Goal: Task Accomplishment & Management: Use online tool/utility

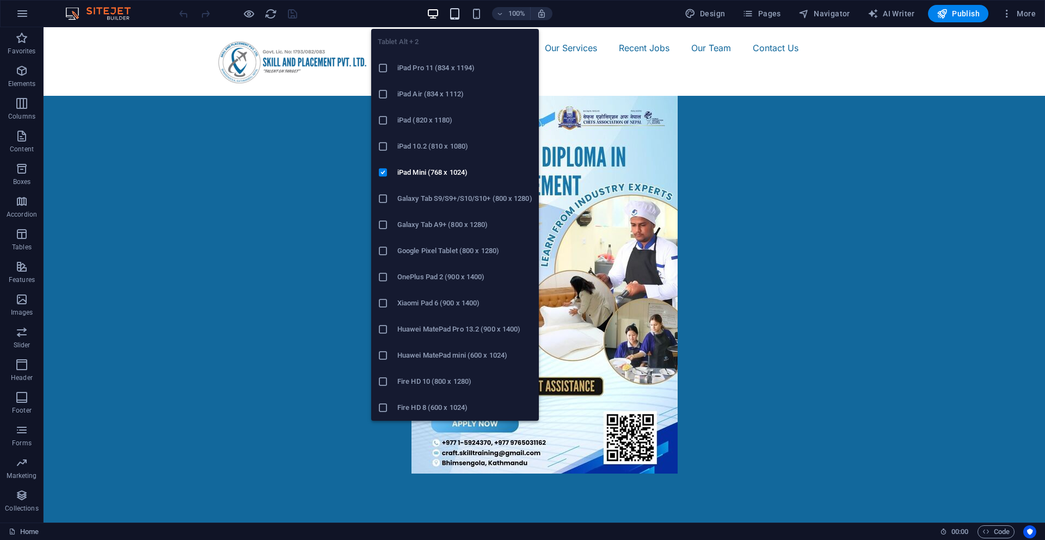
click at [455, 17] on icon "button" at bounding box center [455, 14] width 13 height 13
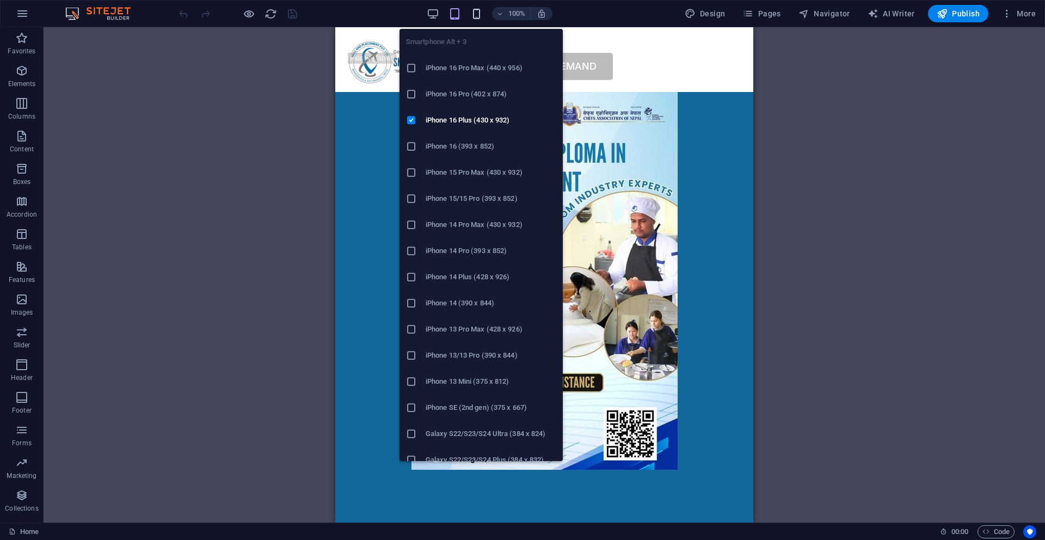
click at [475, 14] on icon "button" at bounding box center [476, 14] width 13 height 13
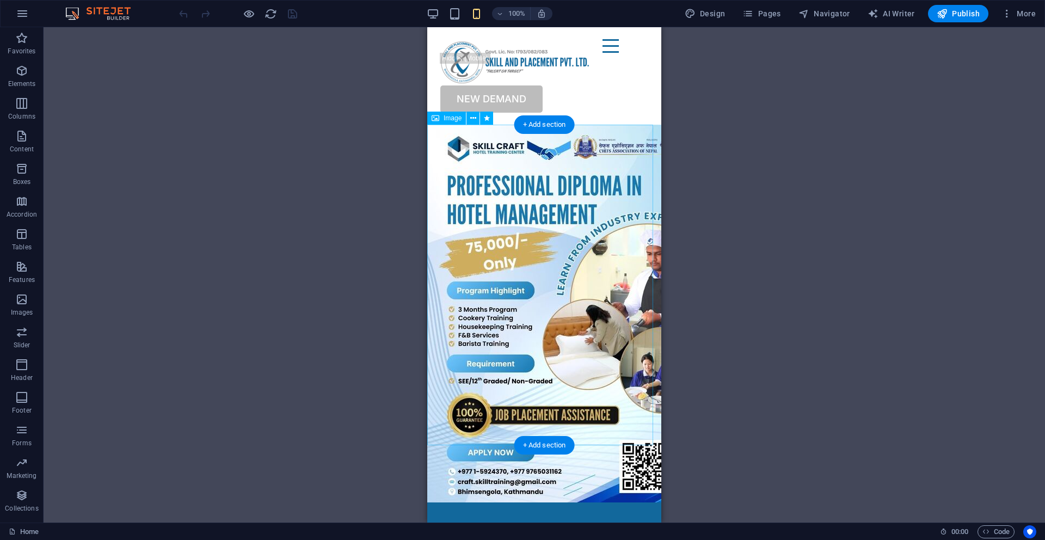
click at [648, 134] on figure at bounding box center [544, 314] width 234 height 378
click at [598, 189] on figure at bounding box center [544, 314] width 234 height 378
click at [611, 394] on figure at bounding box center [544, 314] width 234 height 378
select select "px"
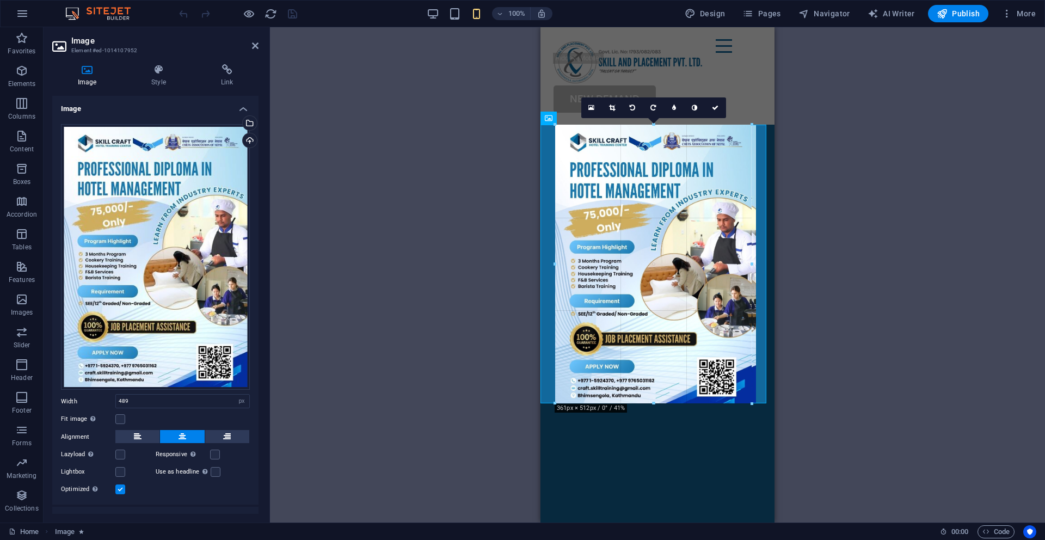
drag, startPoint x: 767, startPoint y: 444, endPoint x: 737, endPoint y: 393, distance: 59.8
type input "361"
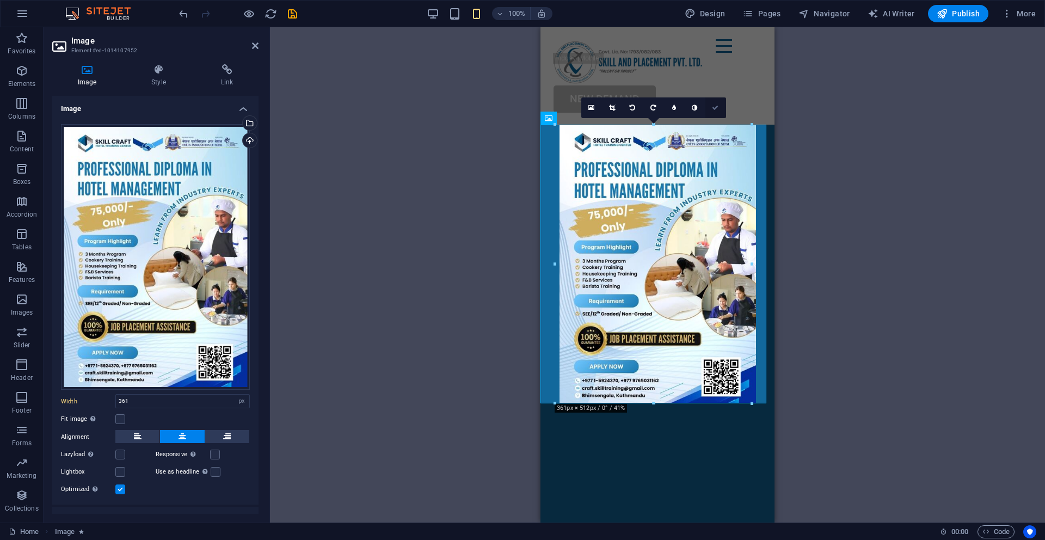
click at [715, 103] on link at bounding box center [716, 107] width 21 height 21
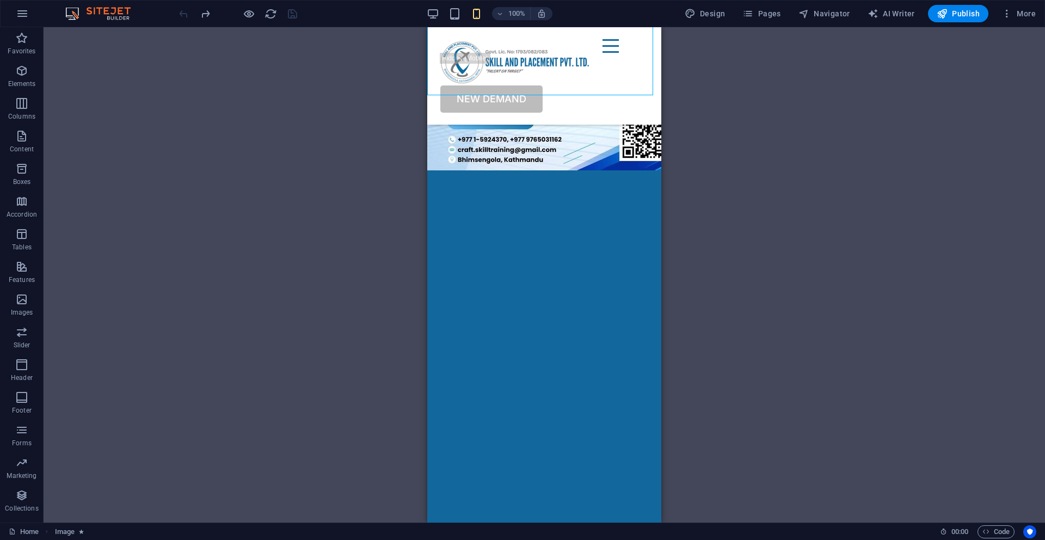
scroll to position [331, 0]
click at [427, 172] on img "1/3" at bounding box center [314, 172] width 226 height 0
select select "vh"
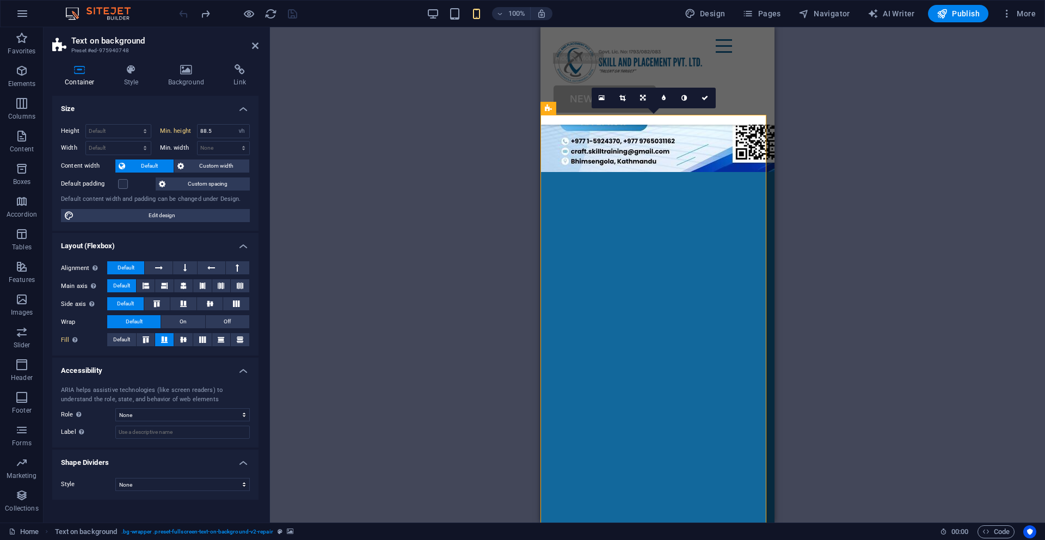
click at [541, 172] on img "1/3" at bounding box center [428, 172] width 226 height 0
drag, startPoint x: 625, startPoint y: 236, endPoint x: 606, endPoint y: 237, distance: 19.1
click at [541, 172] on img "1/3" at bounding box center [428, 172] width 226 height 0
drag, startPoint x: 631, startPoint y: 238, endPoint x: 590, endPoint y: 239, distance: 40.3
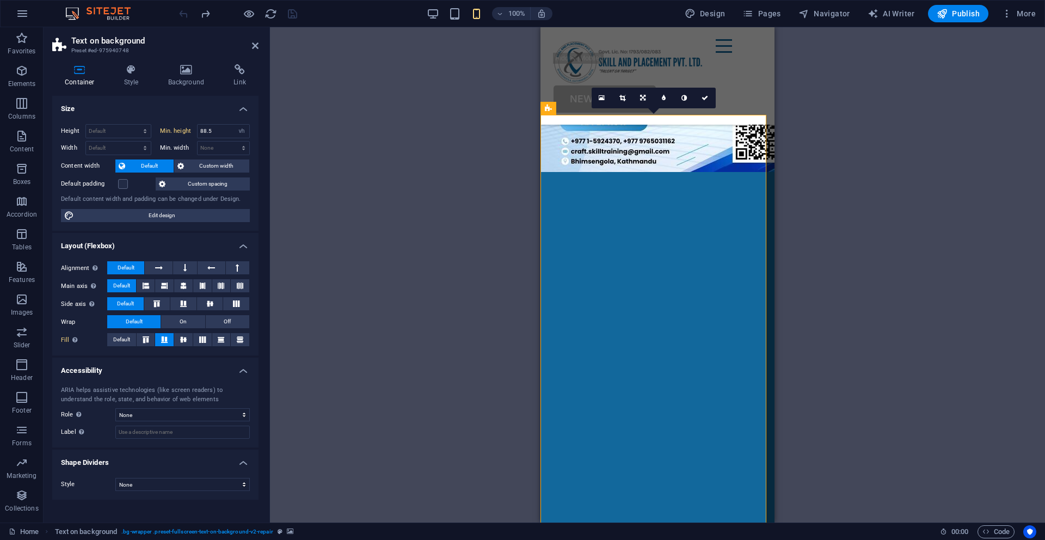
click at [541, 172] on img "1/3" at bounding box center [428, 172] width 226 height 0
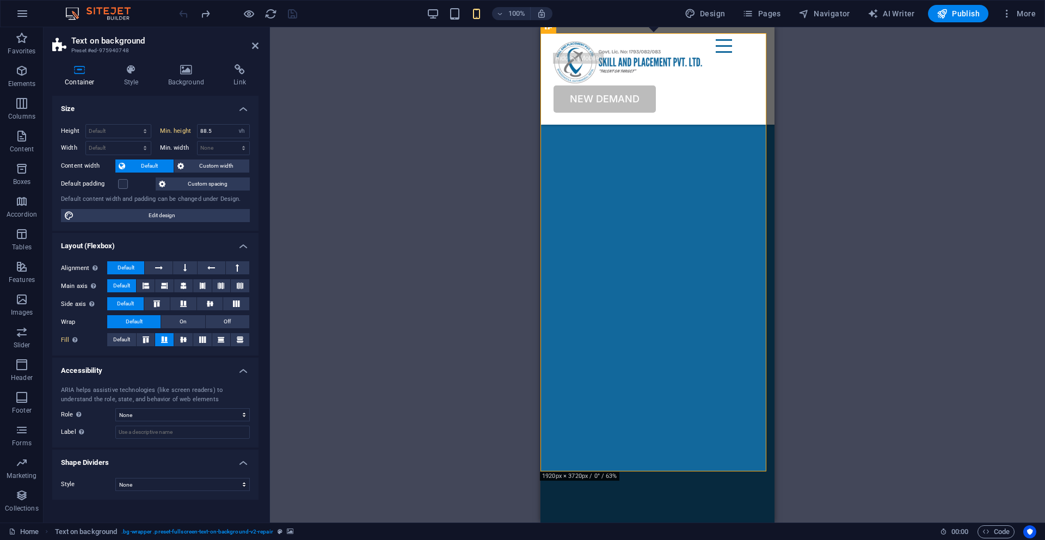
scroll to position [183, 0]
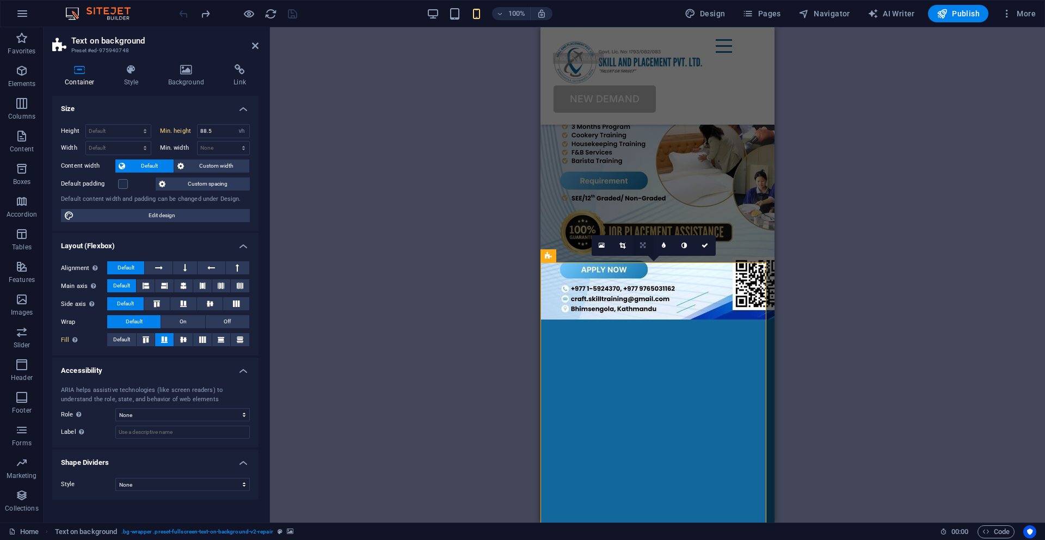
click at [642, 246] on icon at bounding box center [642, 245] width 5 height 7
click at [626, 249] on link at bounding box center [623, 245] width 21 height 21
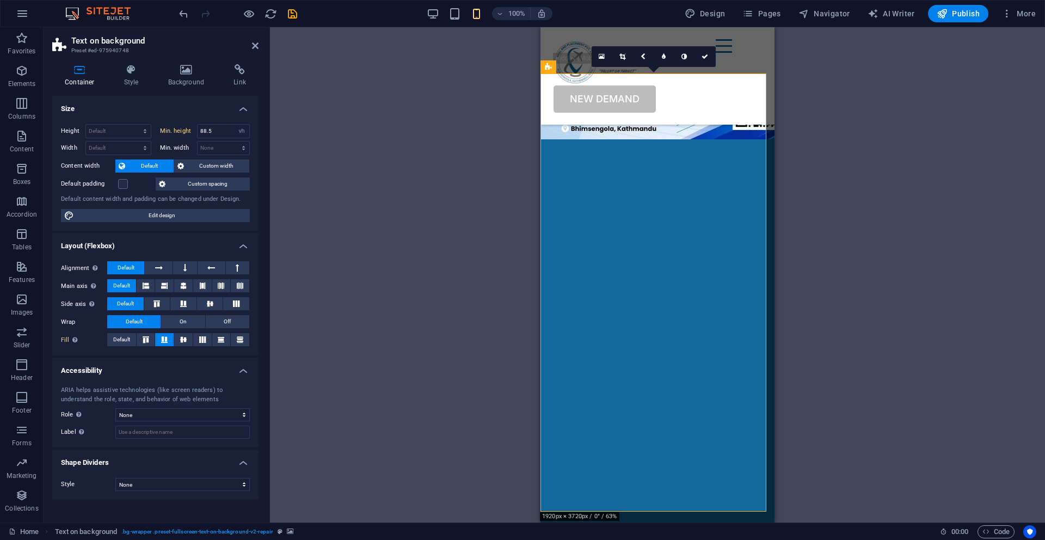
scroll to position [291, 0]
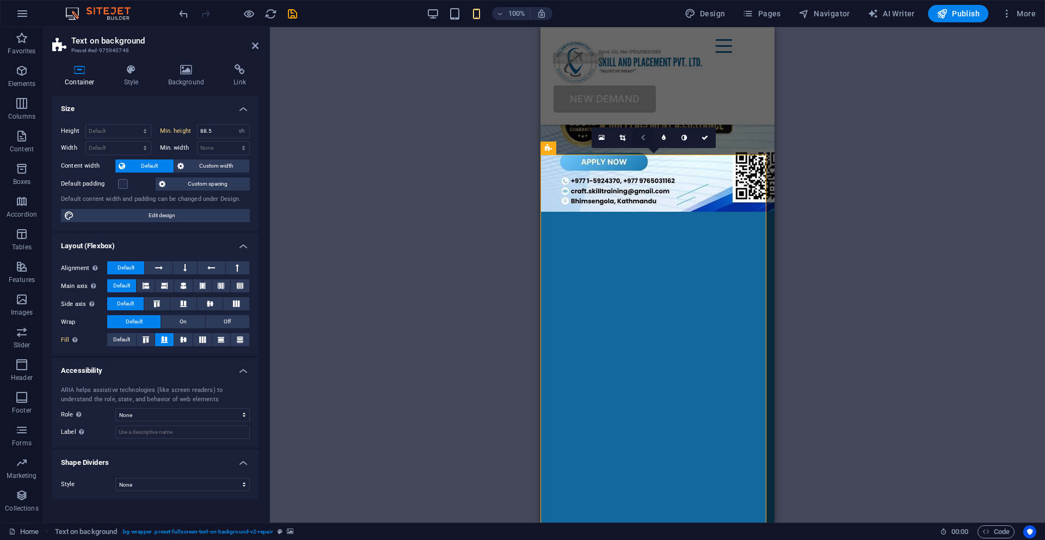
click at [645, 137] on icon at bounding box center [643, 137] width 5 height 7
click at [666, 140] on link at bounding box center [664, 137] width 21 height 21
click at [706, 138] on icon at bounding box center [705, 137] width 7 height 7
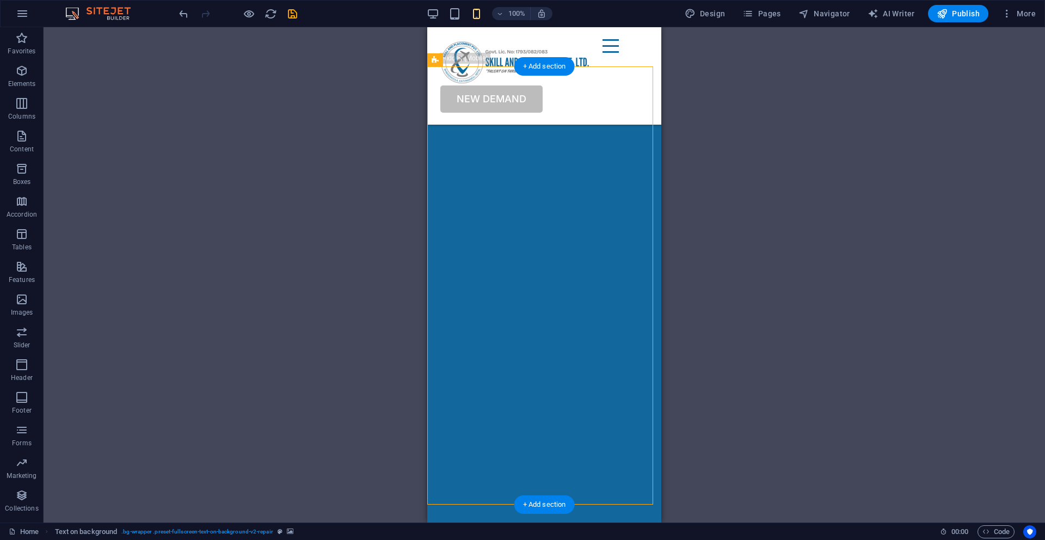
scroll to position [385, 0]
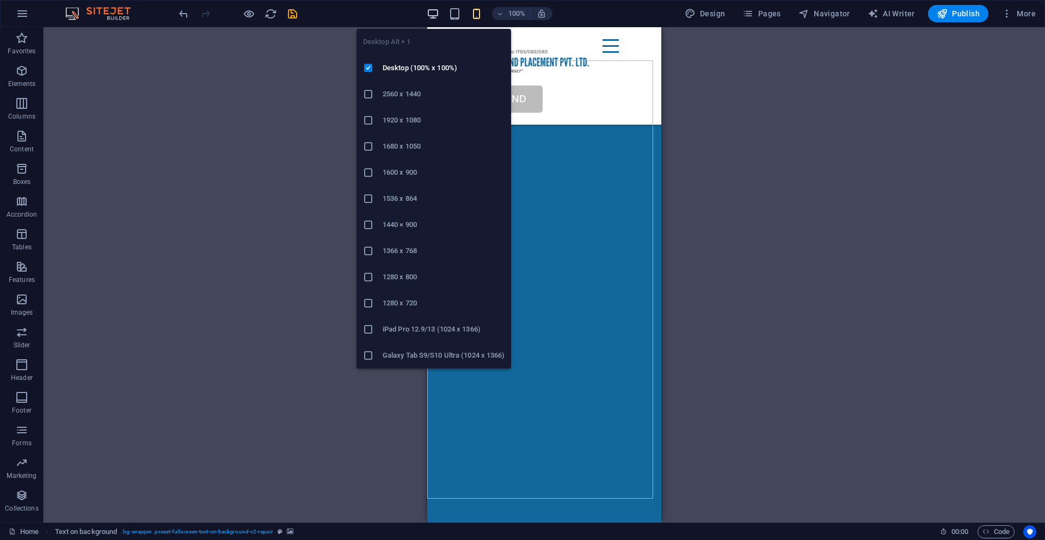
click at [435, 13] on icon "button" at bounding box center [433, 14] width 13 height 13
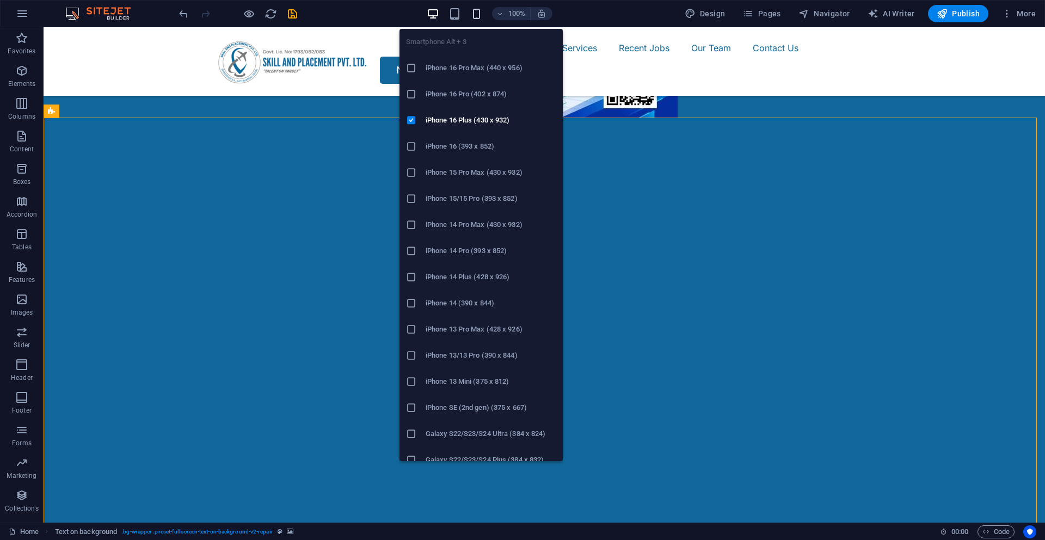
click at [480, 13] on icon "button" at bounding box center [476, 14] width 13 height 13
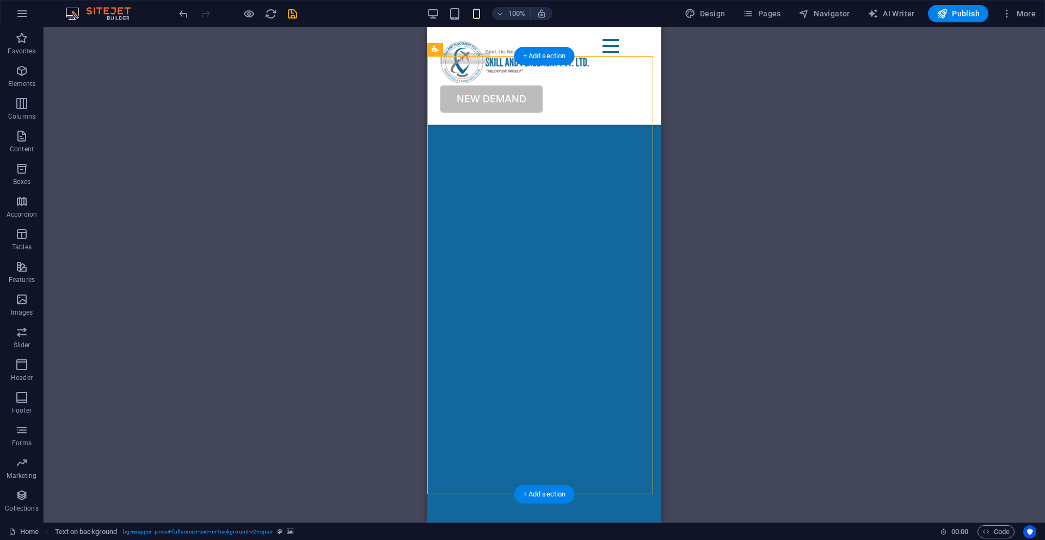
scroll to position [412, 0]
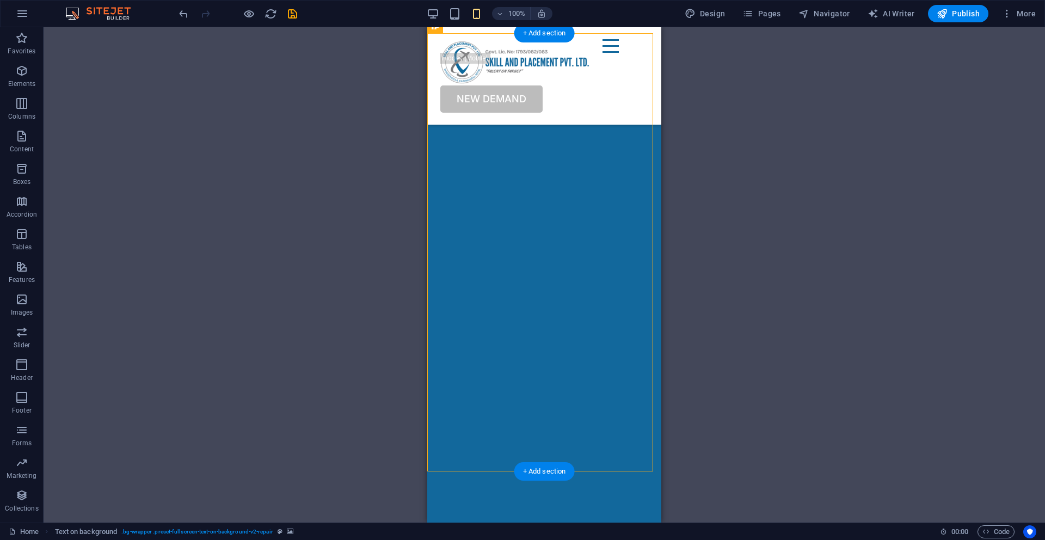
click at [201, 90] on img "2/3" at bounding box center [88, 90] width 226 height 0
select select "vh"
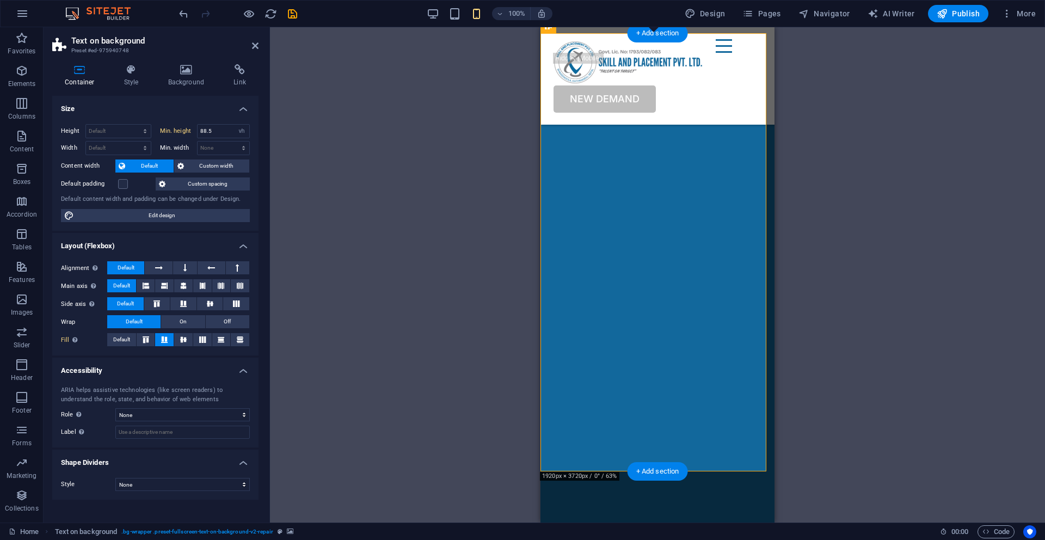
click at [315, 90] on img "2/3" at bounding box center [202, 90] width 226 height 0
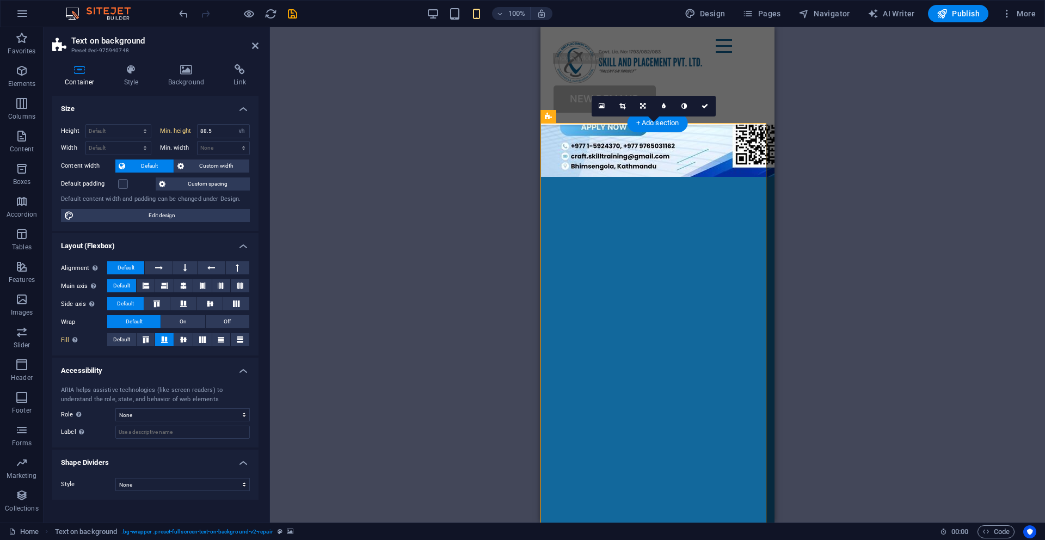
scroll to position [322, 0]
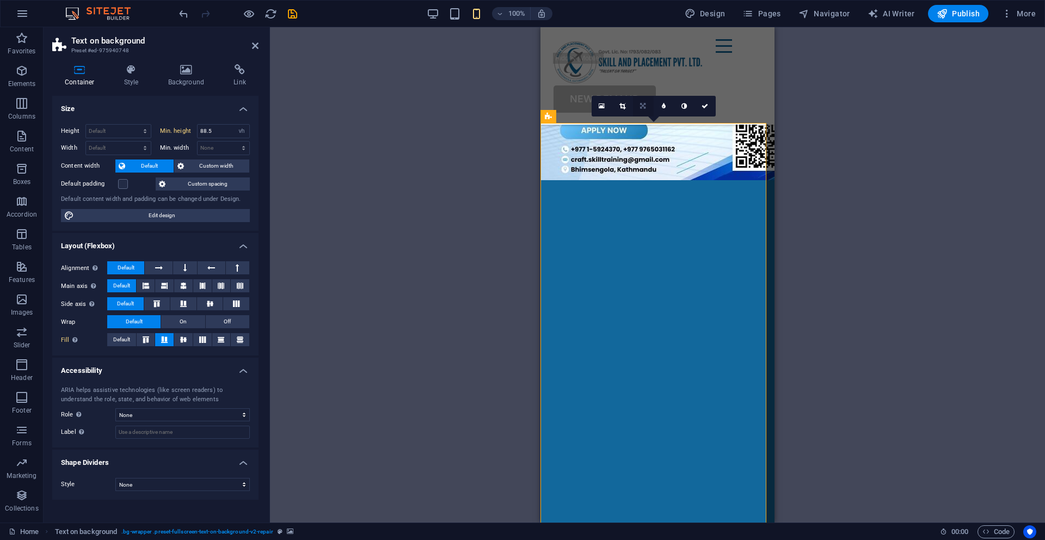
click at [642, 100] on link at bounding box center [643, 106] width 21 height 21
click at [662, 105] on icon at bounding box center [664, 106] width 5 height 7
click at [706, 109] on link at bounding box center [705, 106] width 21 height 21
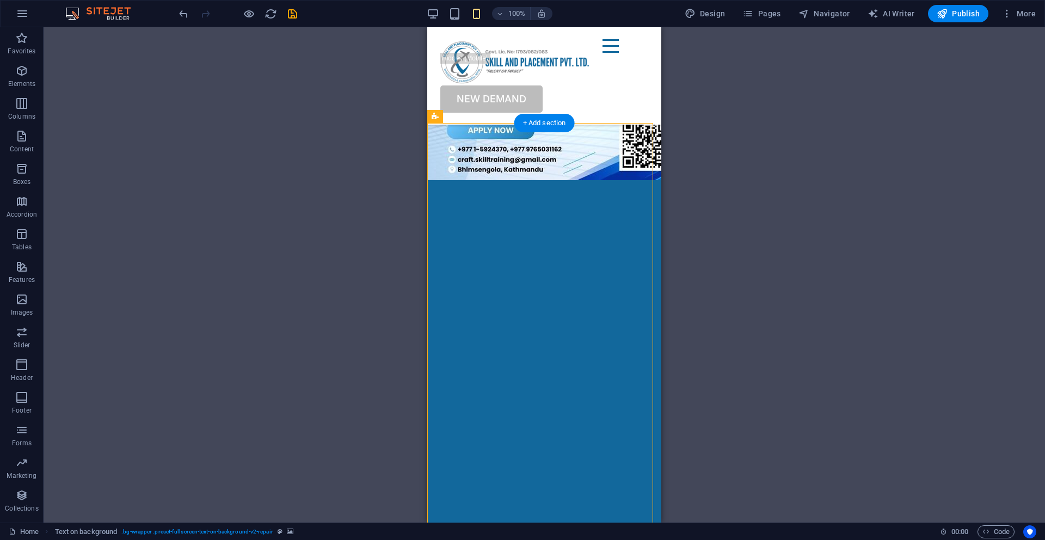
select select "vh"
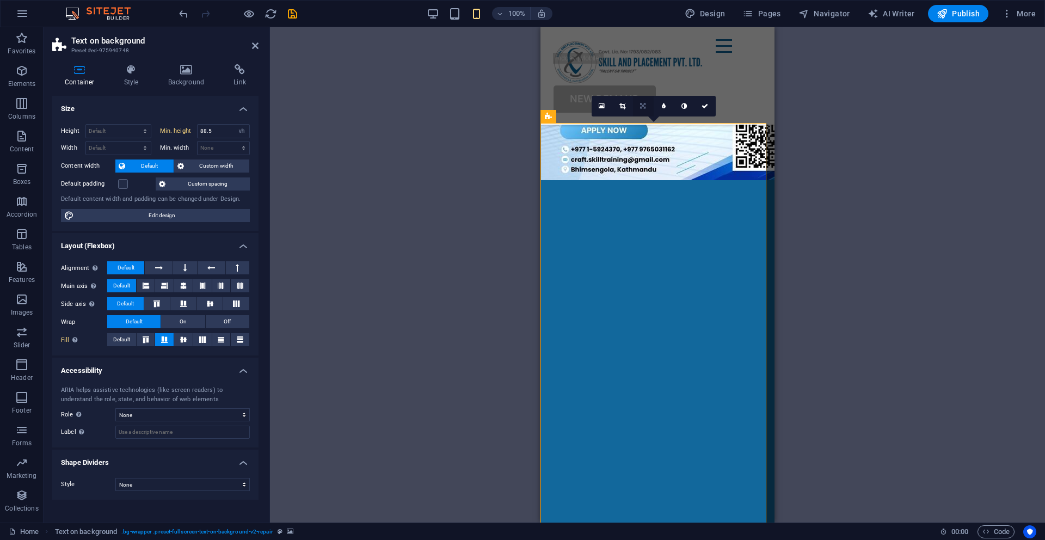
click at [645, 106] on icon at bounding box center [642, 106] width 5 height 7
click at [662, 107] on icon at bounding box center [664, 106] width 5 height 7
click at [645, 107] on icon at bounding box center [643, 106] width 5 height 7
click at [666, 129] on link at bounding box center [664, 127] width 21 height 21
click at [646, 109] on link at bounding box center [643, 106] width 21 height 21
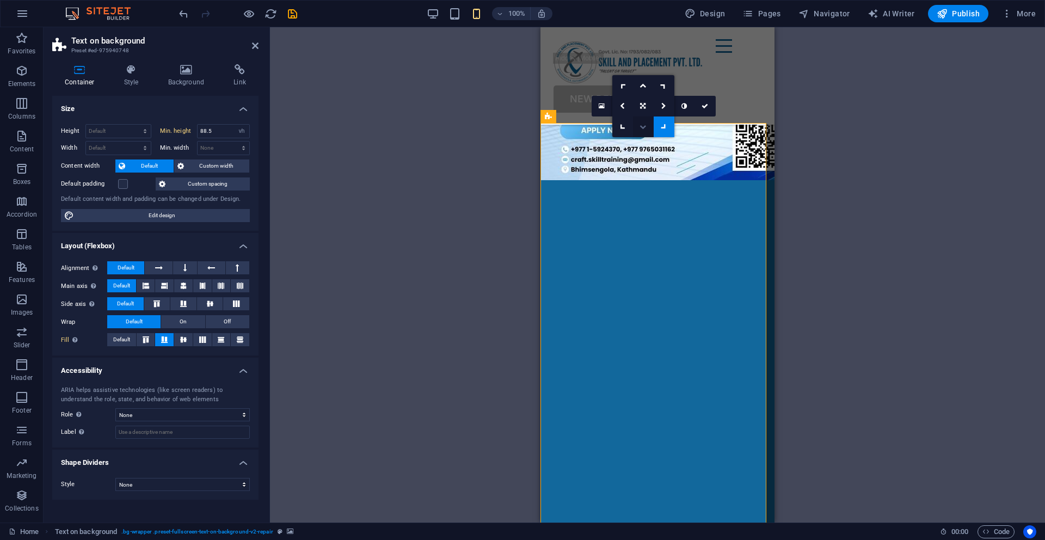
click at [641, 131] on link at bounding box center [643, 127] width 21 height 21
click at [643, 105] on icon at bounding box center [643, 106] width 7 height 7
click at [662, 107] on icon at bounding box center [664, 106] width 5 height 7
click at [703, 101] on link at bounding box center [705, 106] width 21 height 21
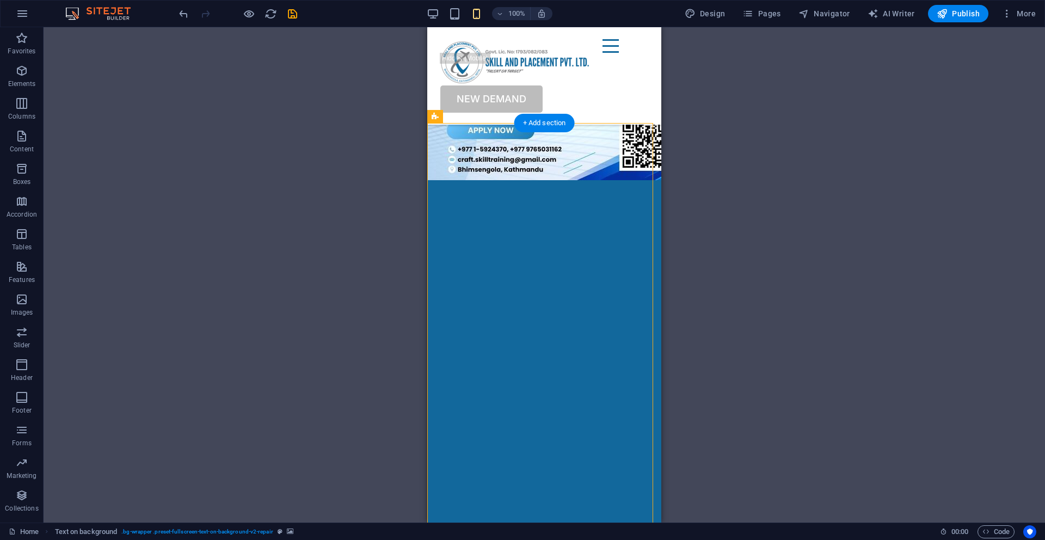
select select "vh"
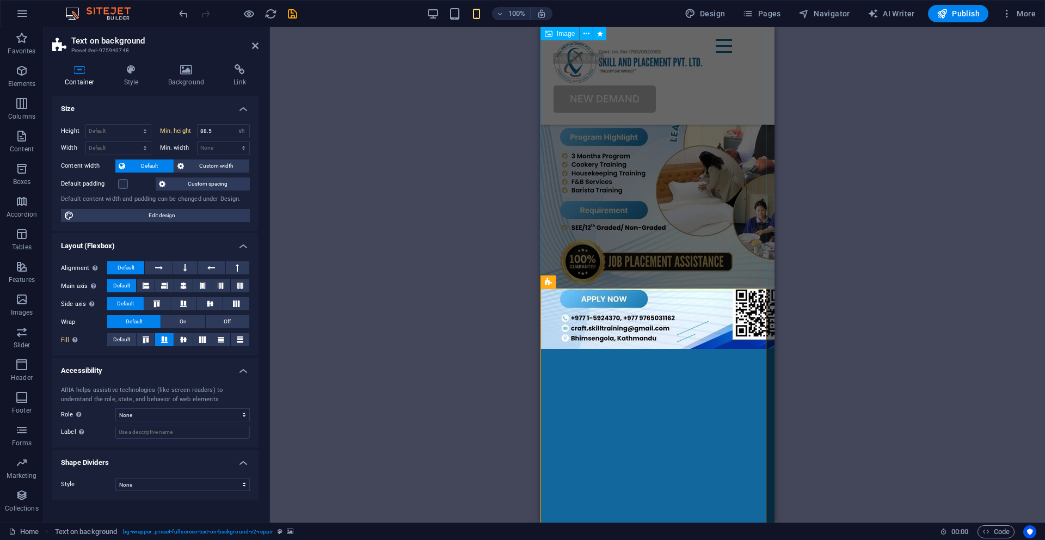
scroll to position [173, 0]
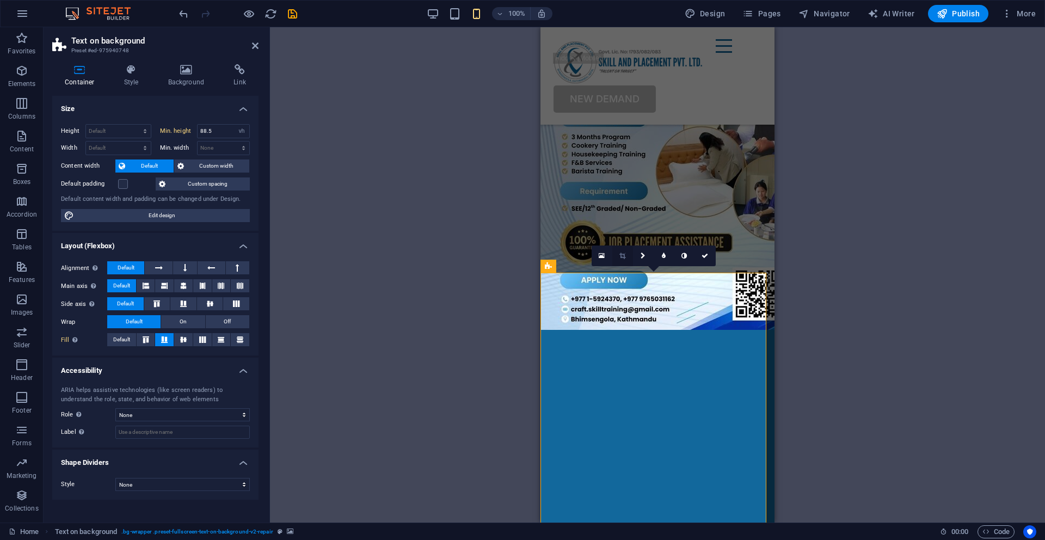
click at [625, 258] on icon at bounding box center [623, 256] width 6 height 7
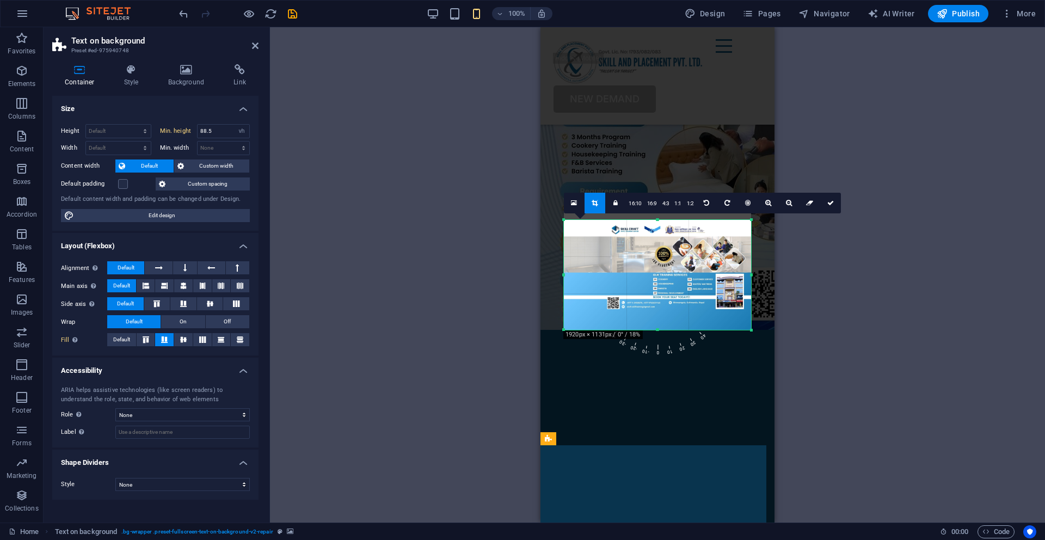
drag, startPoint x: 657, startPoint y: 211, endPoint x: 659, endPoint y: 226, distance: 14.9
click at [659, 226] on div "180 170 160 150 140 130 120 110 100 90 80 70 60 50 40 30 20 10 0 -10 -20 -30 -4…" at bounding box center [657, 275] width 187 height 110
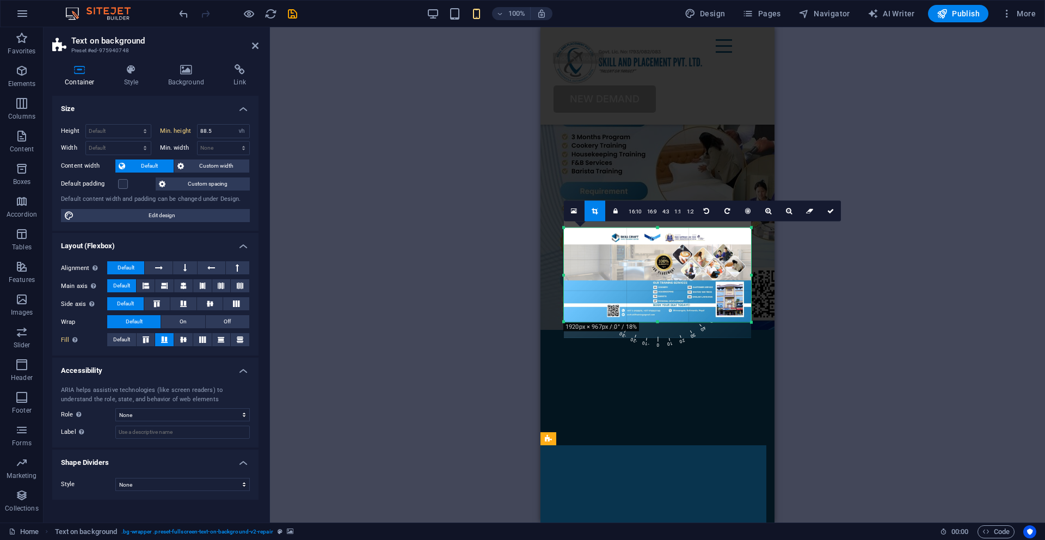
drag, startPoint x: 658, startPoint y: 329, endPoint x: 656, endPoint y: 314, distance: 15.9
click at [656, 314] on div "180 170 160 150 140 130 120 110 100 90 80 70 60 50 40 30 20 10 0 -10 -20 -30 -4…" at bounding box center [657, 275] width 187 height 94
click at [828, 212] on icon at bounding box center [831, 211] width 7 height 7
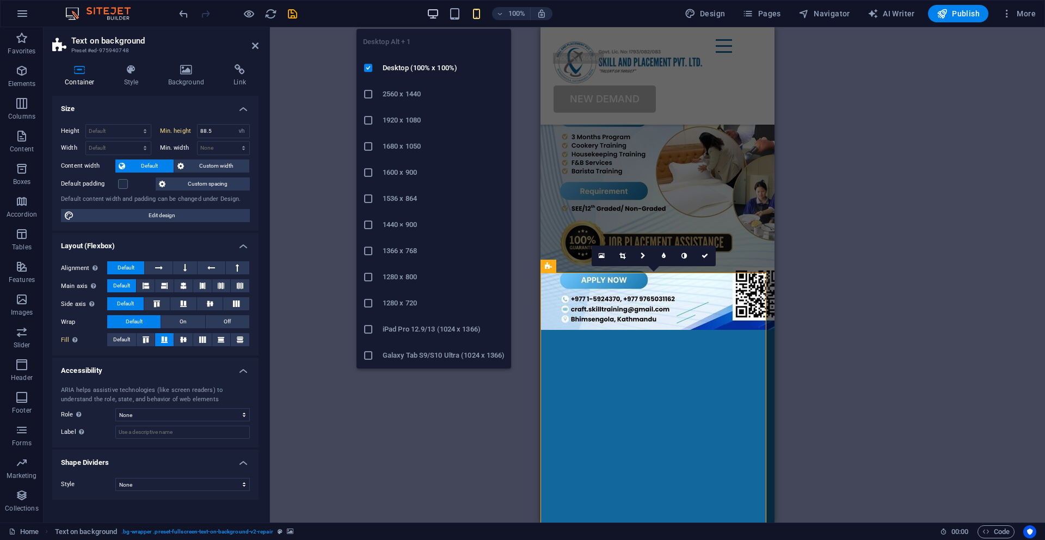
click at [436, 17] on icon "button" at bounding box center [433, 14] width 13 height 13
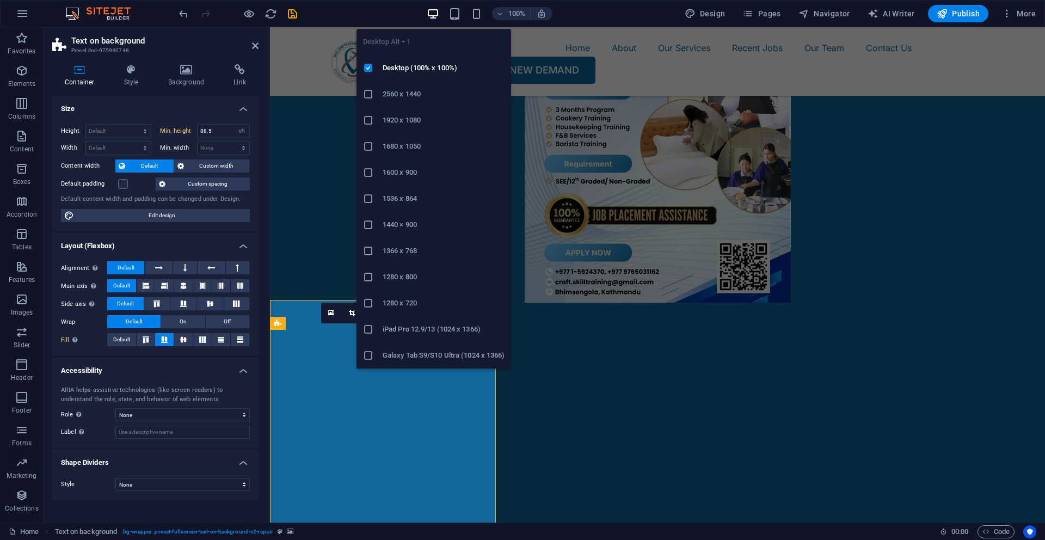
scroll to position [145, 0]
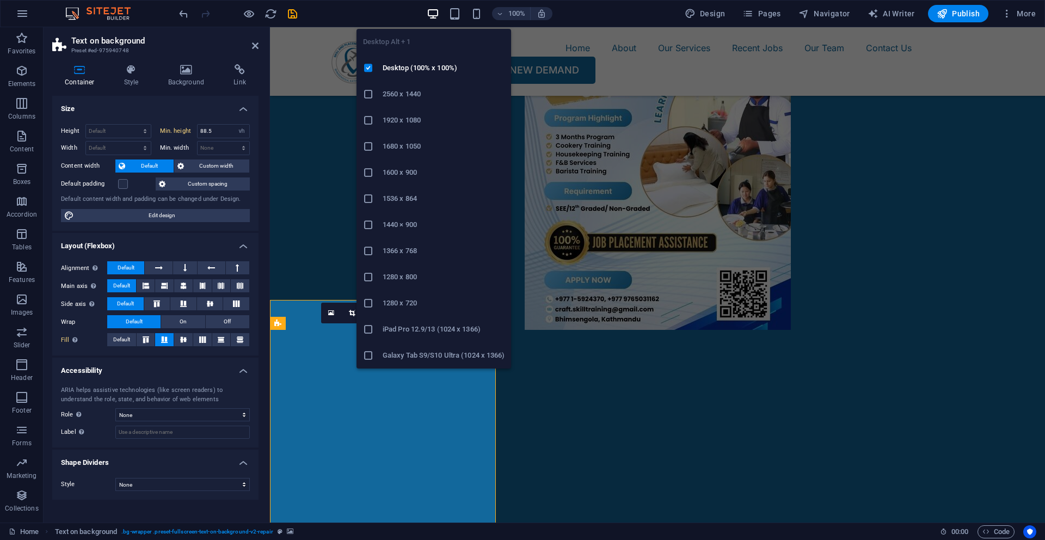
type input "94.5"
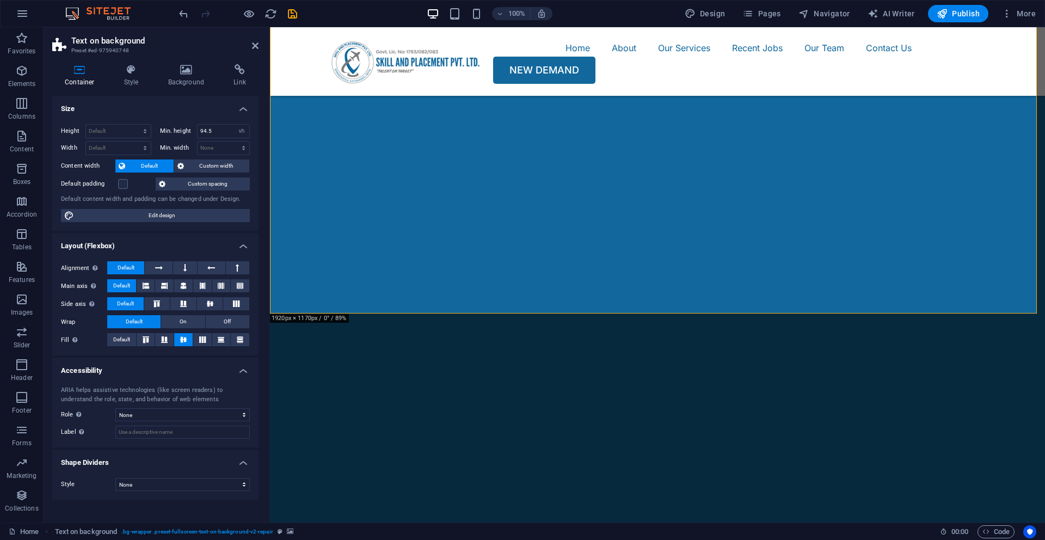
scroll to position [0, 0]
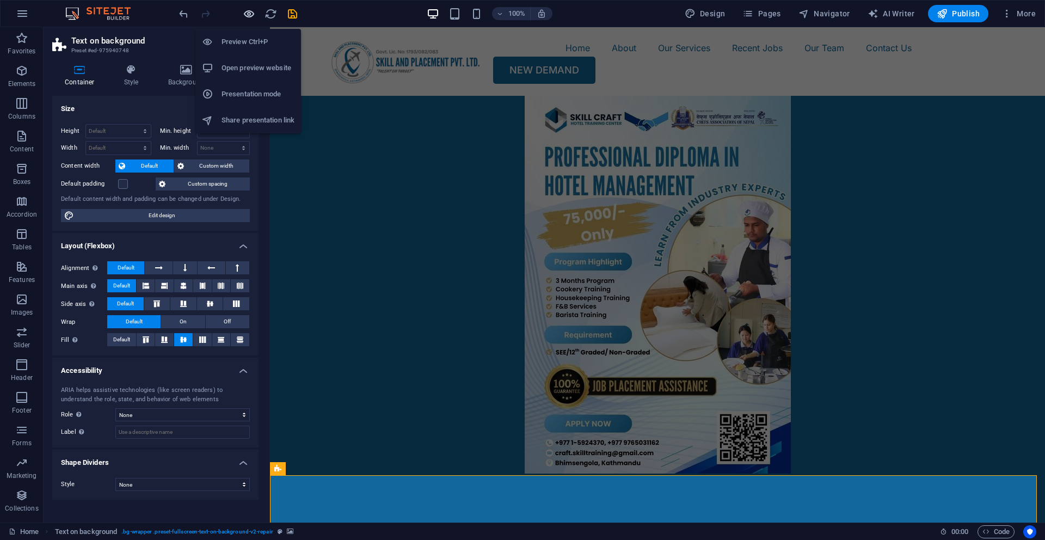
click at [253, 15] on icon "button" at bounding box center [249, 14] width 13 height 13
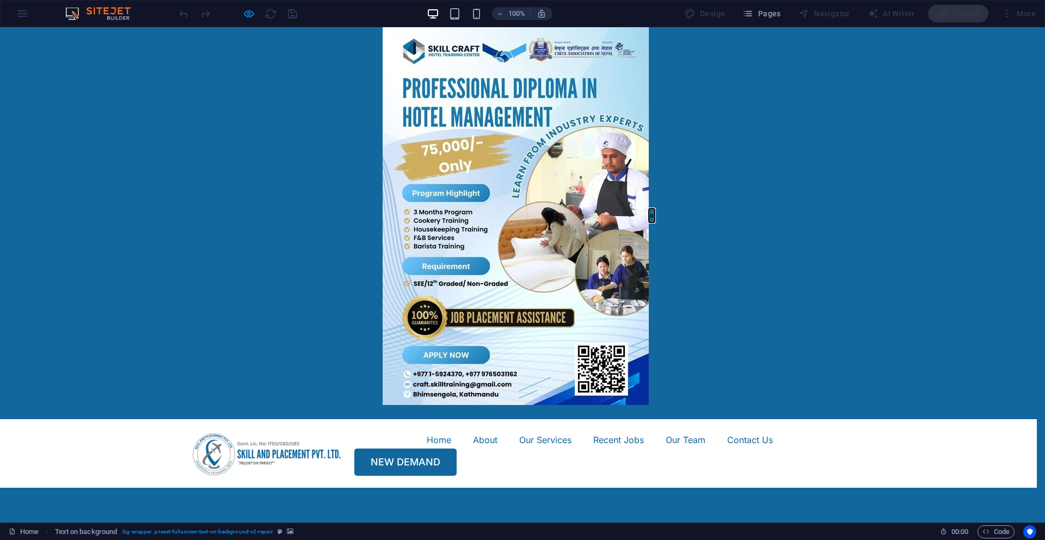
click at [649, 209] on button "×" at bounding box center [652, 216] width 6 height 14
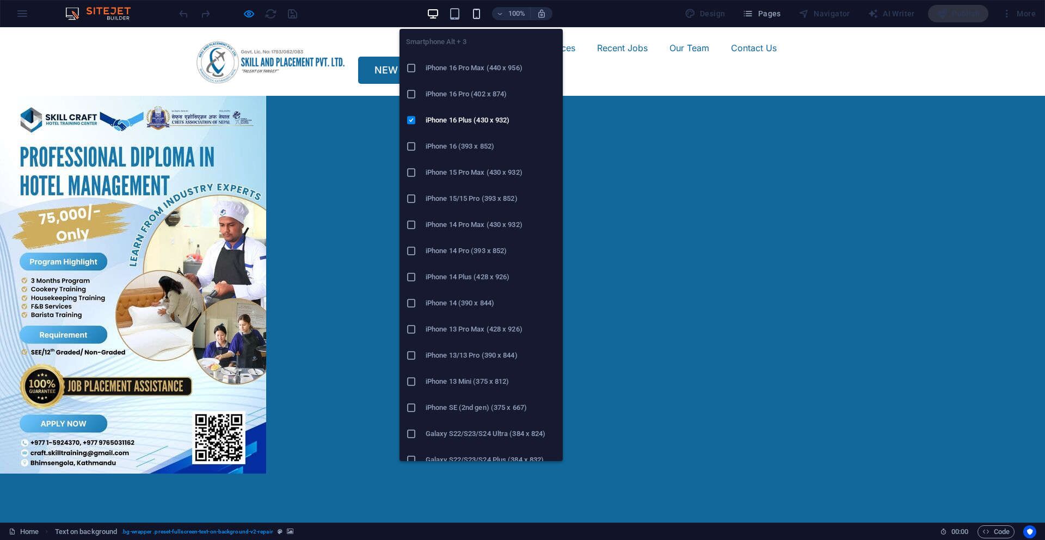
click at [479, 14] on icon "button" at bounding box center [476, 14] width 13 height 13
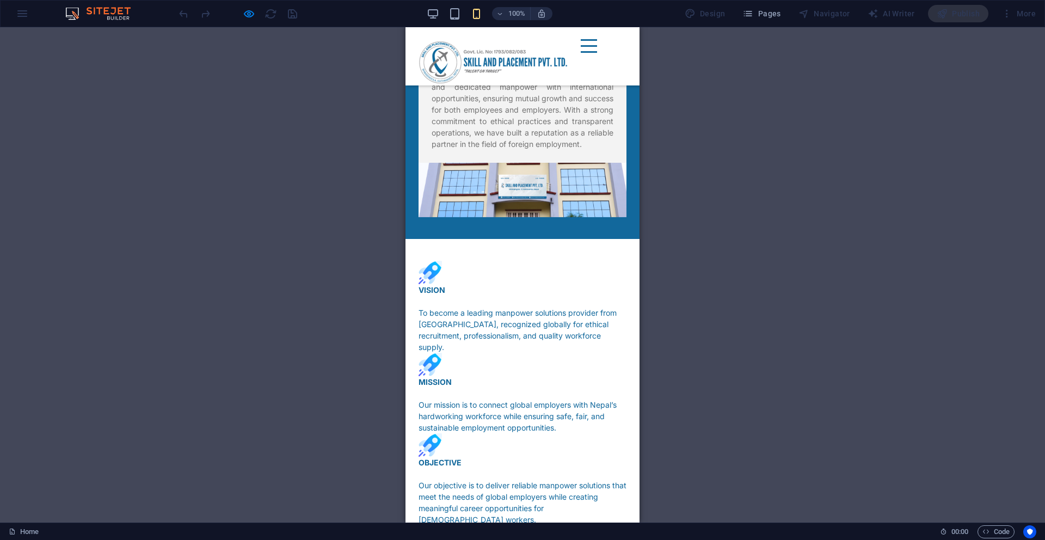
scroll to position [882, 0]
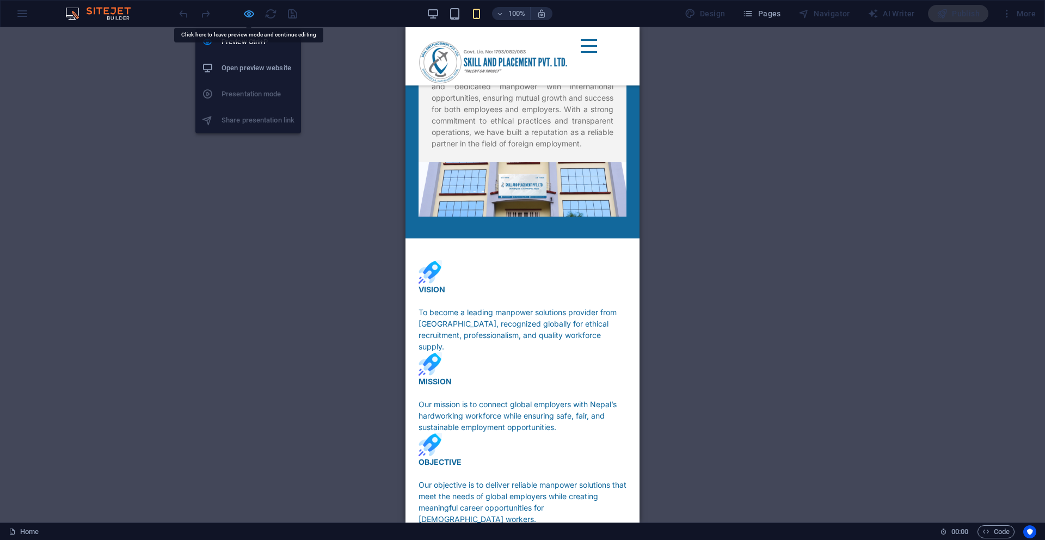
click at [246, 13] on icon "button" at bounding box center [249, 14] width 13 height 13
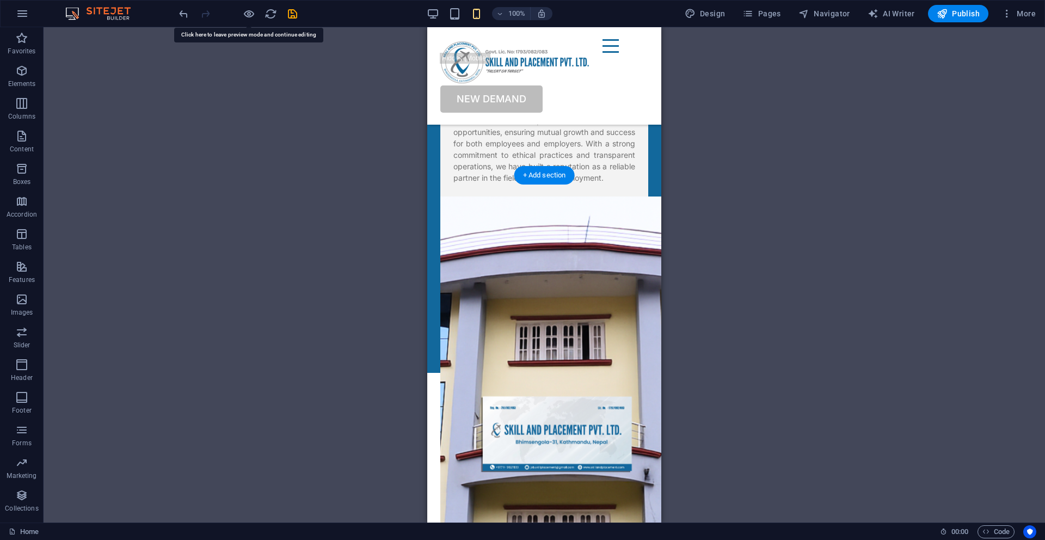
select select "px"
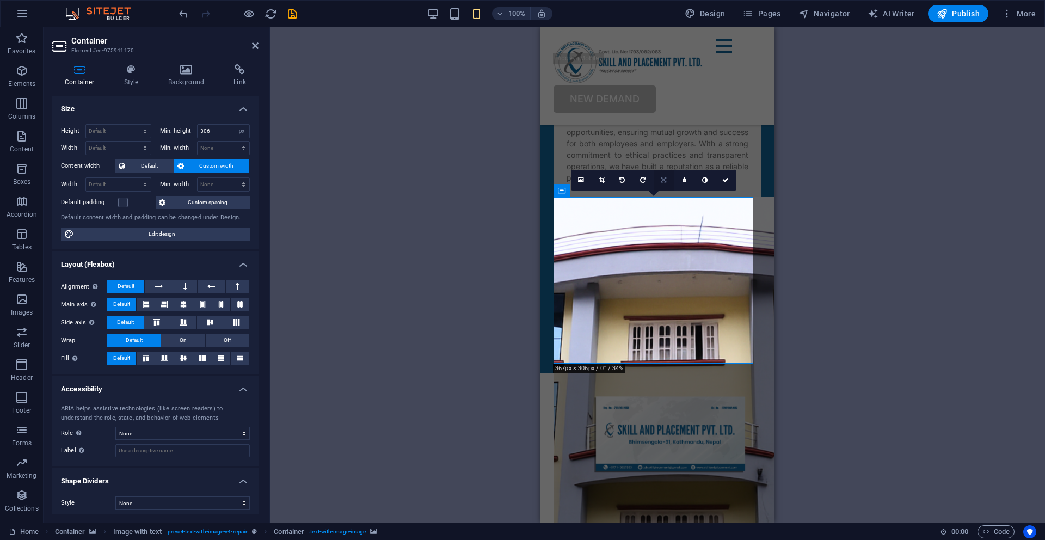
click at [663, 177] on icon at bounding box center [663, 180] width 5 height 7
click at [663, 202] on icon at bounding box center [663, 201] width 7 height 7
click at [663, 180] on icon at bounding box center [663, 180] width 7 height 7
drag, startPoint x: 664, startPoint y: 157, endPoint x: 125, endPoint y: 134, distance: 540.1
click at [664, 157] on icon at bounding box center [663, 159] width 7 height 7
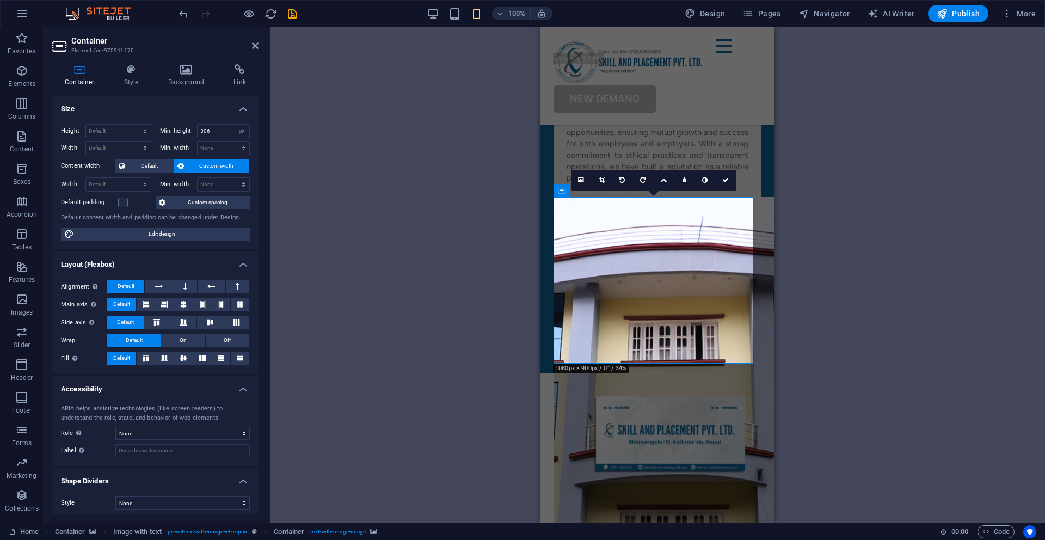
click at [803, 274] on div "Drag here to replace the existing content. Press “Ctrl” if you want to create a…" at bounding box center [657, 274] width 775 height 495
click at [728, 178] on icon at bounding box center [726, 180] width 7 height 7
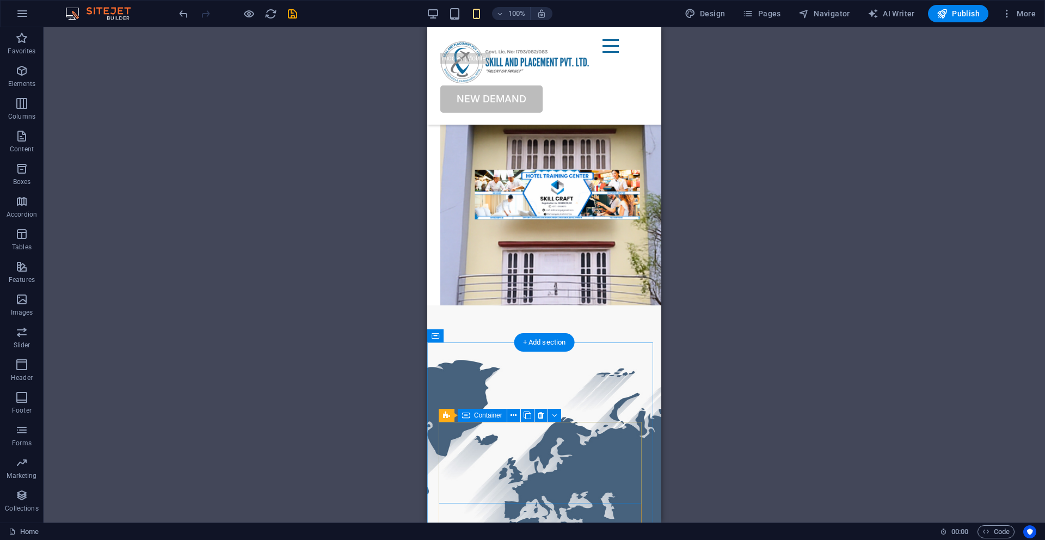
scroll to position [1763, 0]
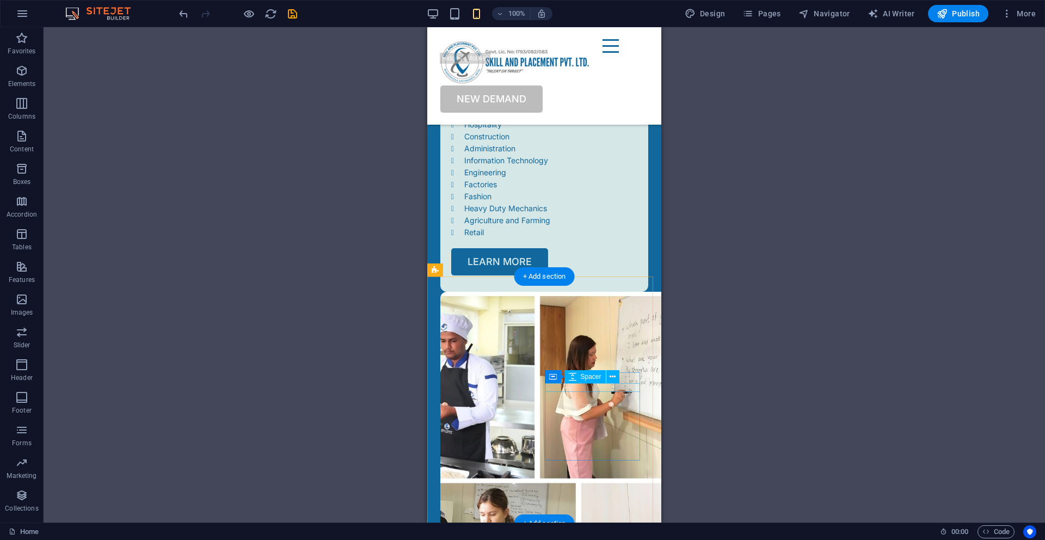
scroll to position [2403, 0]
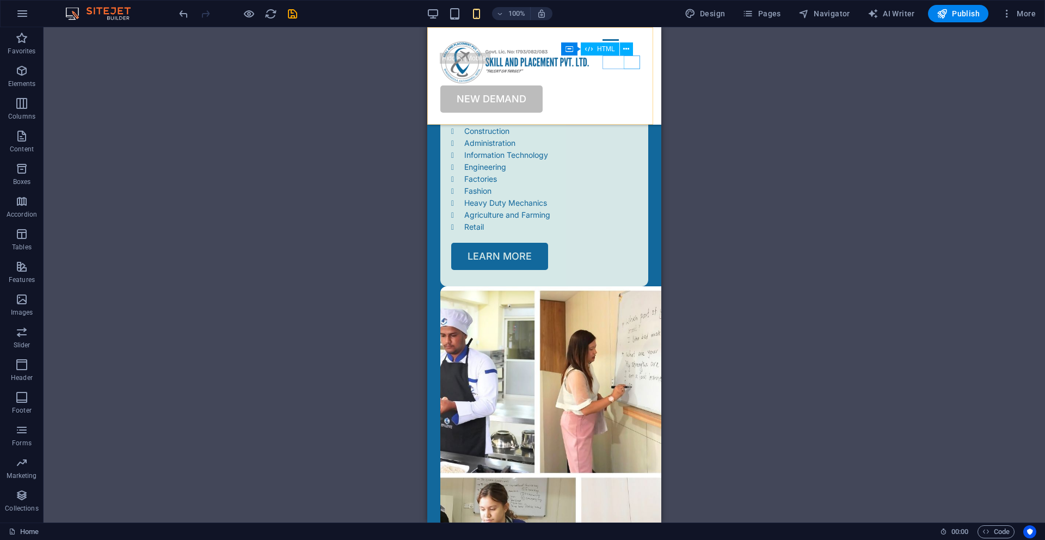
click at [638, 53] on div "Menu" at bounding box center [626, 46] width 46 height 14
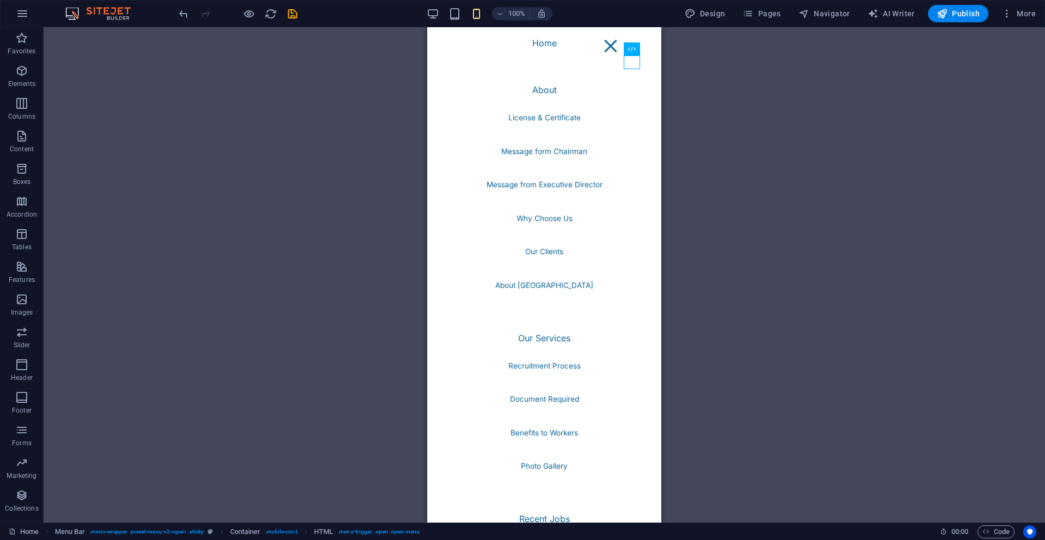
click at [240, 15] on div at bounding box center [238, 13] width 122 height 17
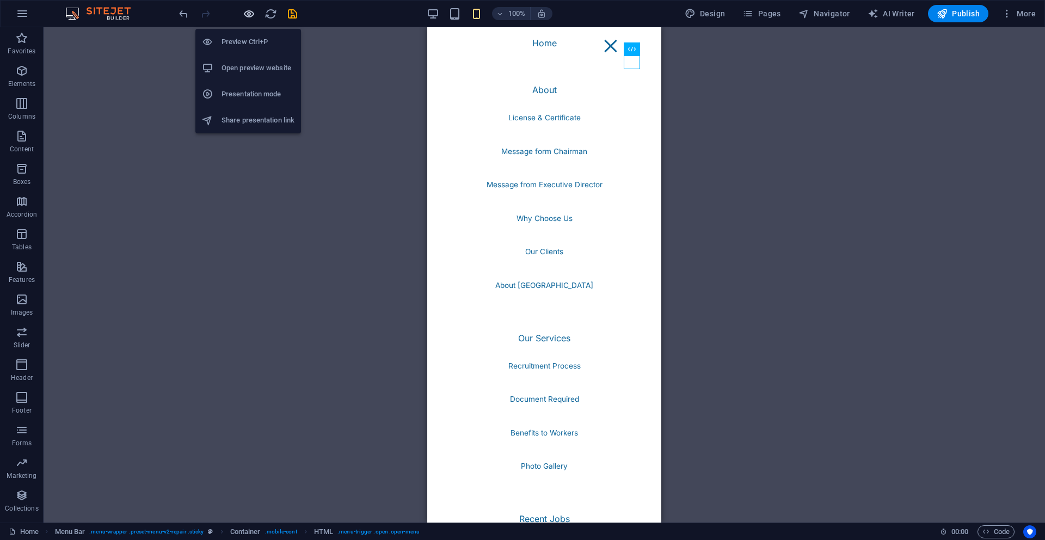
click at [250, 14] on icon "button" at bounding box center [249, 14] width 13 height 13
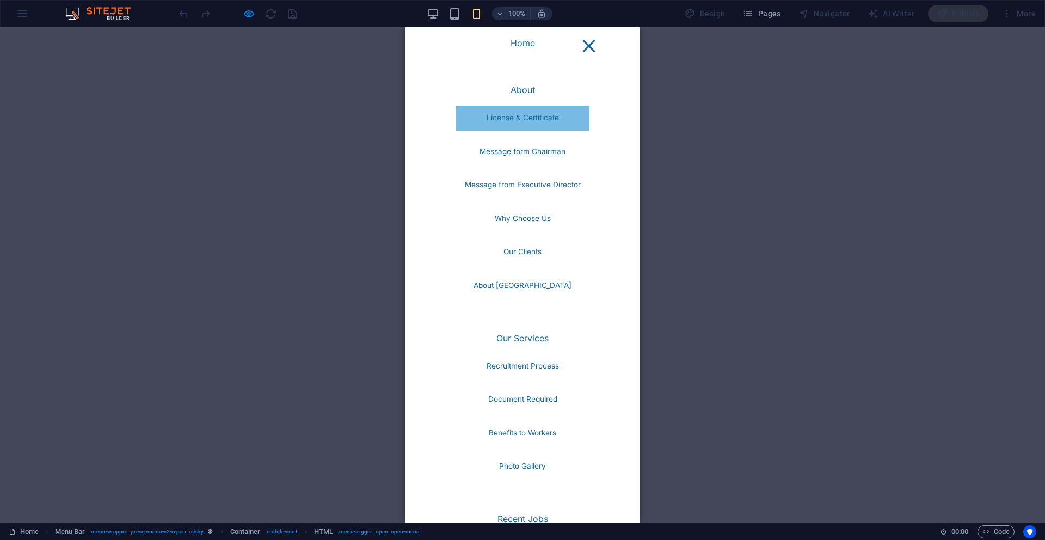
scroll to position [1950, 0]
click at [508, 123] on link "License & Certificate" at bounding box center [522, 118] width 133 height 25
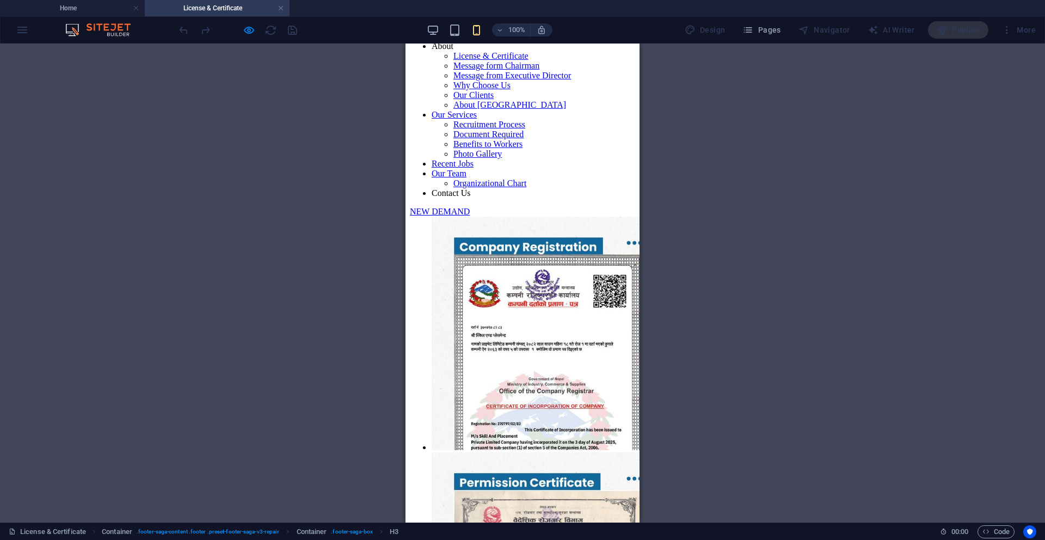
scroll to position [0, 0]
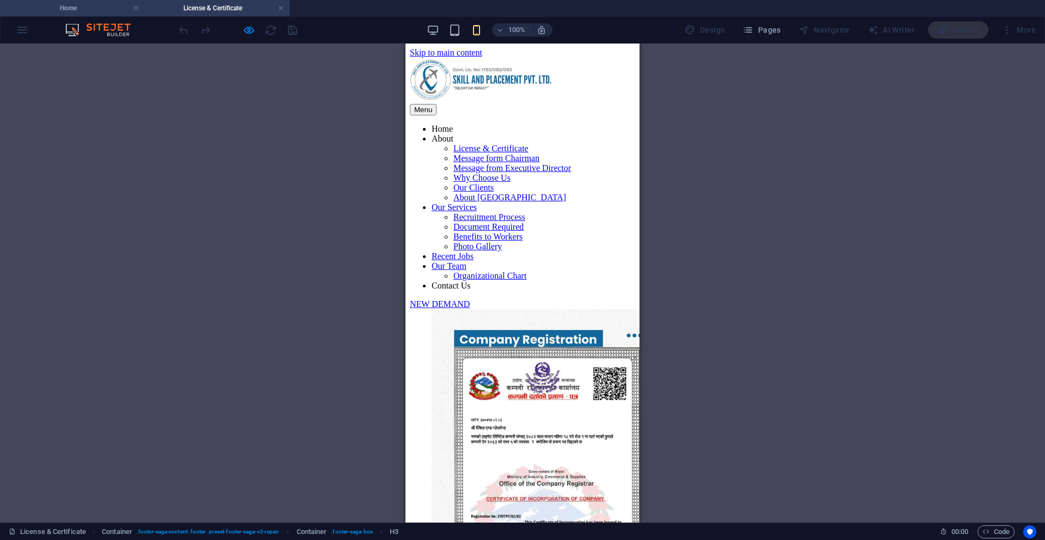
click at [116, 11] on h4 "Home" at bounding box center [72, 8] width 145 height 12
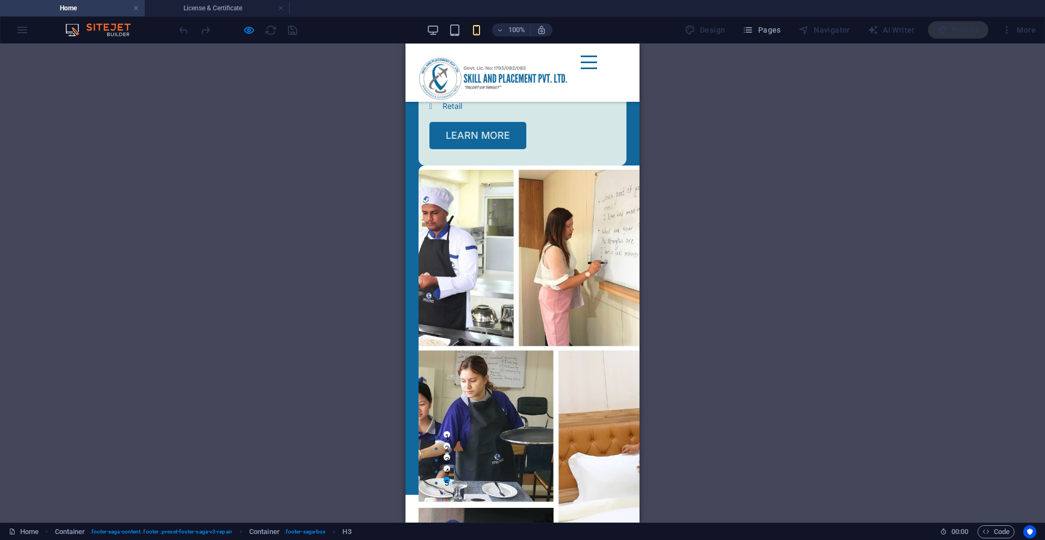
click at [597, 69] on div "Menu" at bounding box center [589, 63] width 16 height 14
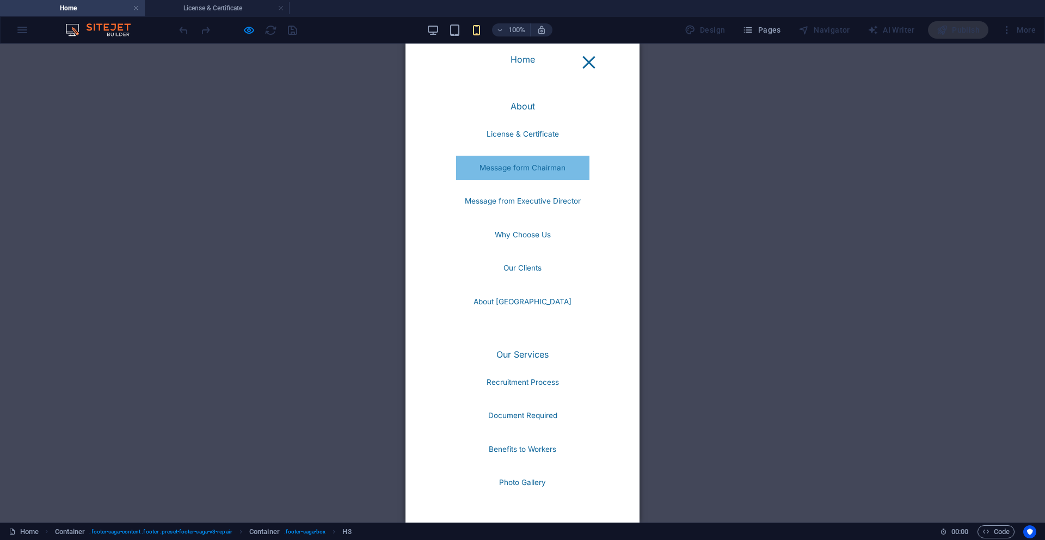
click at [536, 168] on link "Message form Chairman" at bounding box center [522, 168] width 133 height 25
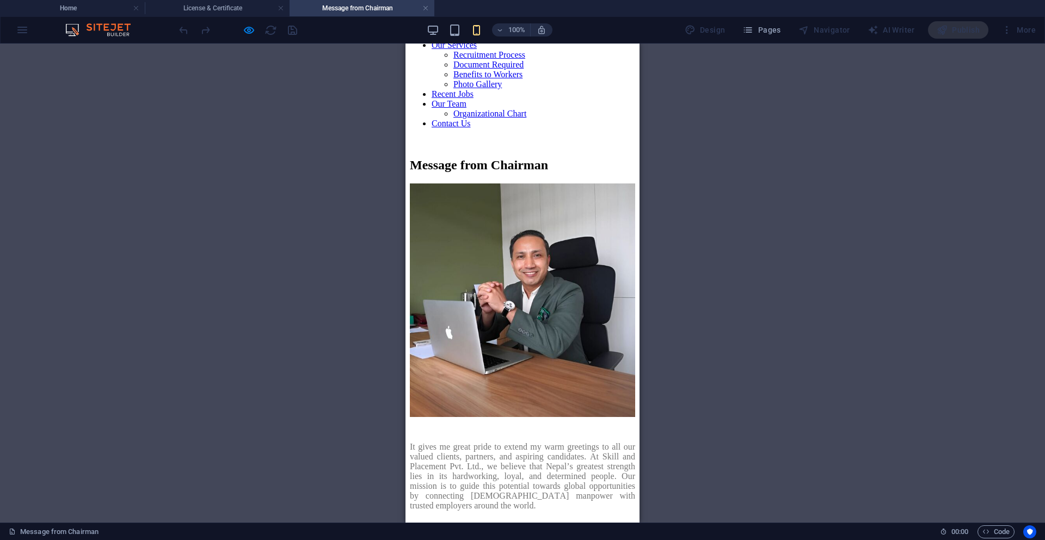
scroll to position [0, 0]
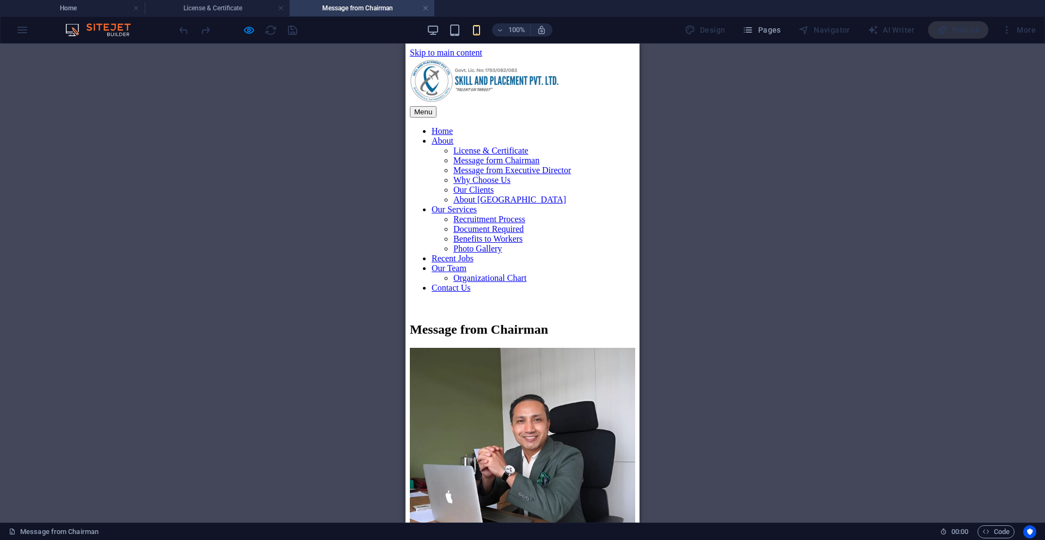
click at [611, 106] on div "Menu" at bounding box center [522, 111] width 225 height 11
click at [536, 197] on nav "Home About License & Certificate Message form Chairman Message from Executive D…" at bounding box center [522, 209] width 225 height 167
click at [249, 35] on icon "button" at bounding box center [249, 30] width 13 height 13
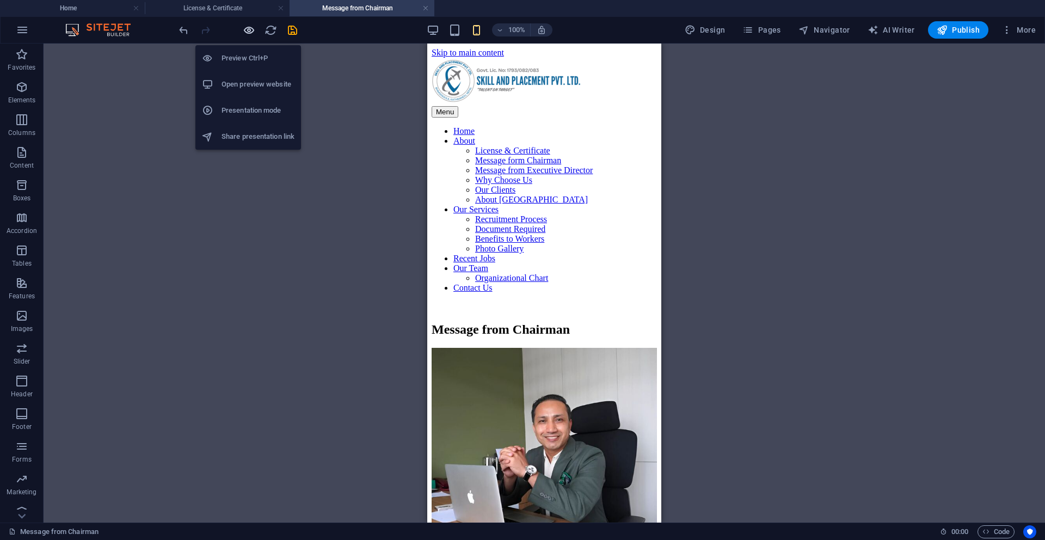
click at [249, 35] on icon "button" at bounding box center [249, 30] width 13 height 13
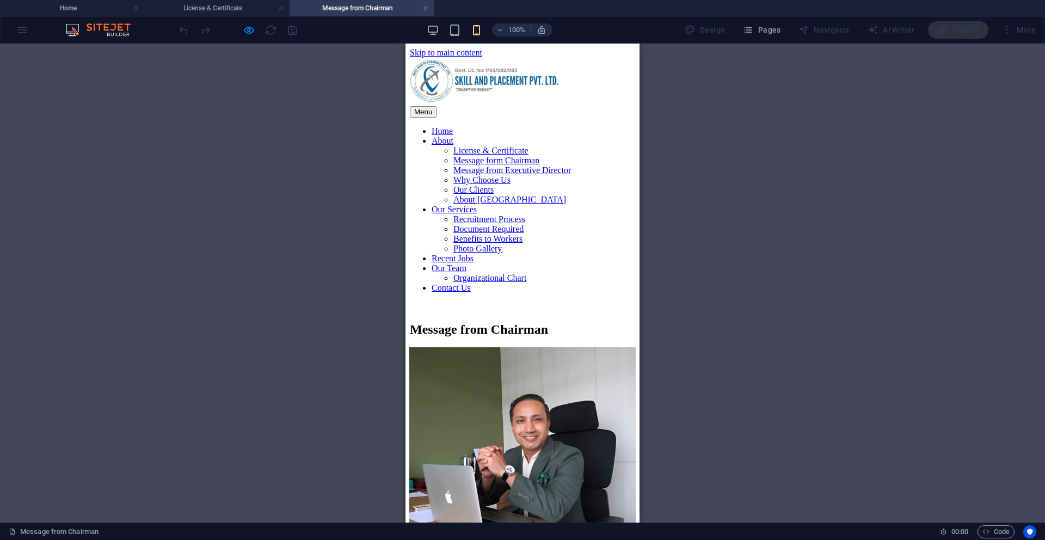
click at [497, 175] on link "Message from Executive Director" at bounding box center [513, 170] width 118 height 9
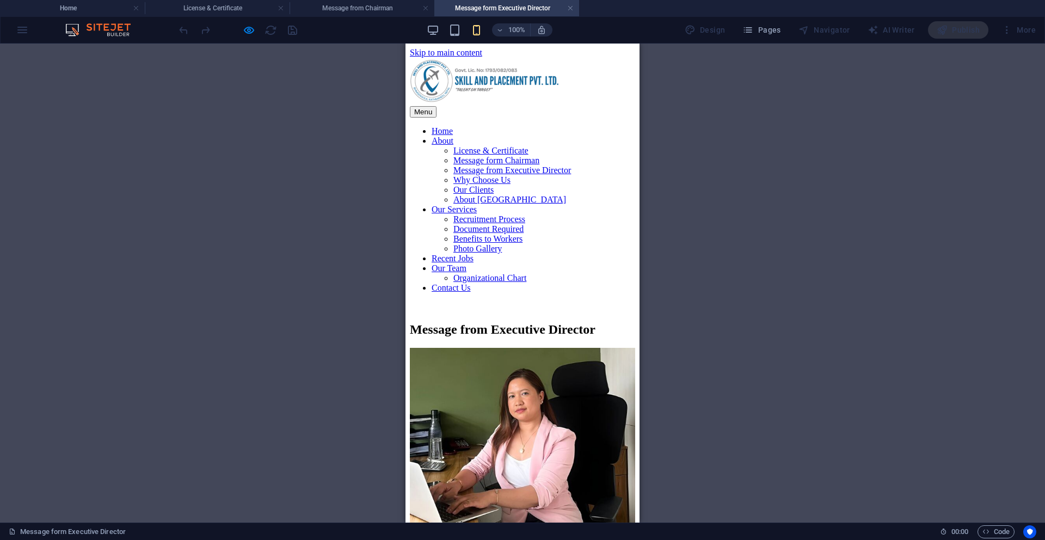
click at [607, 106] on div "Menu" at bounding box center [522, 111] width 225 height 11
click at [507, 237] on nav "Home About License & Certificate Message form Chairman Message from Executive D…" at bounding box center [522, 209] width 225 height 167
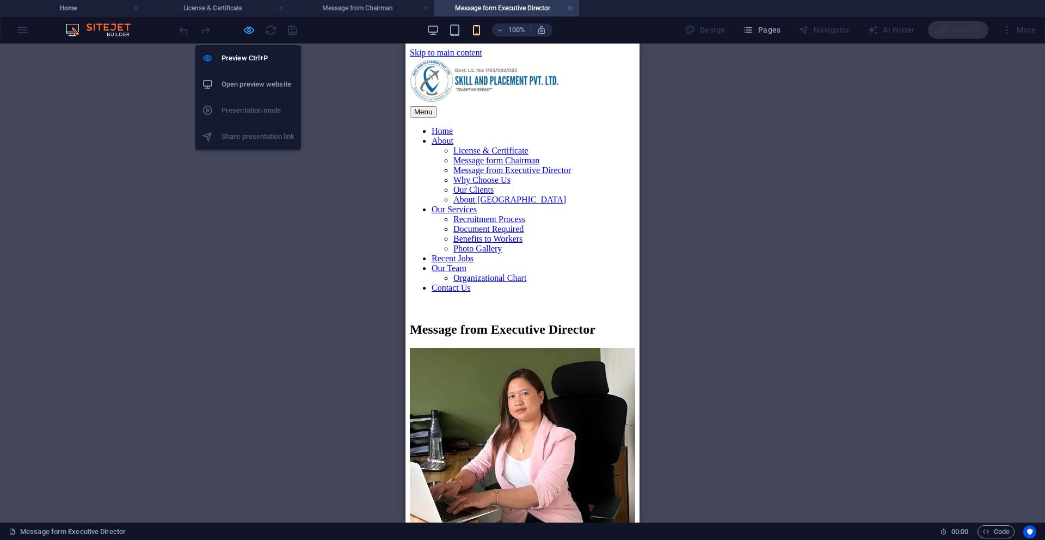
click at [249, 34] on icon "button" at bounding box center [249, 30] width 13 height 13
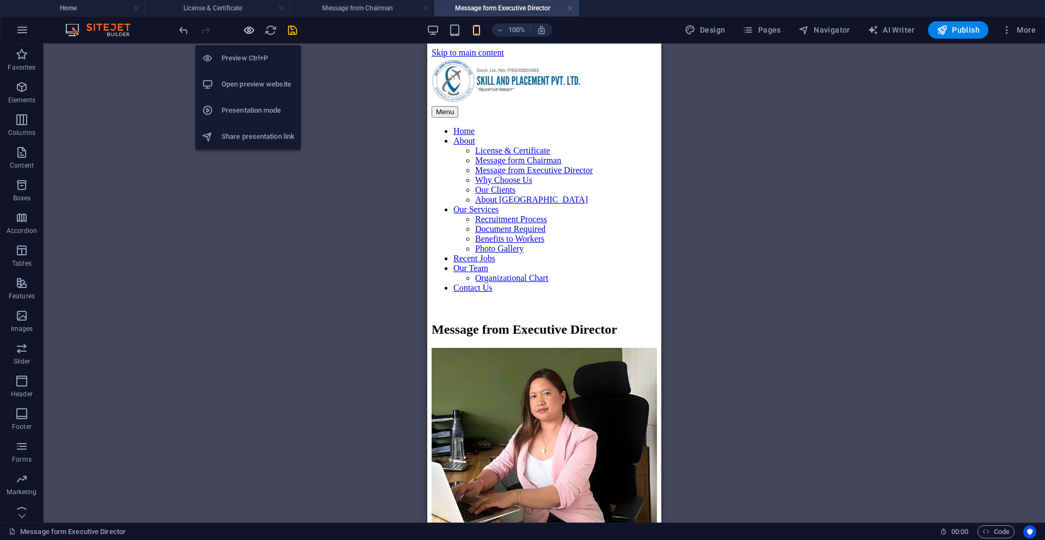
click at [249, 34] on icon "button" at bounding box center [249, 30] width 13 height 13
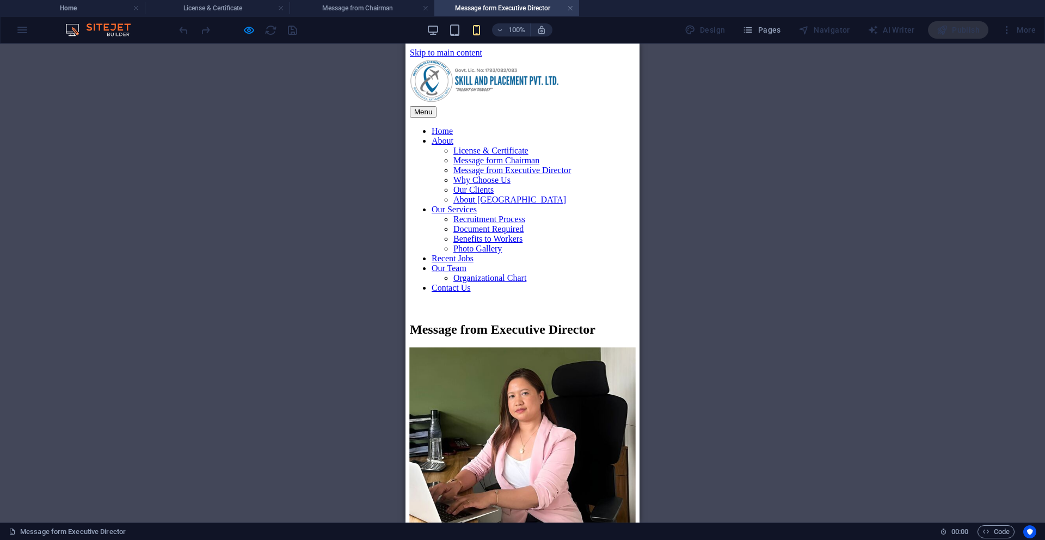
click at [511, 185] on link "Why Choose Us" at bounding box center [482, 179] width 57 height 9
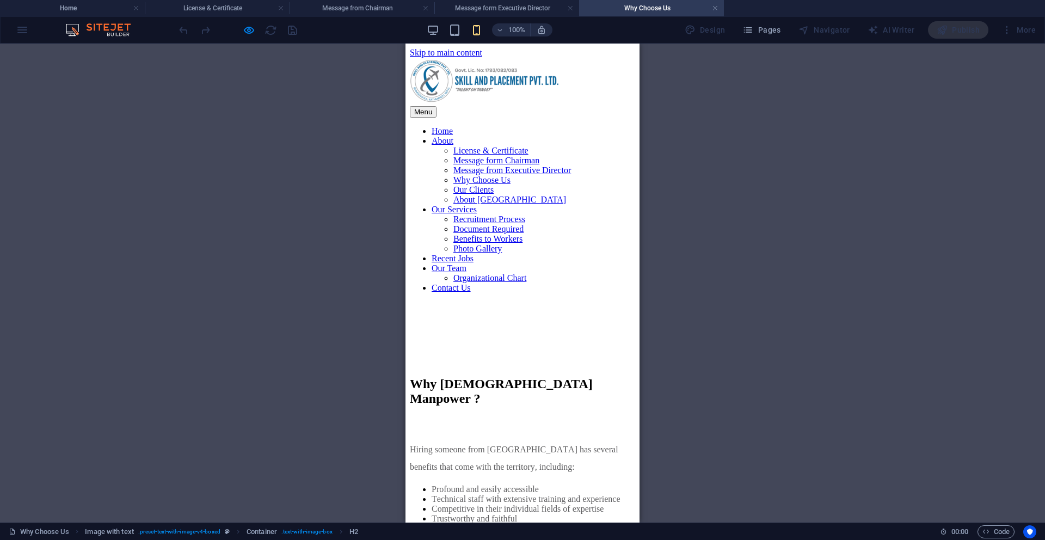
click at [551, 311] on figure at bounding box center [522, 311] width 225 height 0
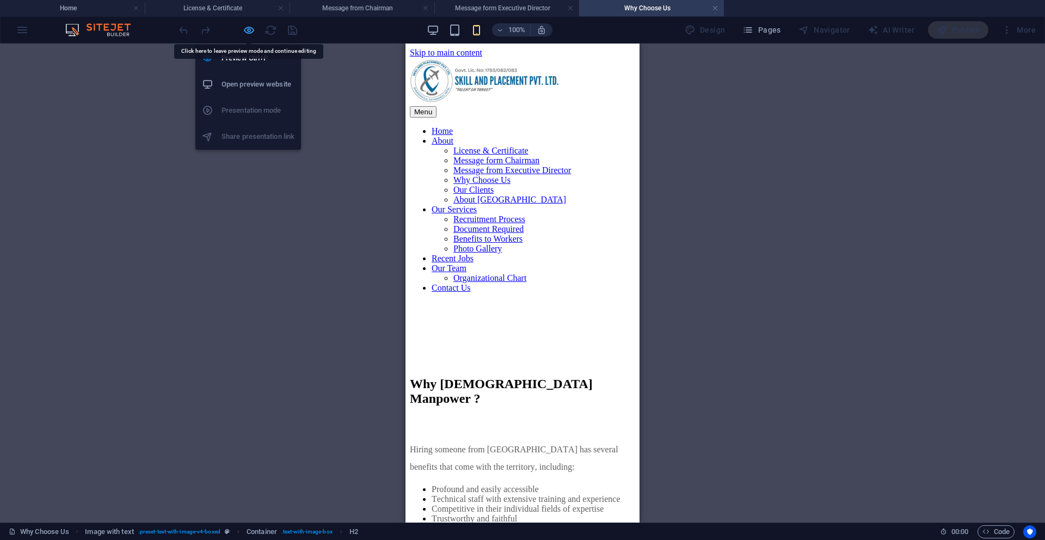
click at [250, 31] on icon "button" at bounding box center [249, 30] width 13 height 13
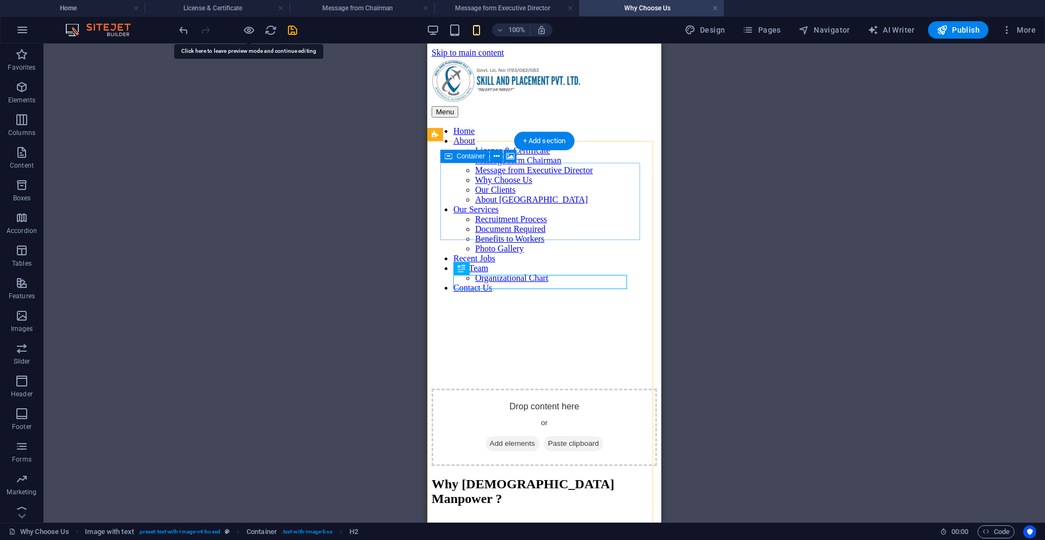
click at [614, 389] on div "Drop content here or Add elements Paste clipboard" at bounding box center [544, 427] width 225 height 77
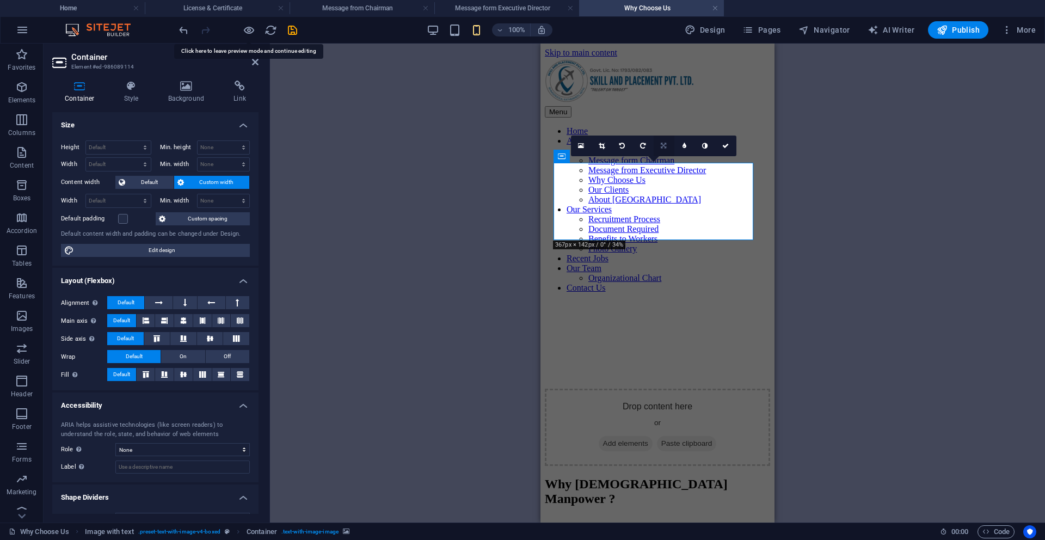
click at [662, 146] on icon at bounding box center [663, 146] width 5 height 7
click at [660, 126] on icon at bounding box center [663, 125] width 7 height 7
click at [664, 150] on link at bounding box center [664, 146] width 21 height 21
click at [666, 150] on link at bounding box center [664, 146] width 21 height 21
click at [667, 146] on link at bounding box center [664, 146] width 21 height 21
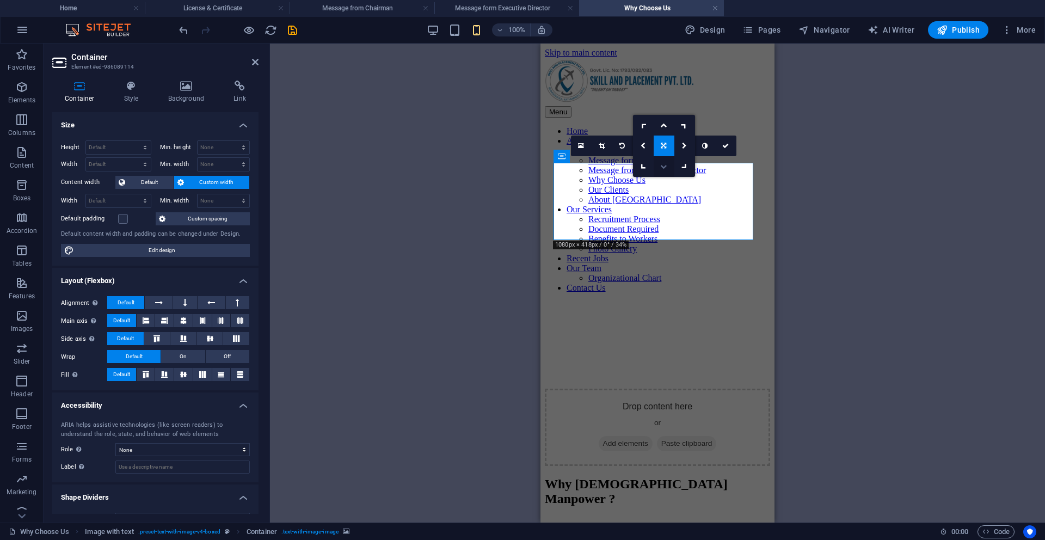
click at [666, 166] on icon at bounding box center [663, 166] width 7 height 7
click at [665, 150] on link at bounding box center [664, 146] width 21 height 21
drag, startPoint x: 665, startPoint y: 126, endPoint x: 125, endPoint y: 84, distance: 541.8
click at [665, 126] on icon at bounding box center [663, 125] width 7 height 7
click at [727, 146] on icon at bounding box center [726, 146] width 7 height 7
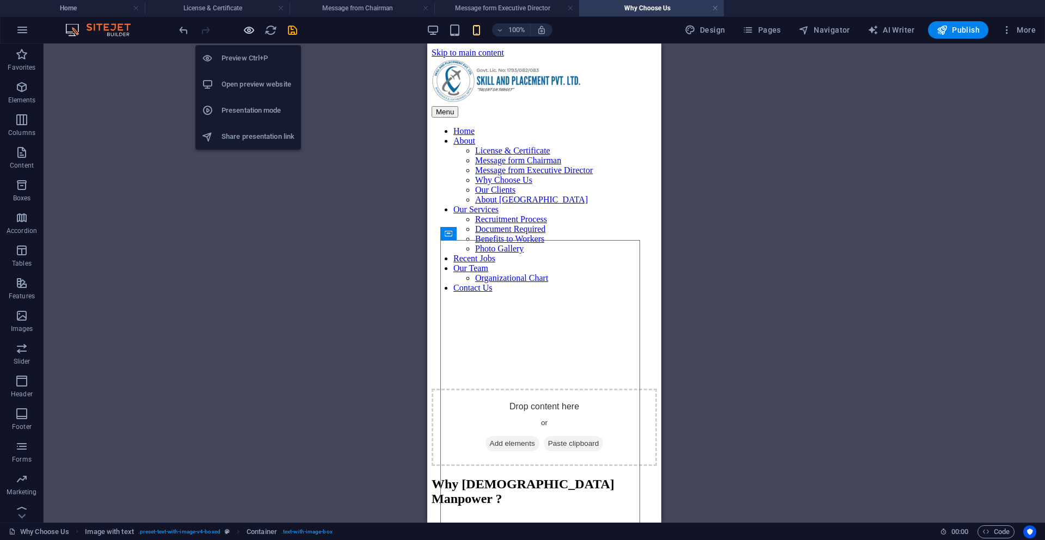
click at [244, 33] on icon "button" at bounding box center [249, 30] width 13 height 13
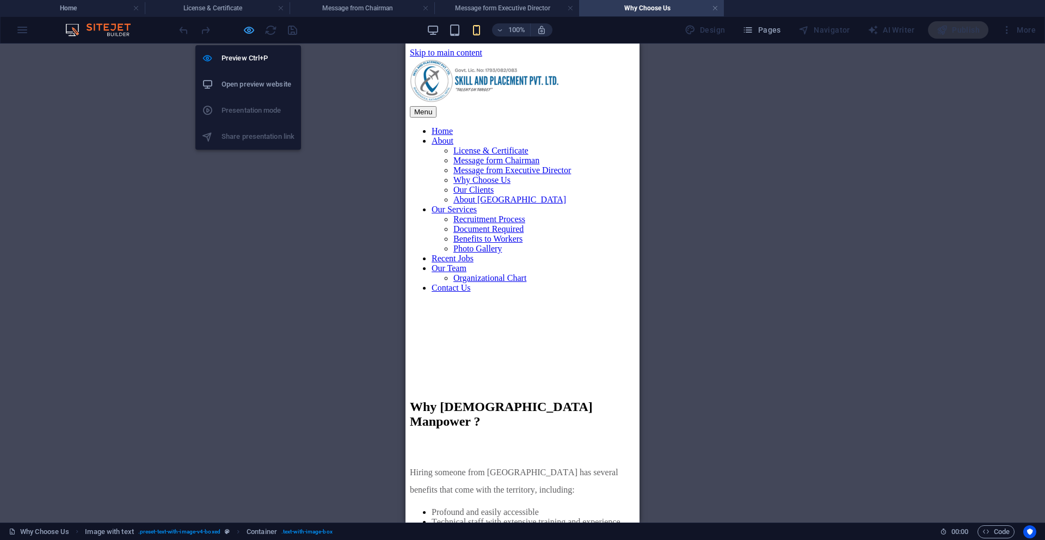
click at [244, 33] on icon "button" at bounding box center [249, 30] width 13 height 13
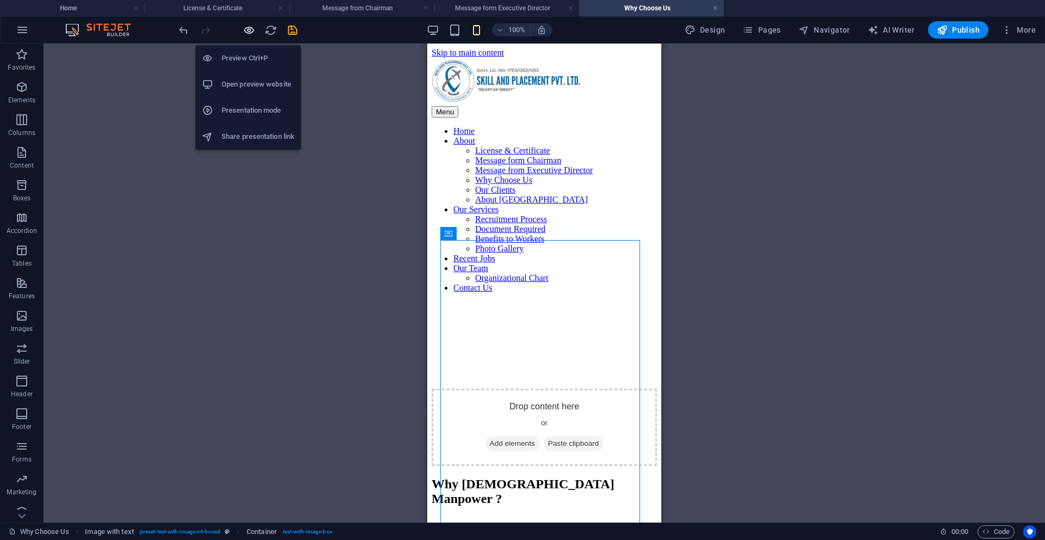
click at [244, 33] on icon "button" at bounding box center [249, 30] width 13 height 13
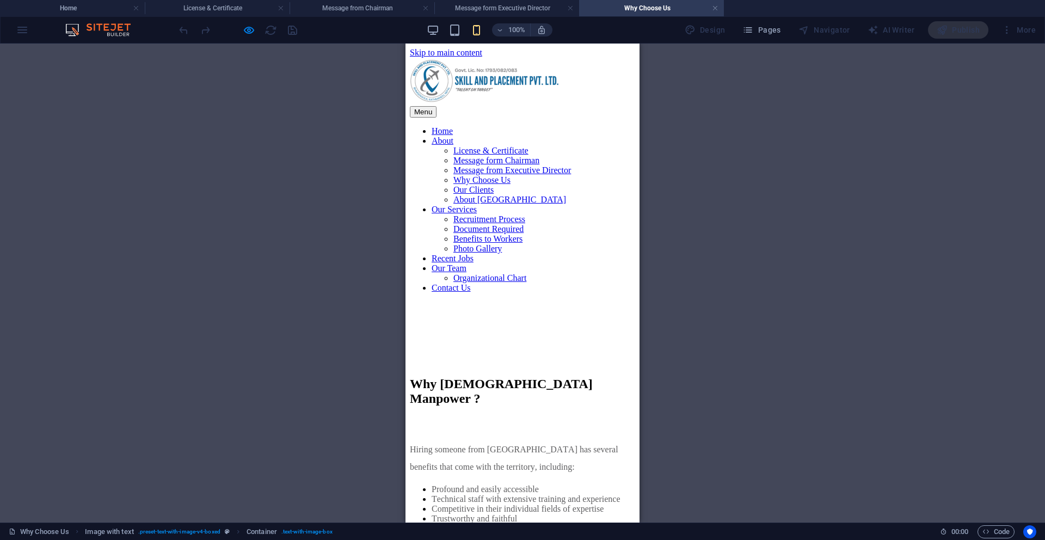
click at [437, 106] on button "Menu" at bounding box center [423, 111] width 27 height 11
click at [494, 194] on link "Our Clients" at bounding box center [474, 189] width 40 height 9
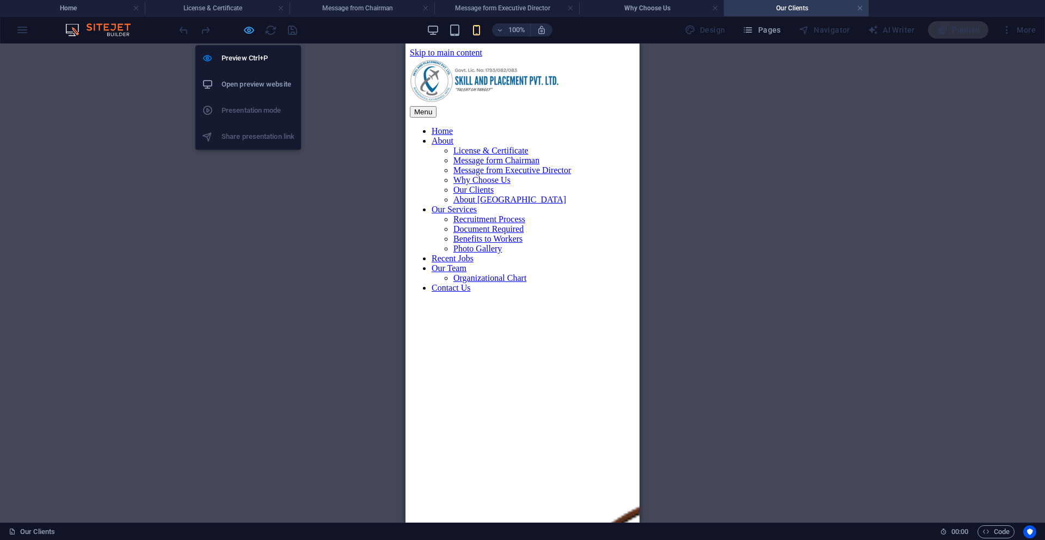
click at [248, 27] on icon "button" at bounding box center [249, 30] width 13 height 13
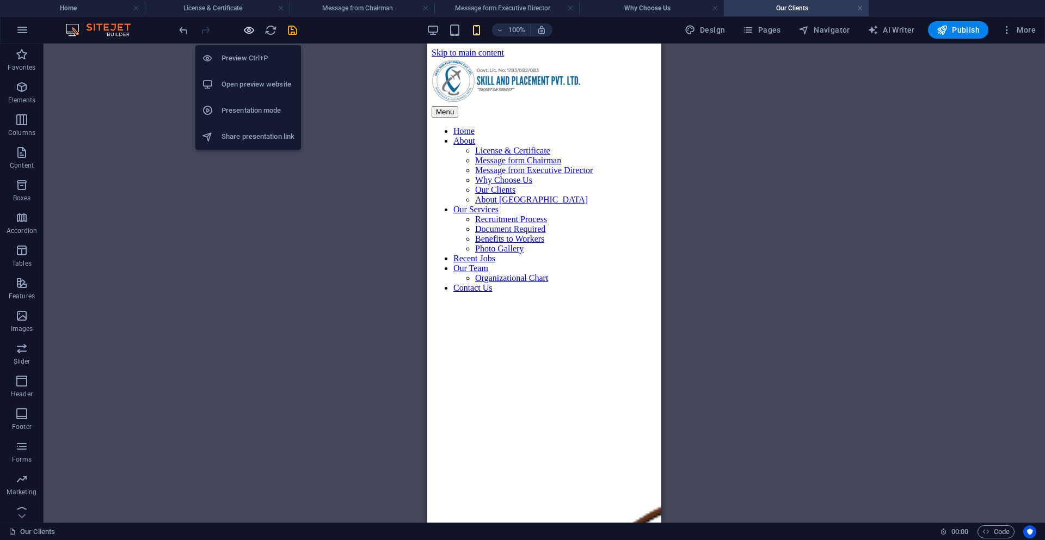
click at [248, 27] on icon "button" at bounding box center [249, 30] width 13 height 13
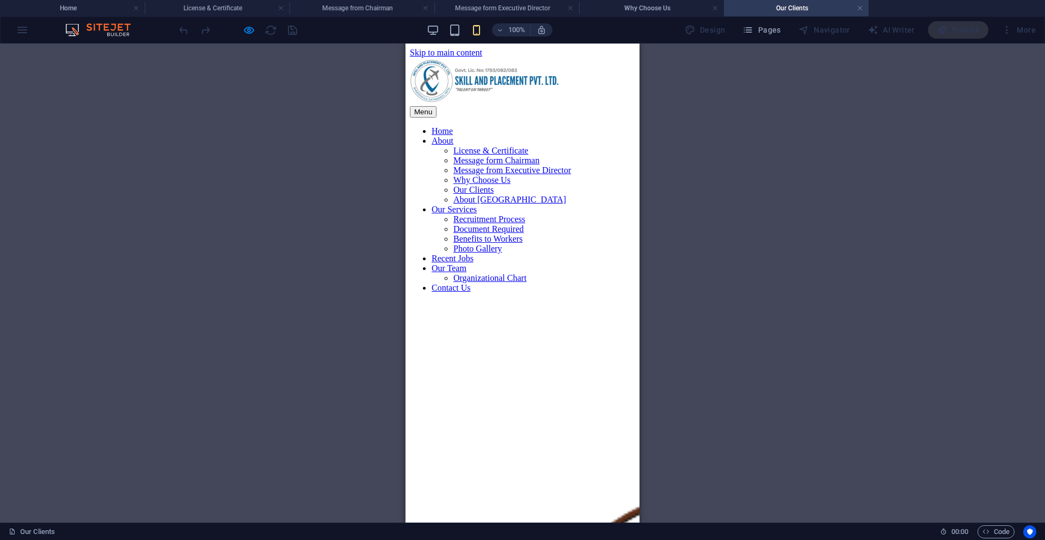
click at [437, 106] on button "Menu" at bounding box center [423, 111] width 27 height 11
click at [519, 204] on link "About [GEOGRAPHIC_DATA]" at bounding box center [510, 199] width 113 height 9
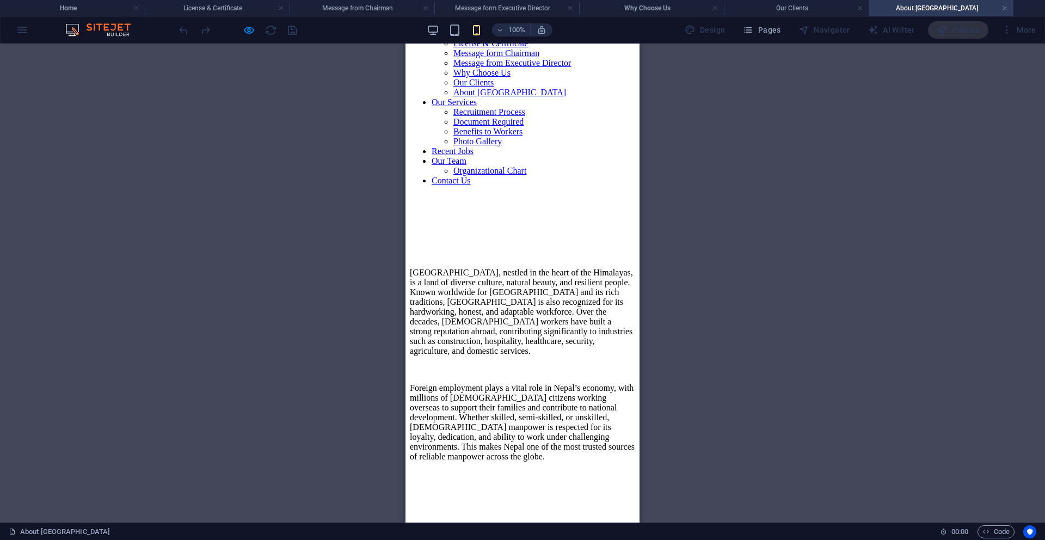
scroll to position [99, 0]
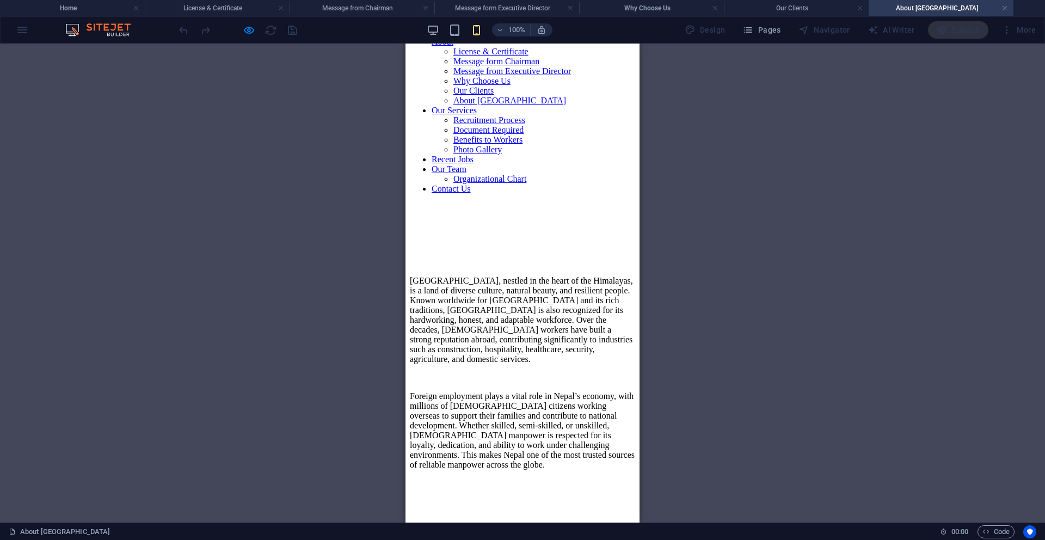
click at [529, 479] on figure at bounding box center [522, 479] width 225 height 0
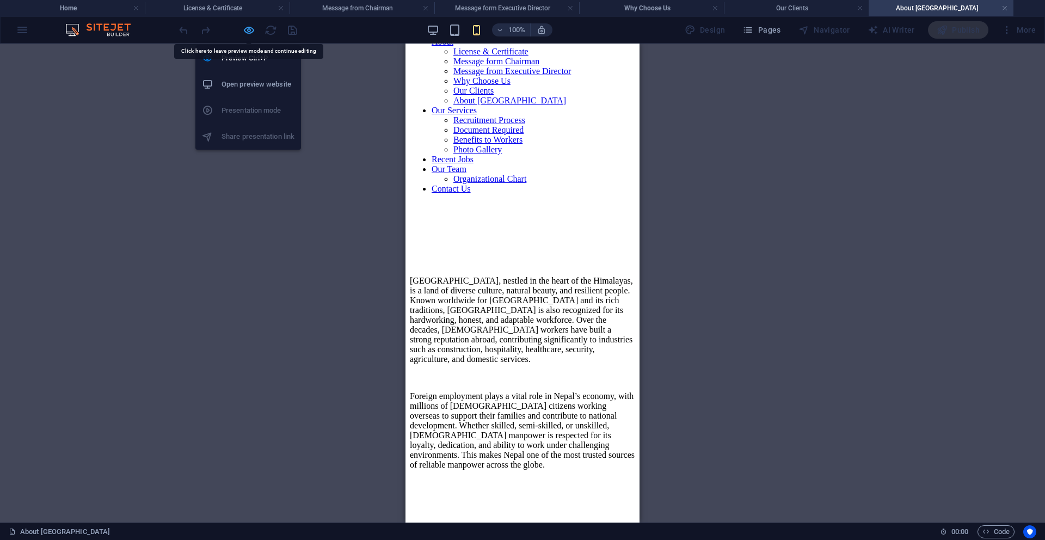
click at [243, 29] on icon "button" at bounding box center [249, 30] width 13 height 13
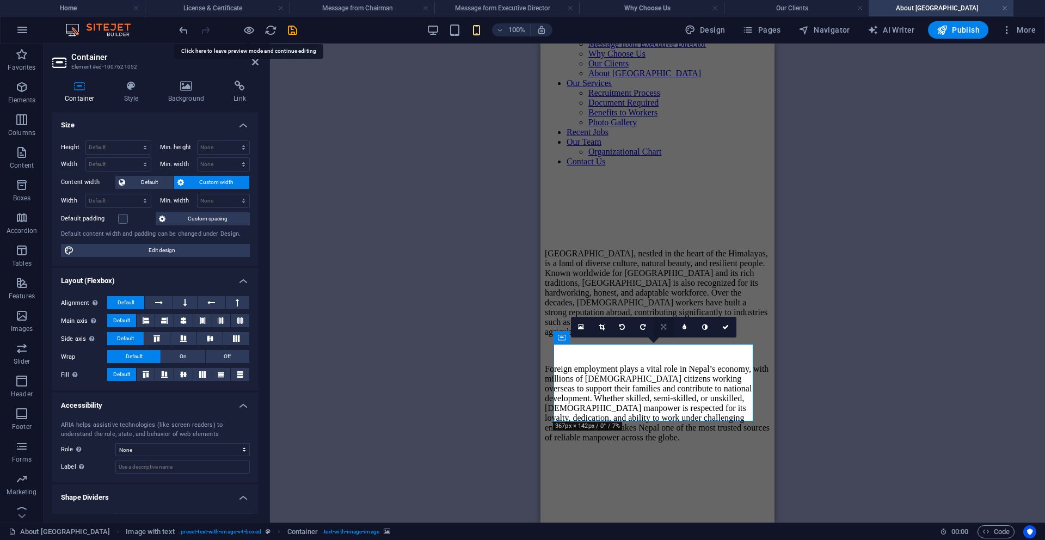
click at [663, 325] on icon at bounding box center [663, 327] width 5 height 7
click at [667, 305] on link at bounding box center [664, 306] width 21 height 21
click at [726, 328] on icon at bounding box center [726, 327] width 7 height 7
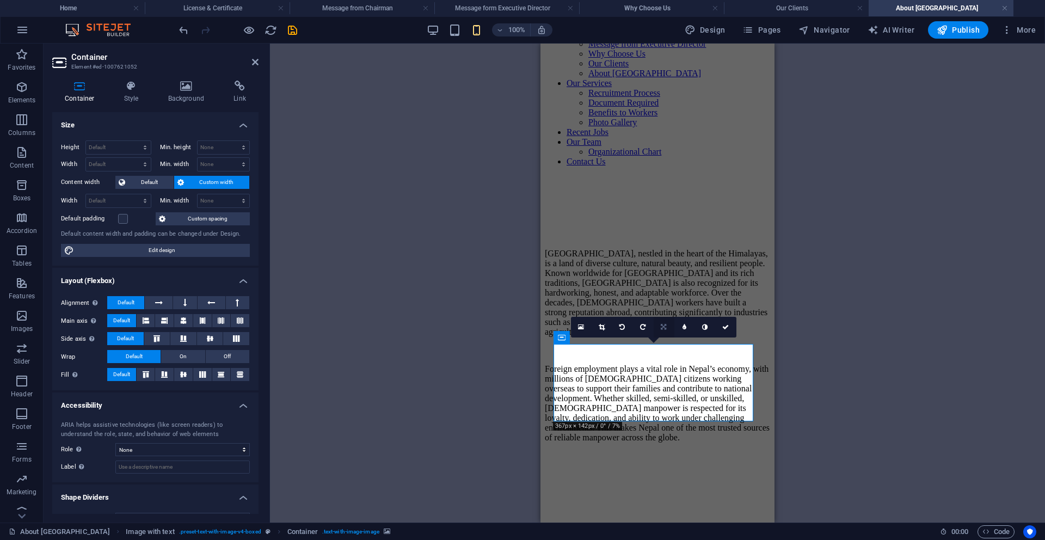
click at [659, 329] on link at bounding box center [664, 327] width 21 height 21
click at [663, 329] on icon at bounding box center [663, 327] width 5 height 7
click at [666, 347] on icon at bounding box center [663, 348] width 7 height 7
click at [663, 329] on icon at bounding box center [663, 327] width 7 height 7
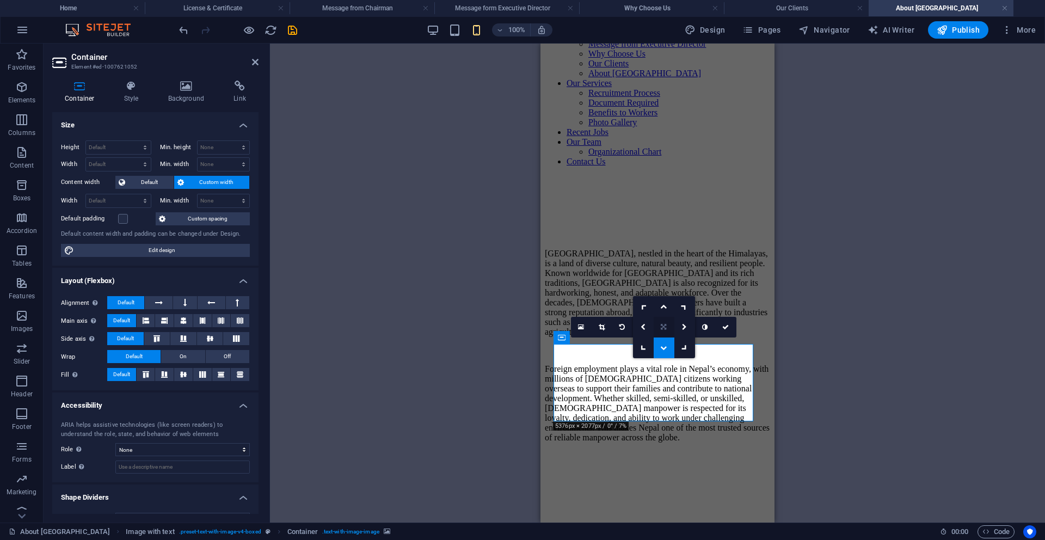
click at [665, 331] on link at bounding box center [664, 327] width 21 height 21
click at [663, 327] on icon at bounding box center [663, 327] width 5 height 7
click at [664, 305] on icon at bounding box center [663, 306] width 7 height 7
click at [665, 326] on icon at bounding box center [663, 327] width 7 height 7
click at [664, 330] on icon at bounding box center [663, 327] width 5 height 7
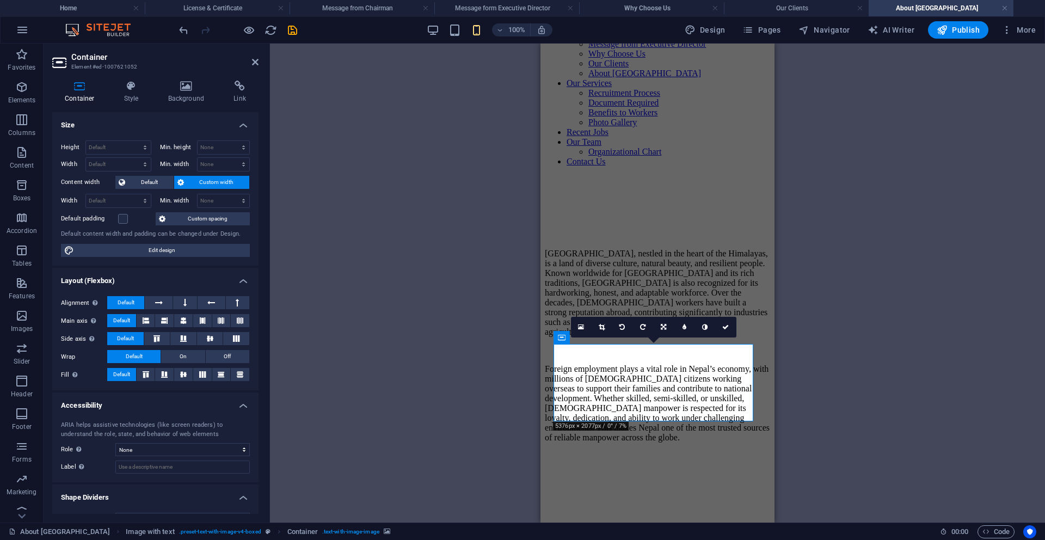
click at [799, 372] on div "Drag here to replace the existing content. Press “Ctrl” if you want to create a…" at bounding box center [657, 283] width 775 height 479
click at [726, 324] on icon at bounding box center [726, 327] width 7 height 7
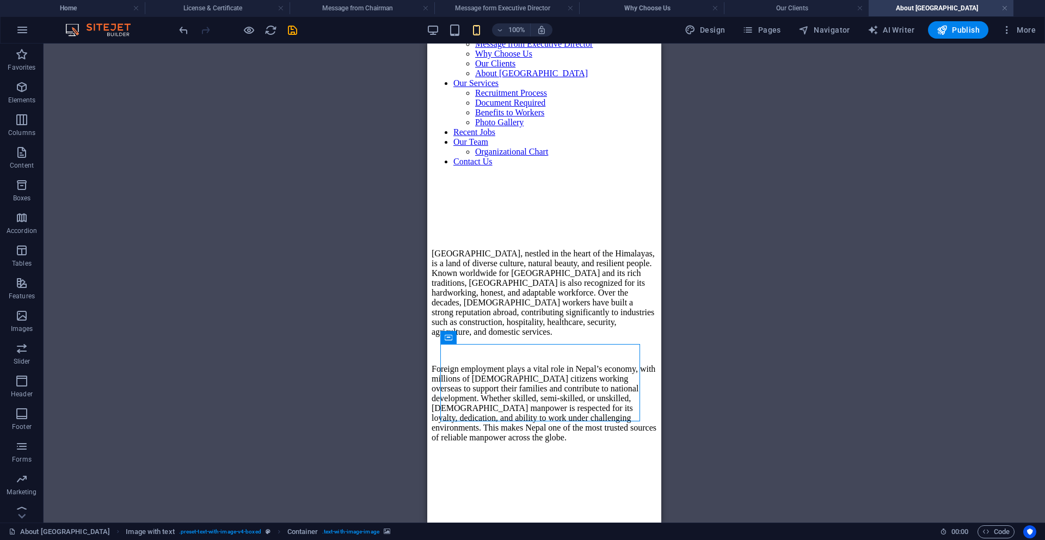
click at [786, 338] on div "Drag here to replace the existing content. Press “Ctrl” if you want to create a…" at bounding box center [545, 283] width 1002 height 479
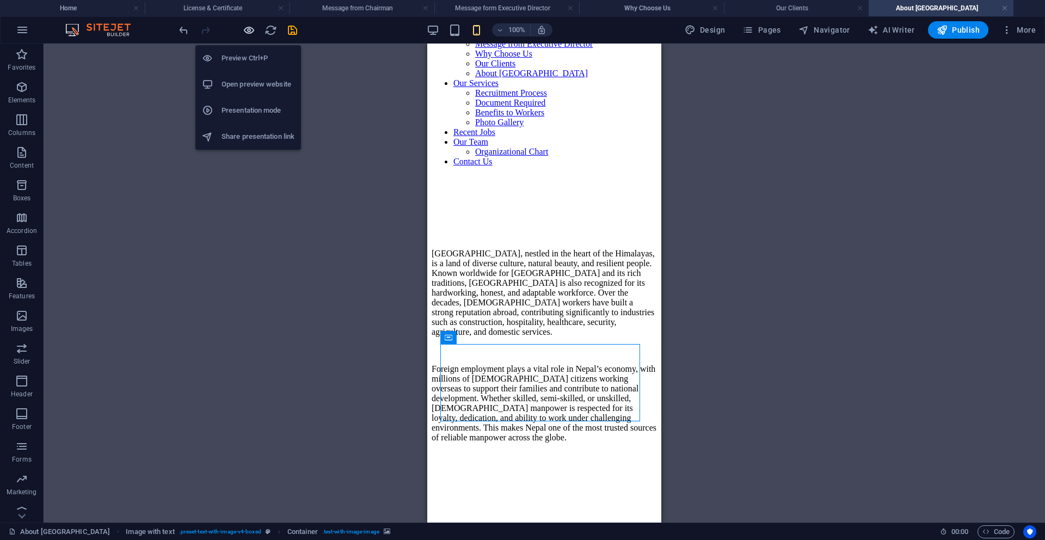
click at [250, 34] on icon "button" at bounding box center [249, 30] width 13 height 13
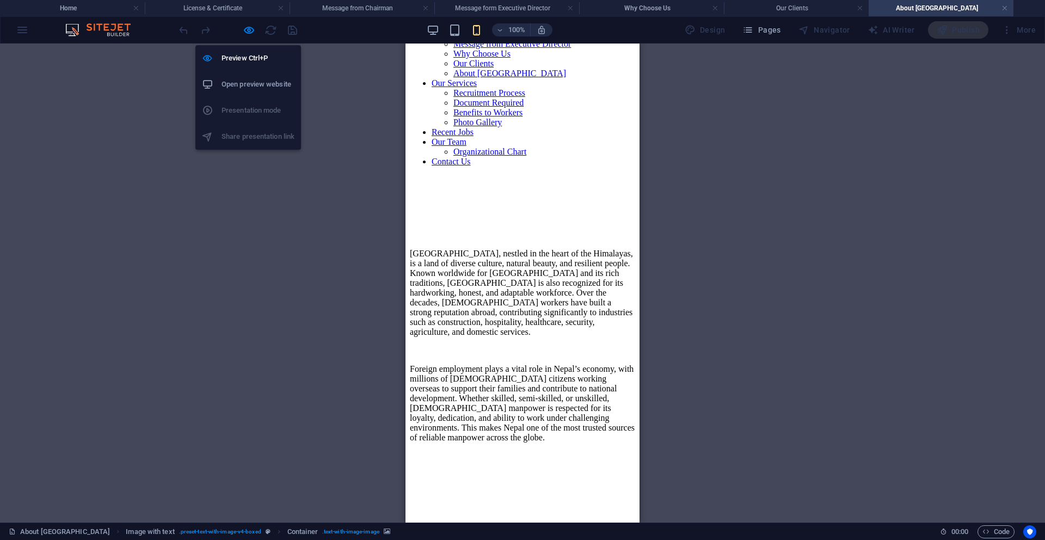
scroll to position [99, 0]
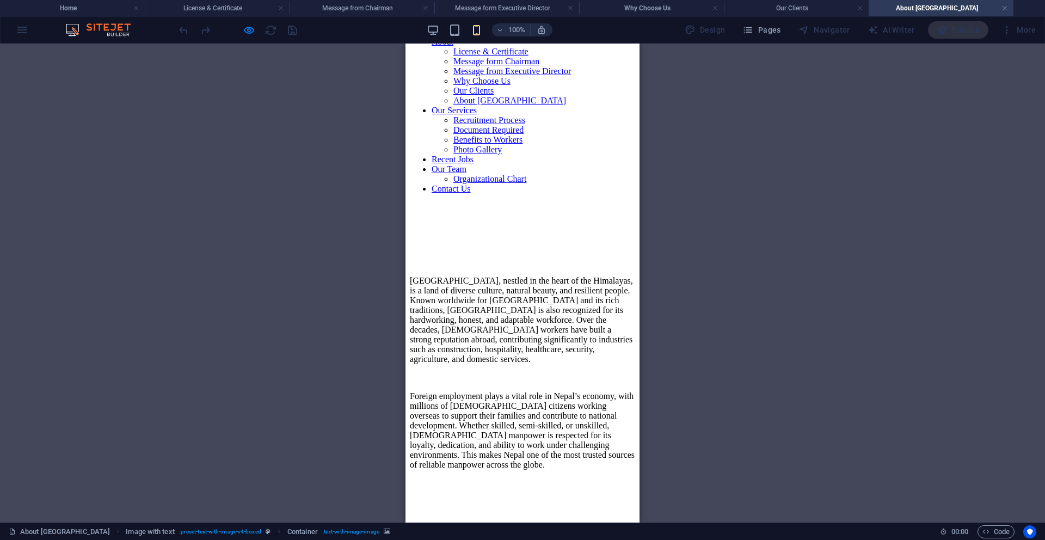
click at [437, 19] on button "Menu" at bounding box center [423, 12] width 27 height 11
click at [477, 115] on link "Our Services" at bounding box center [454, 110] width 45 height 9
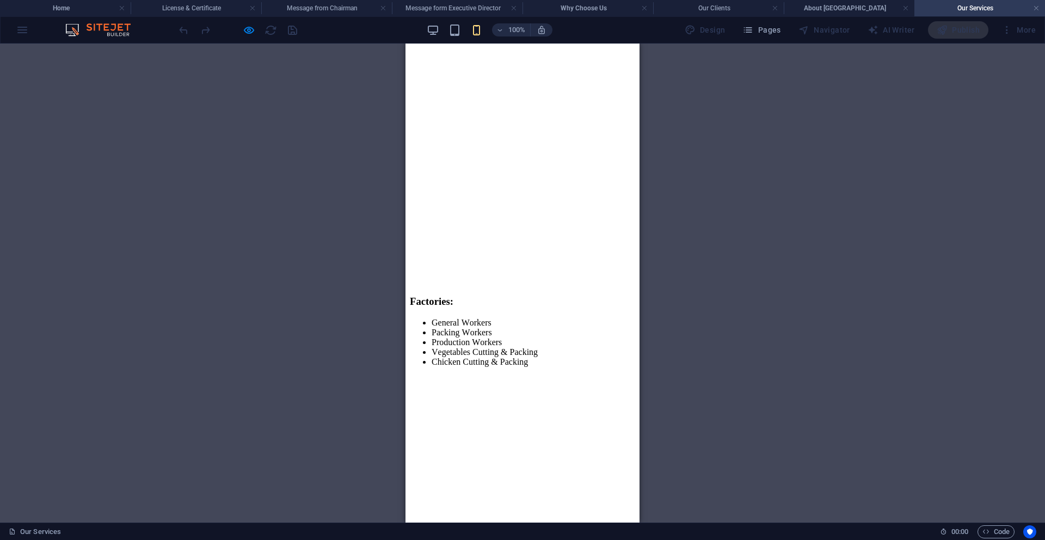
scroll to position [899, 0]
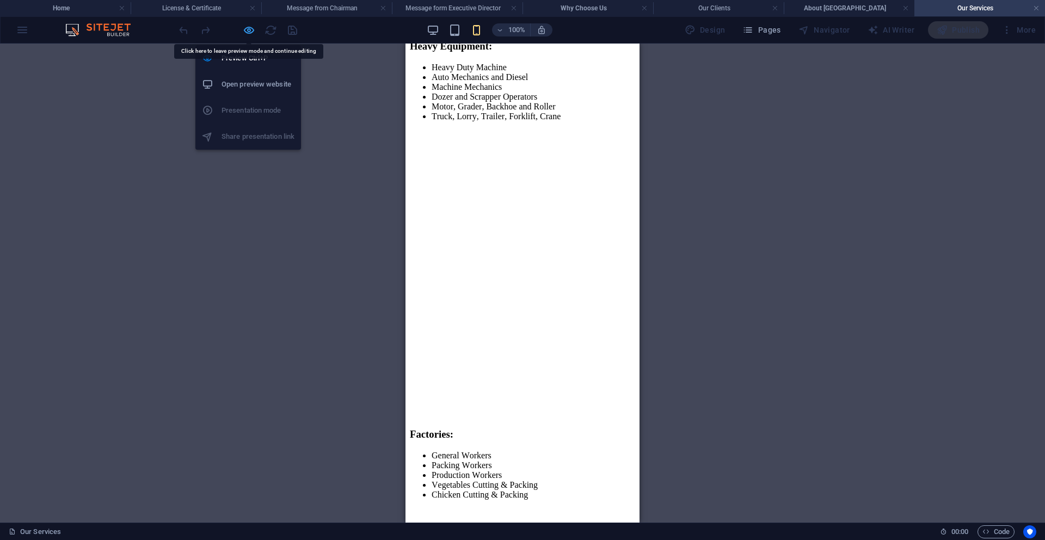
click at [249, 33] on icon "button" at bounding box center [249, 30] width 13 height 13
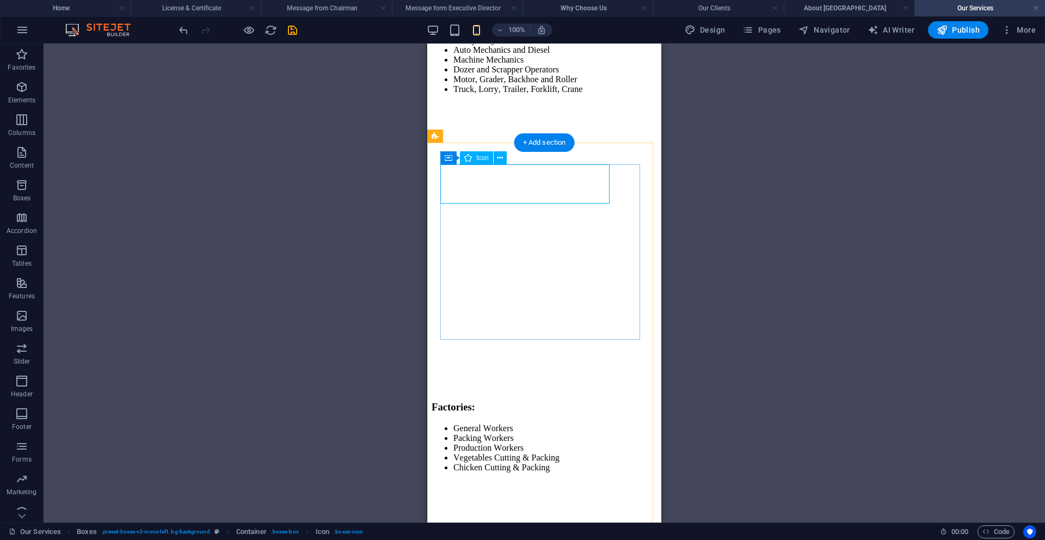
select select "xMidYMid"
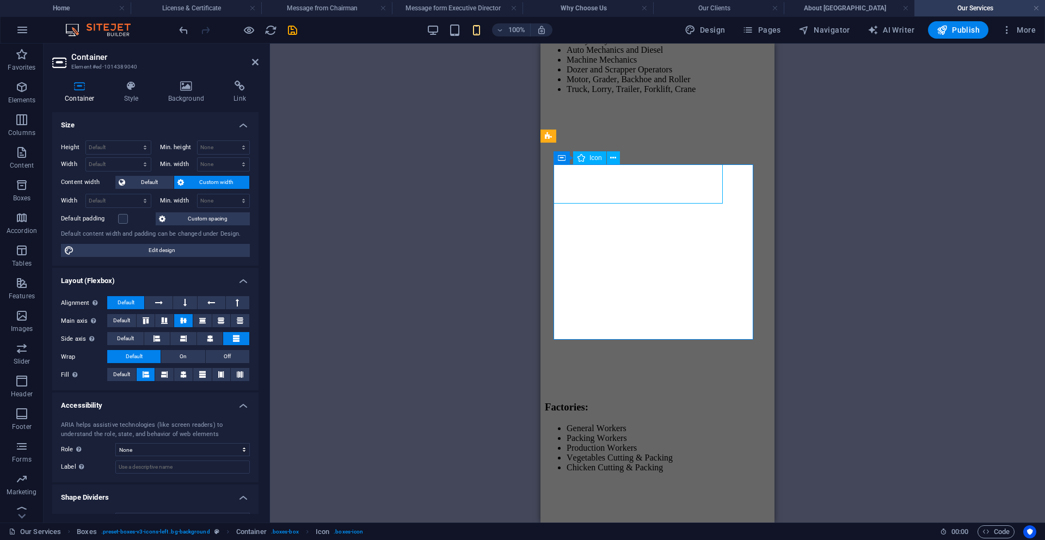
select select "xMidYMid"
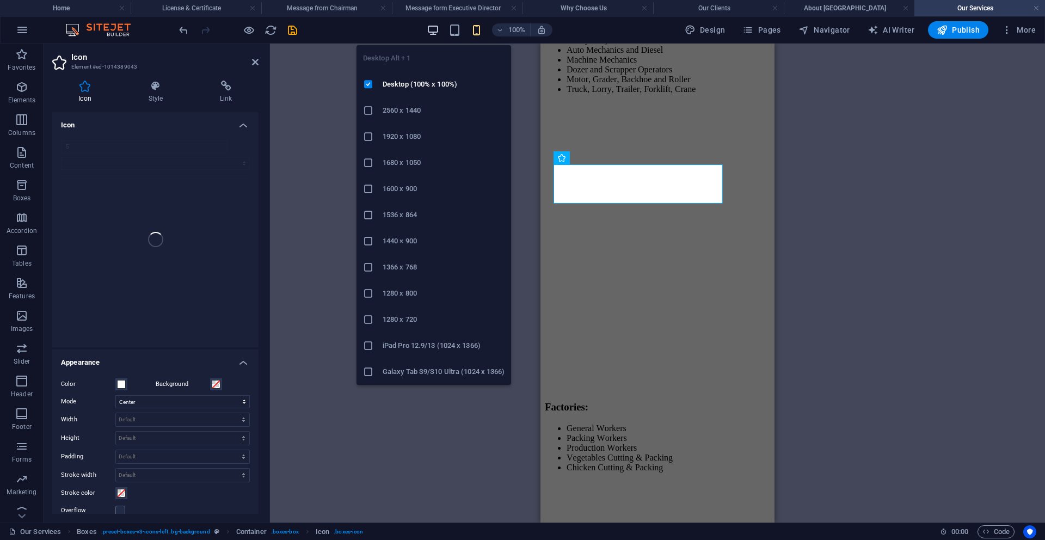
click at [438, 33] on icon "button" at bounding box center [433, 30] width 13 height 13
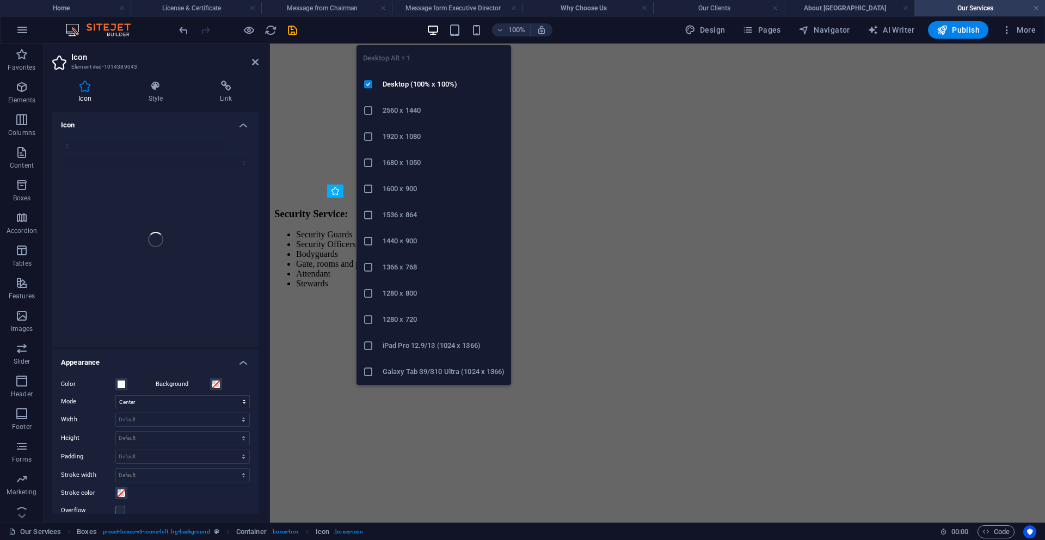
scroll to position [415, 0]
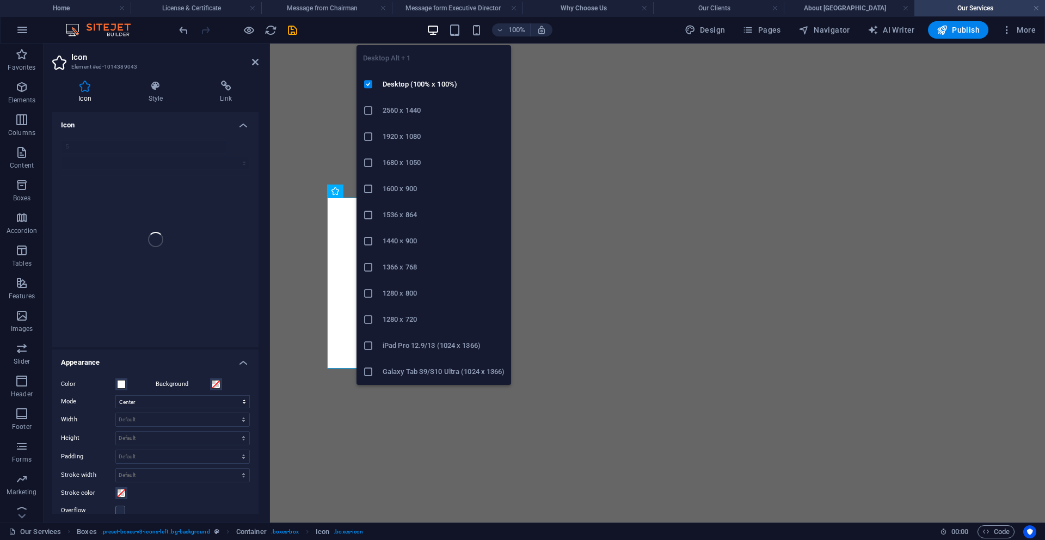
click at [438, 33] on icon "button" at bounding box center [433, 30] width 13 height 13
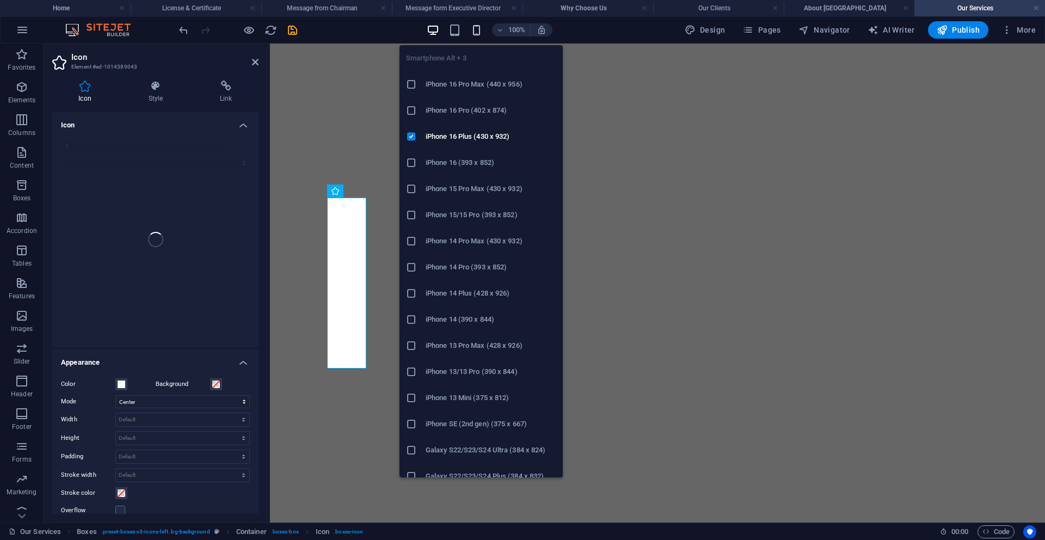
click at [478, 32] on icon "button" at bounding box center [476, 30] width 13 height 13
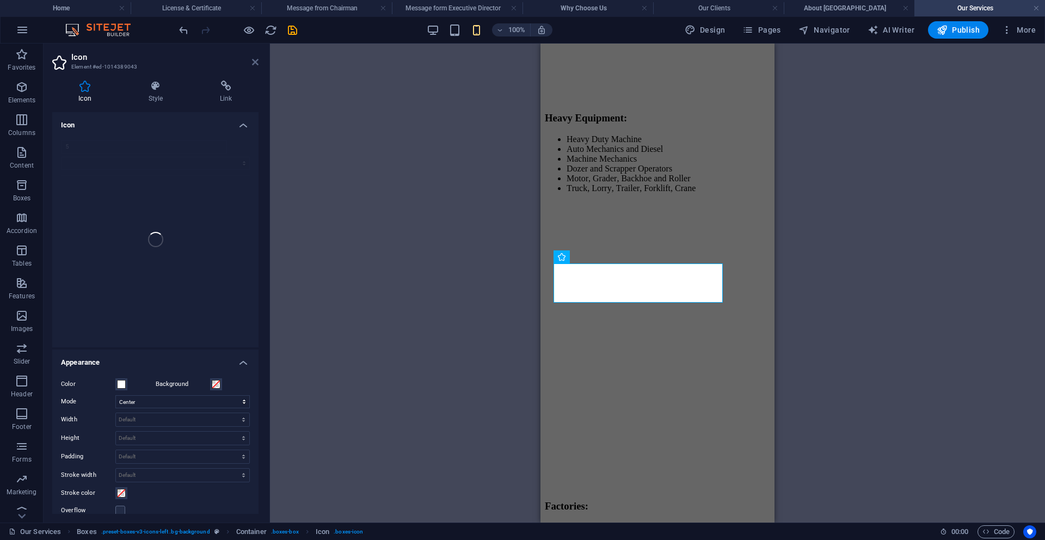
click at [258, 60] on icon at bounding box center [255, 62] width 7 height 9
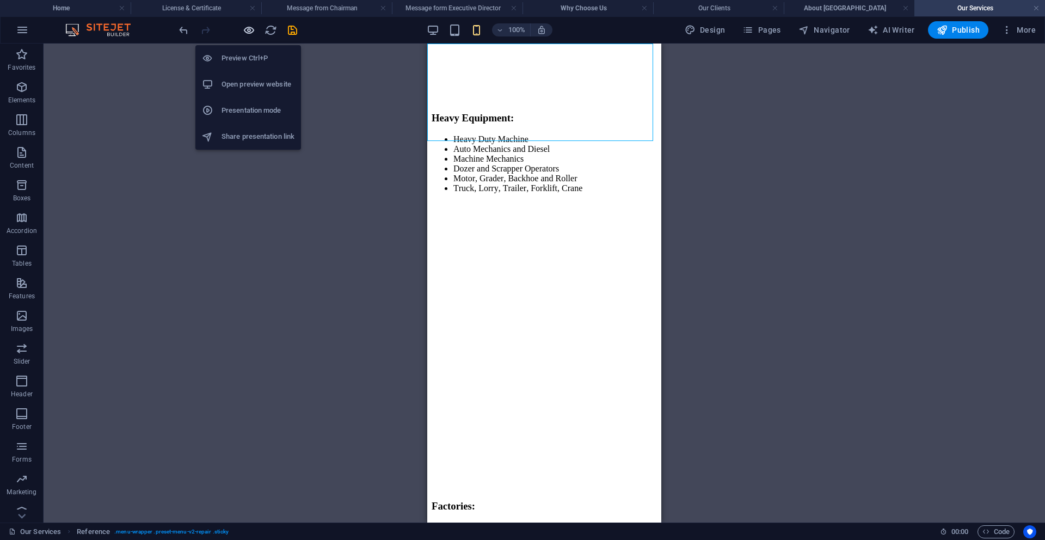
click at [254, 33] on icon "button" at bounding box center [249, 30] width 13 height 13
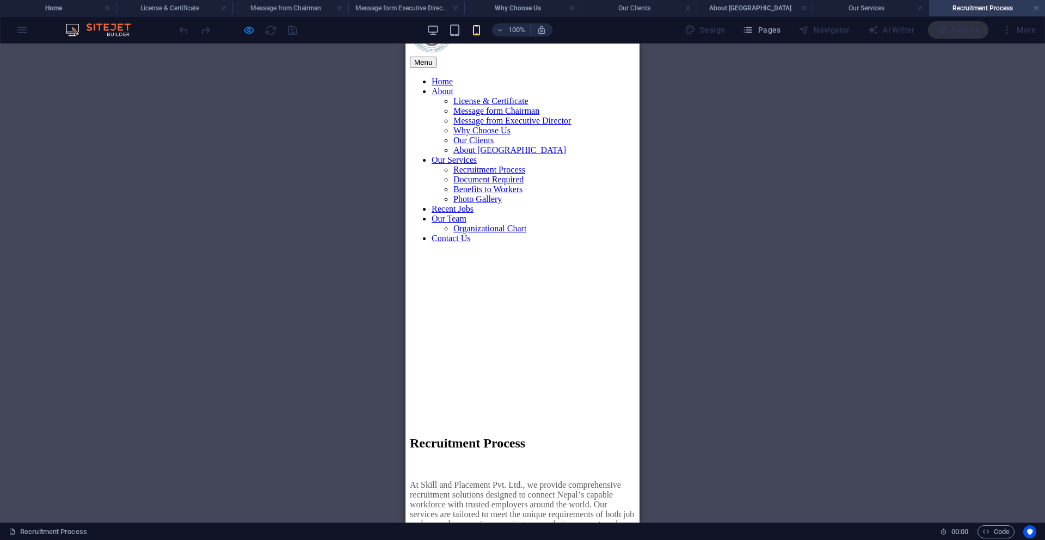
scroll to position [109, 0]
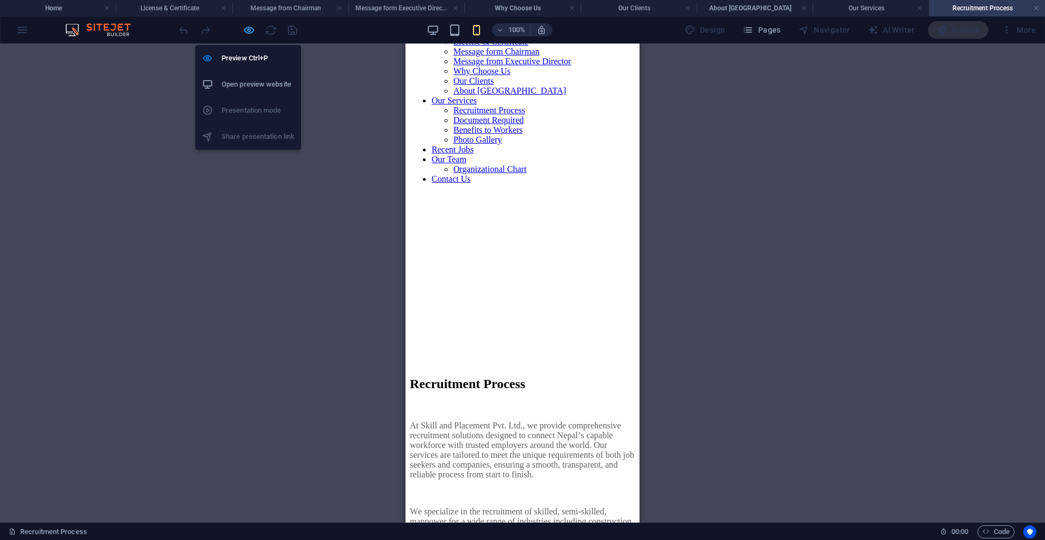
click at [252, 32] on icon "button" at bounding box center [249, 30] width 13 height 13
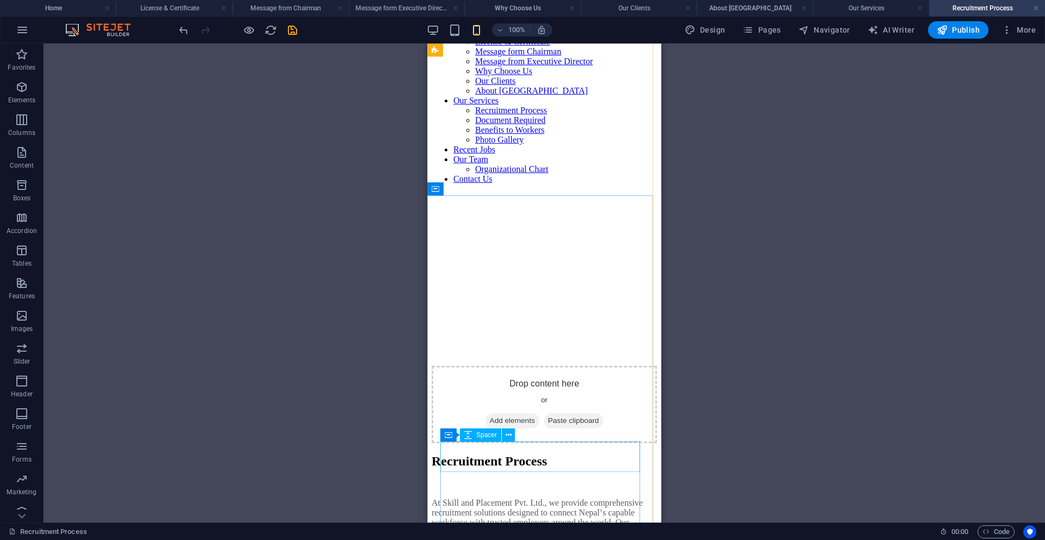
select select "px"
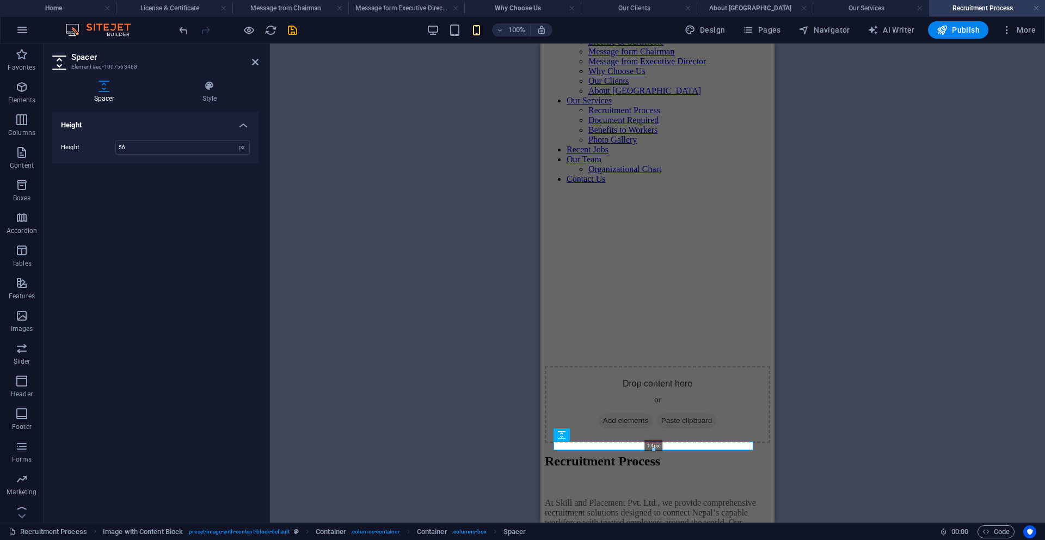
drag, startPoint x: 654, startPoint y: 472, endPoint x: 653, endPoint y: 452, distance: 19.6
click at [653, 452] on div "H2 Image with Content Block Container Container Text Container Spacer Container…" at bounding box center [658, 229] width 234 height 588
type input "14"
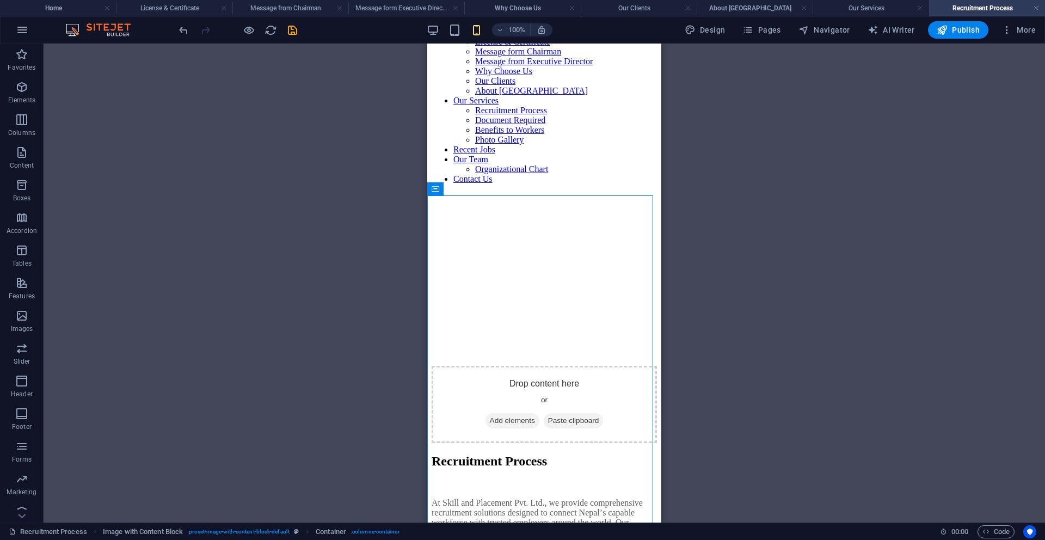
click at [816, 422] on div "H2 Image with Content Block Container Container Text Container Spacer Container…" at bounding box center [545, 283] width 1002 height 479
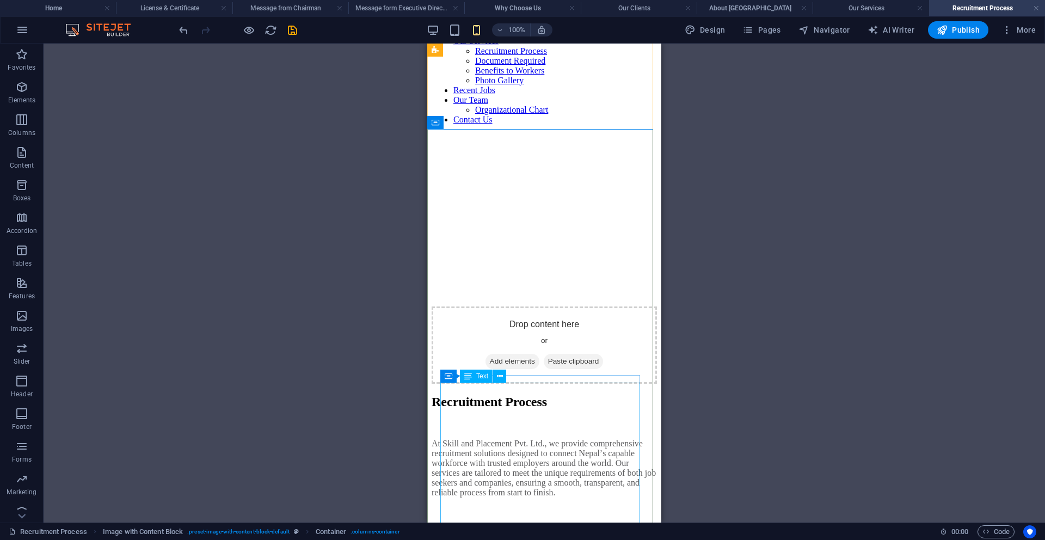
scroll to position [140, 0]
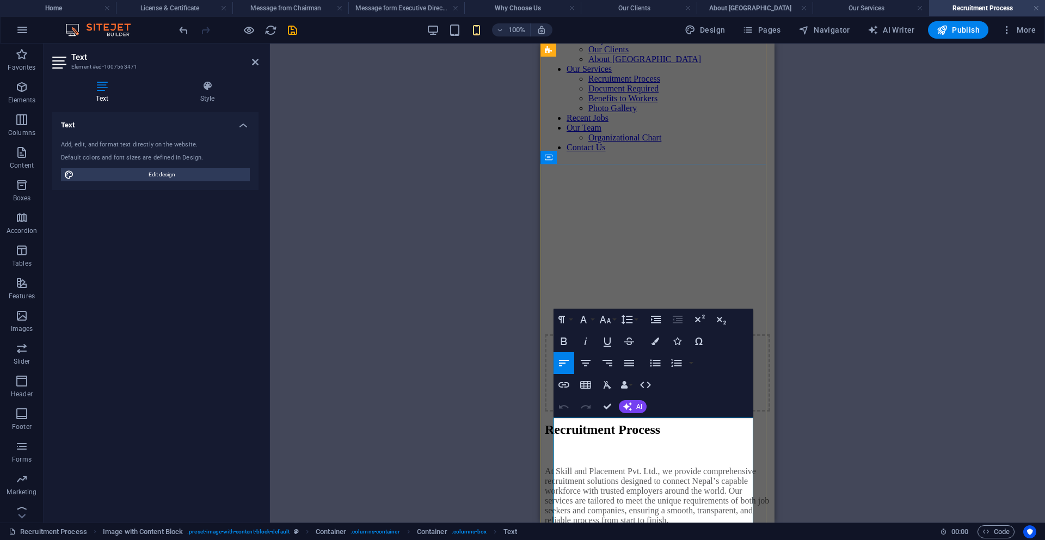
click at [661, 342] on button "Colors" at bounding box center [655, 342] width 21 height 22
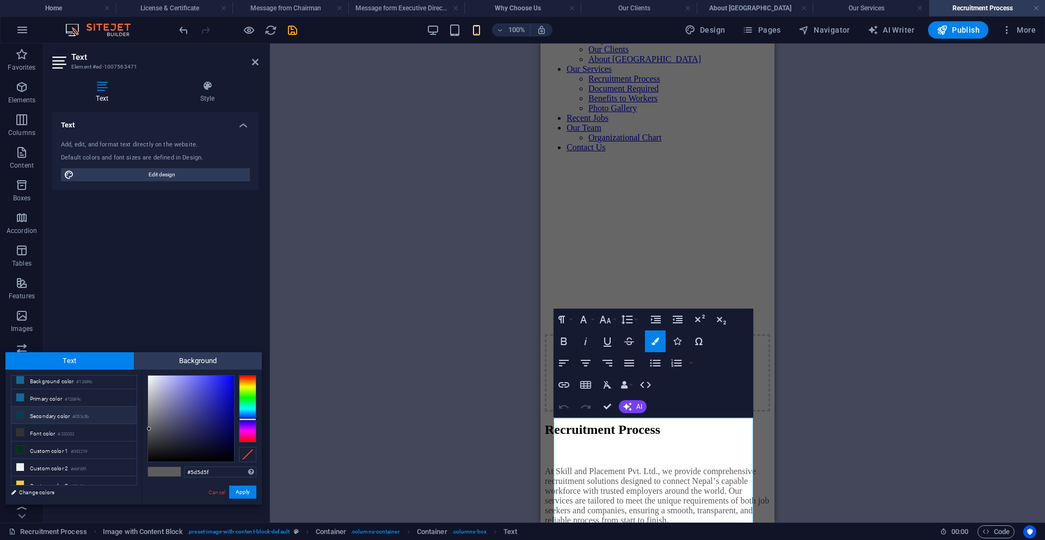
scroll to position [0, 0]
click at [191, 174] on span "Edit design" at bounding box center [161, 174] width 169 height 13
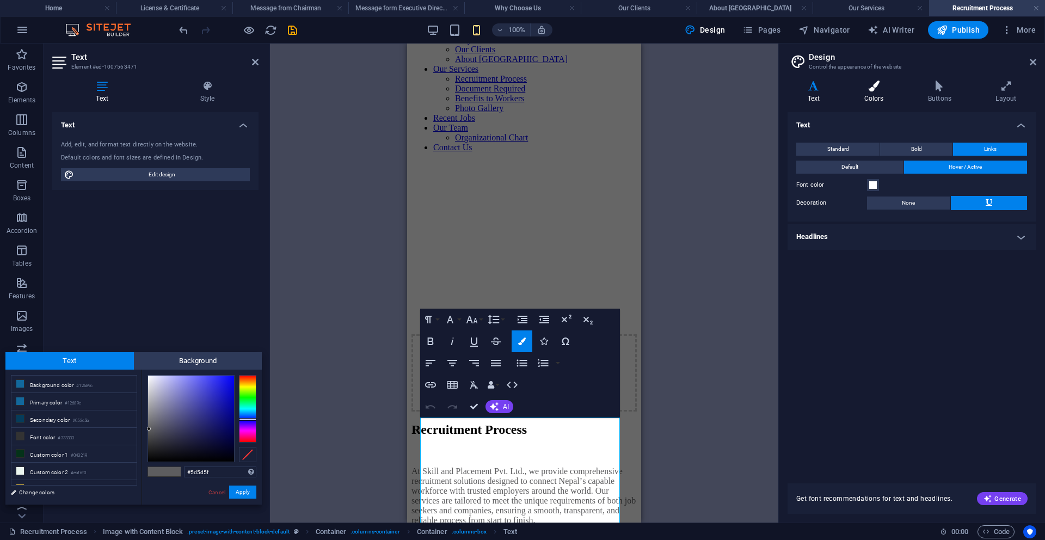
click at [870, 98] on h4 "Colors" at bounding box center [877, 92] width 64 height 23
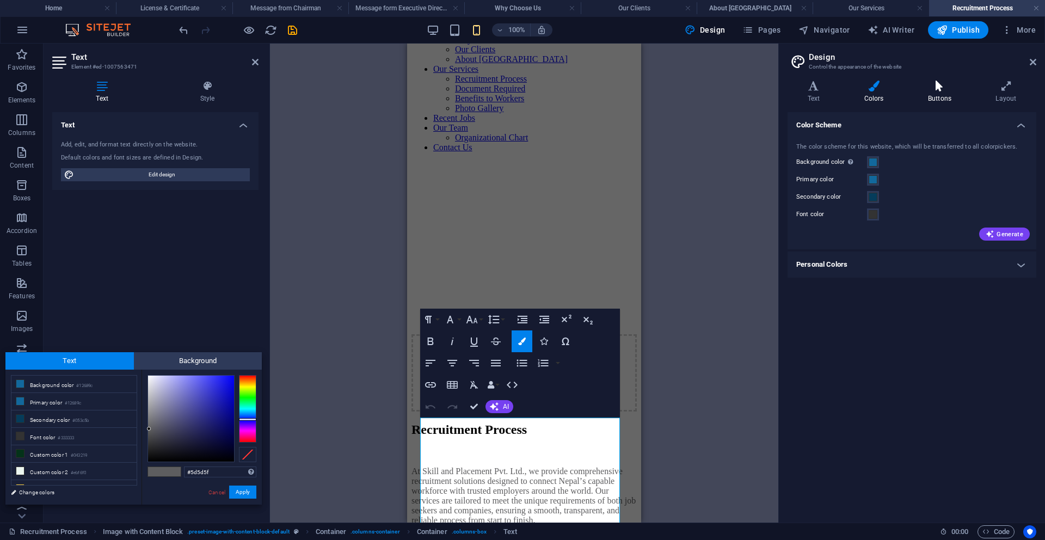
click at [926, 97] on h4 "Buttons" at bounding box center [942, 92] width 68 height 23
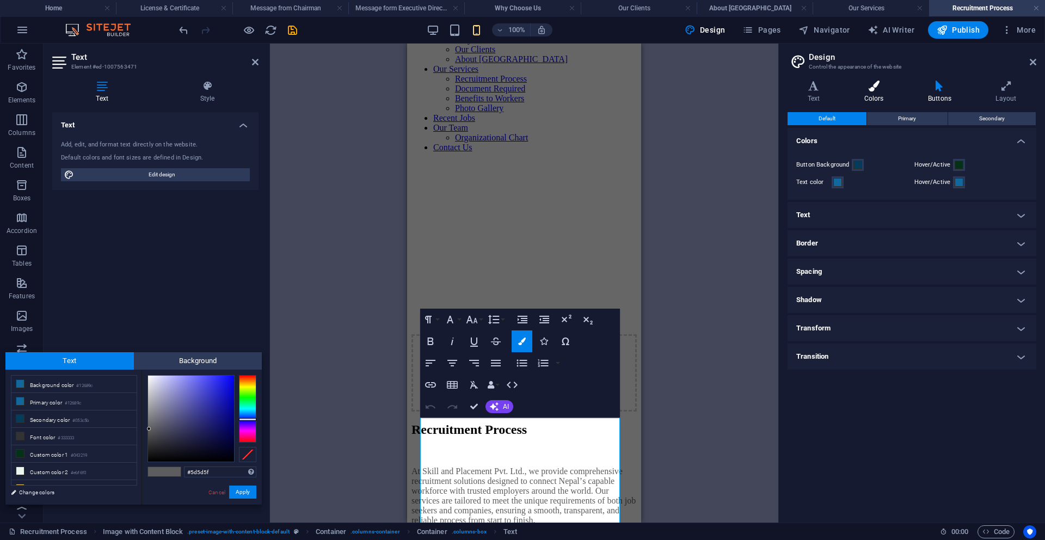
click at [890, 99] on h4 "Colors" at bounding box center [877, 92] width 64 height 23
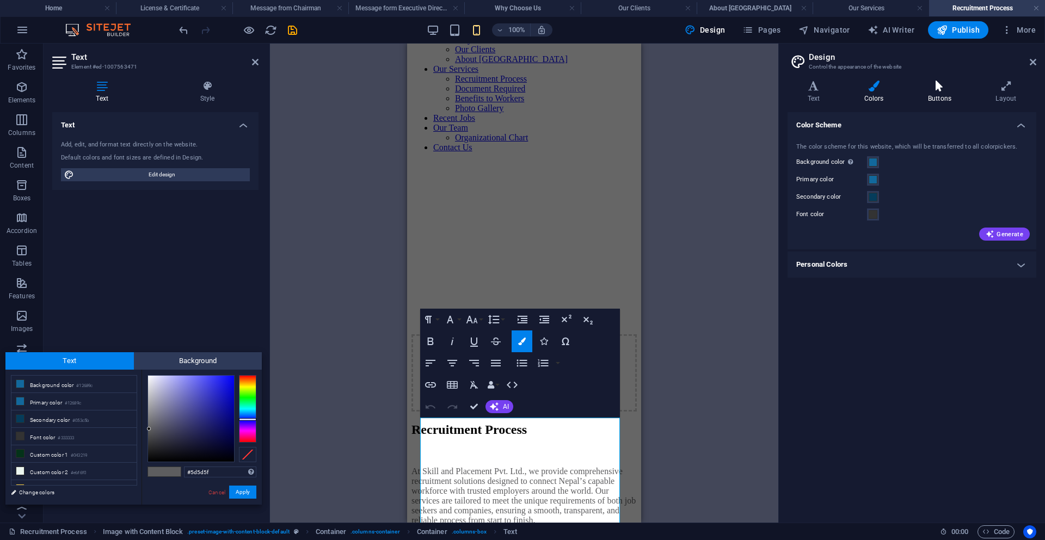
click at [926, 96] on h4 "Buttons" at bounding box center [942, 92] width 68 height 23
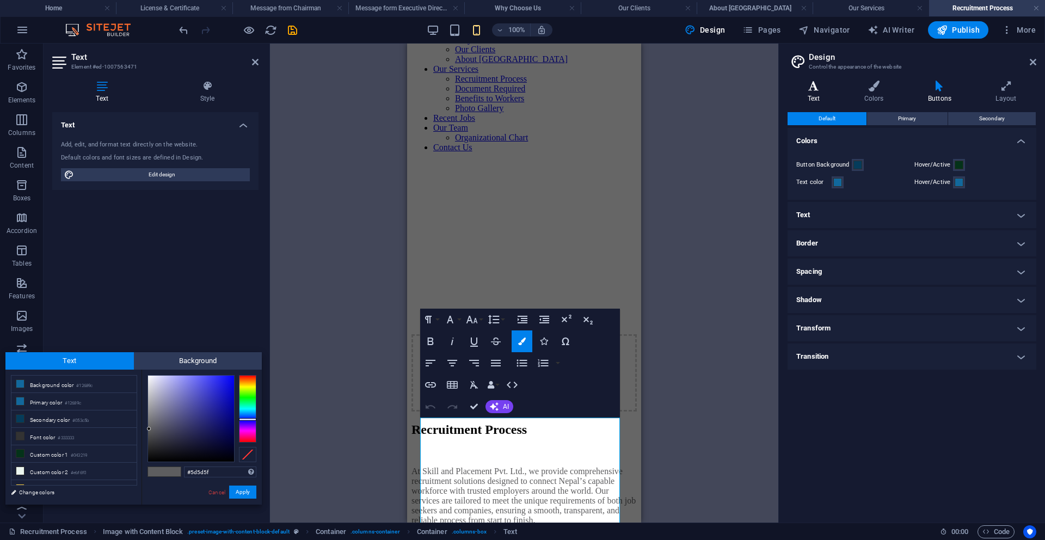
click at [820, 96] on h4 "Text" at bounding box center [816, 92] width 57 height 23
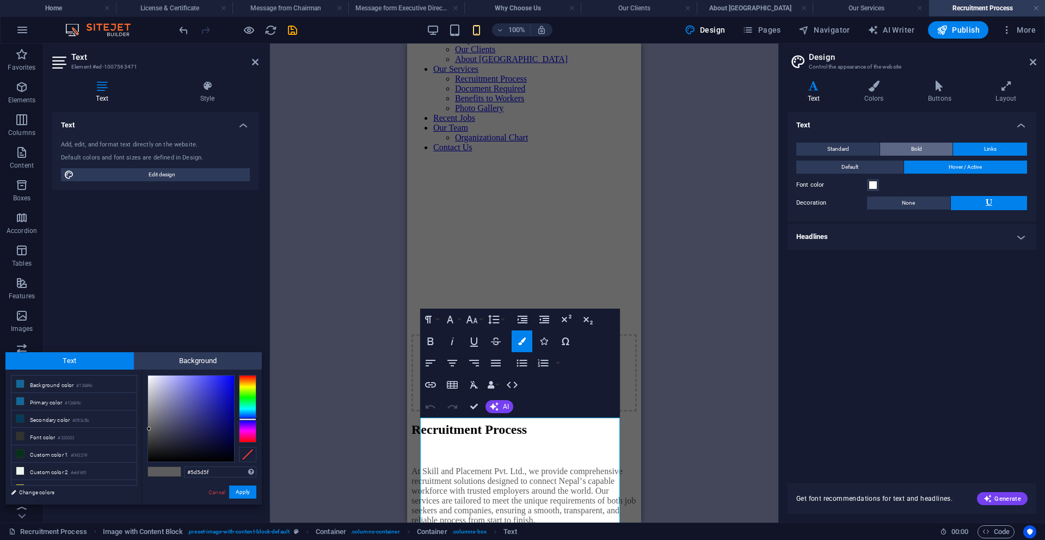
click at [897, 155] on button "Bold" at bounding box center [916, 149] width 72 height 13
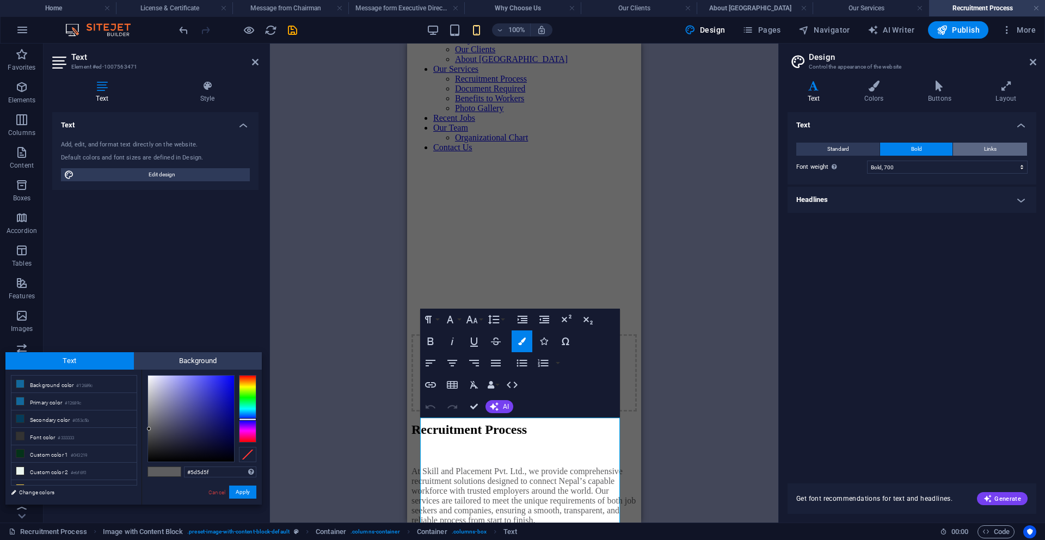
click at [982, 153] on button "Links" at bounding box center [990, 149] width 74 height 13
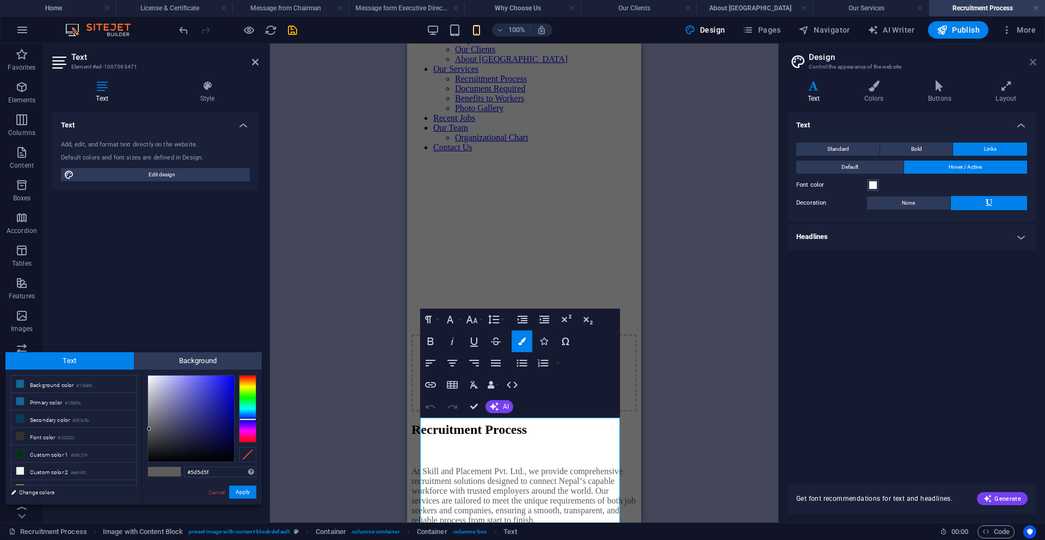
click at [1036, 62] on icon at bounding box center [1033, 62] width 7 height 9
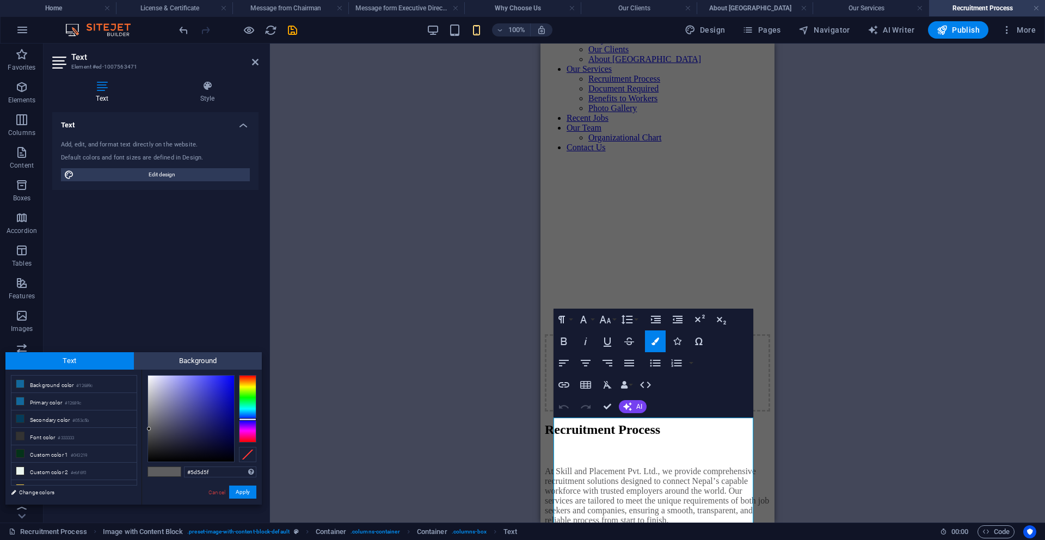
click at [352, 419] on div "Drag here to replace the existing content. Press “Ctrl” if you want to create a…" at bounding box center [657, 283] width 775 height 479
click at [210, 495] on link "Cancel" at bounding box center [216, 492] width 19 height 8
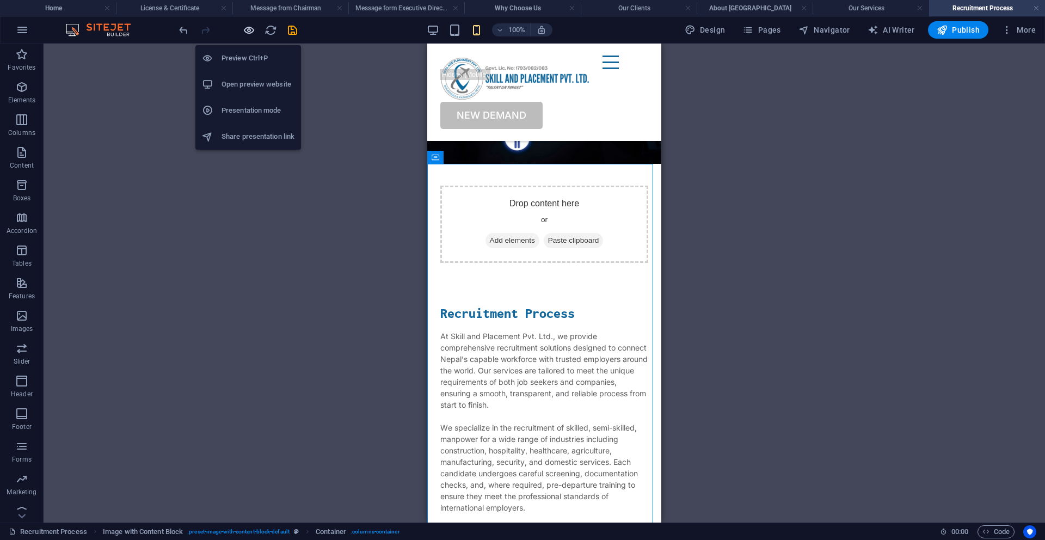
click at [253, 33] on icon "button" at bounding box center [249, 30] width 13 height 13
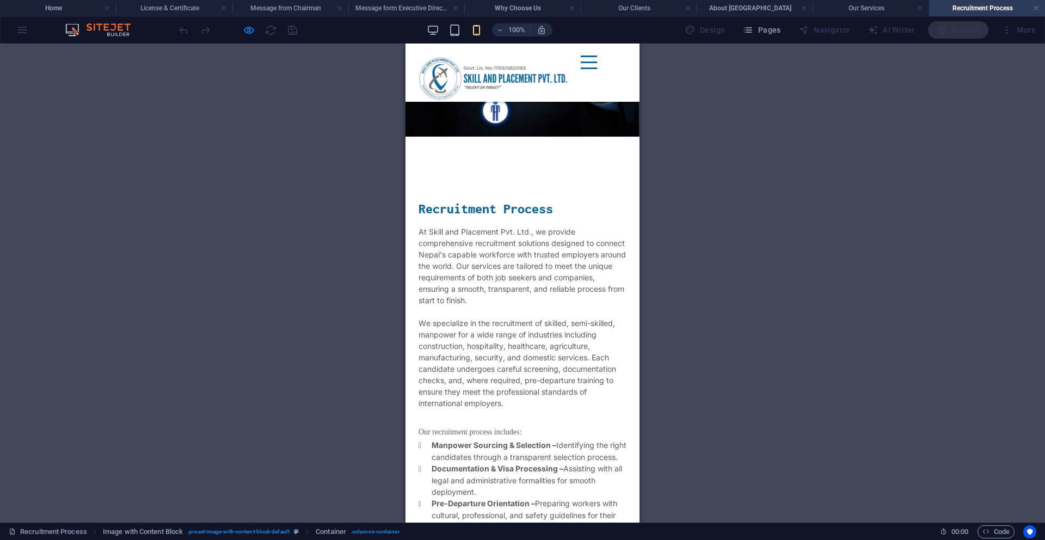
click at [597, 69] on div "Menu" at bounding box center [589, 63] width 16 height 14
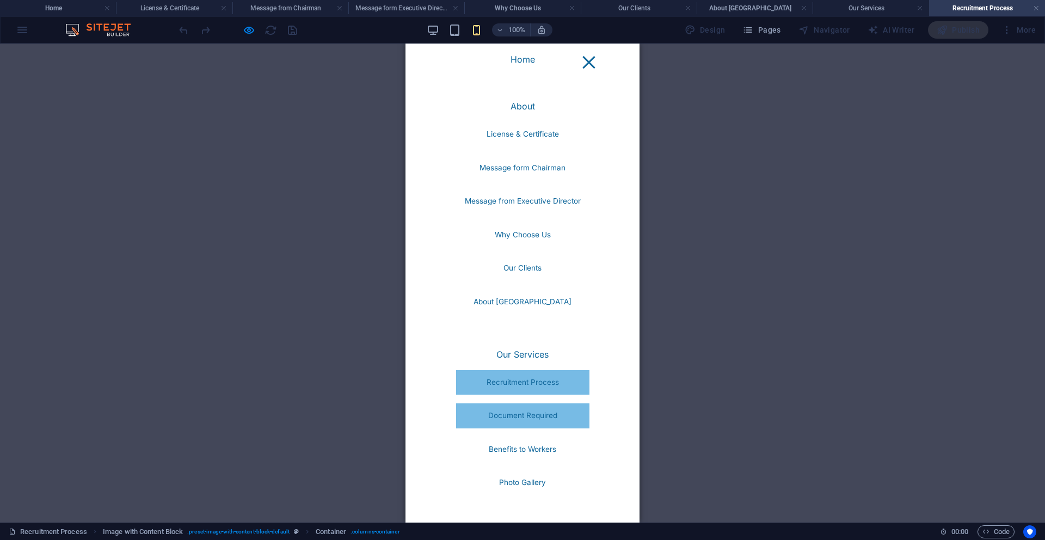
click at [529, 424] on link "Document Required" at bounding box center [522, 415] width 133 height 25
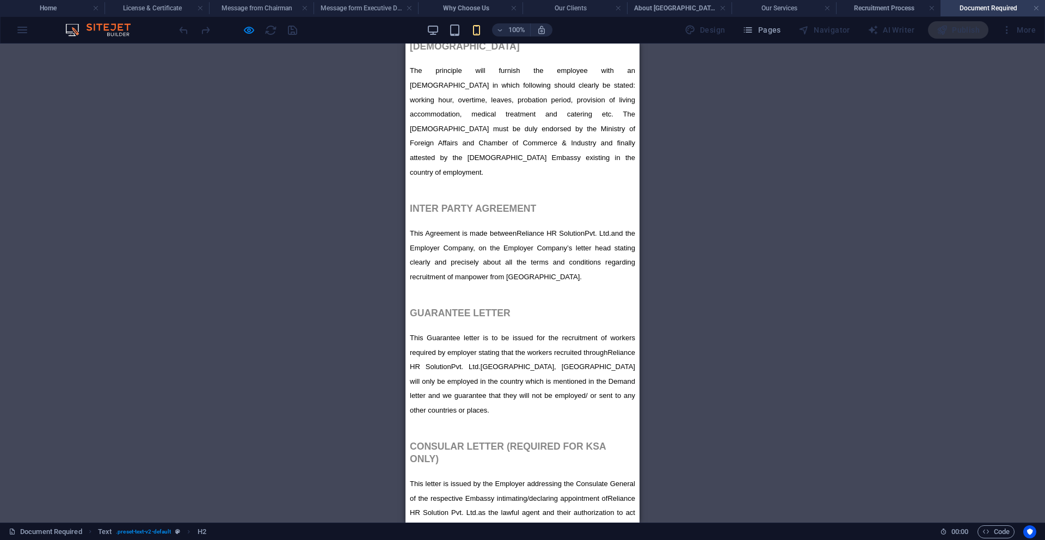
scroll to position [1096, 0]
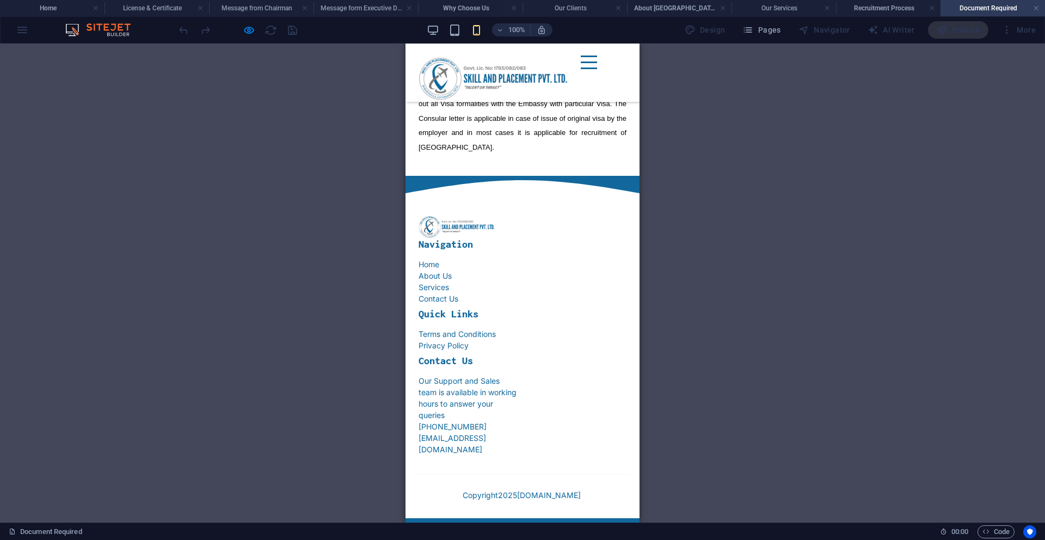
click at [451, 239] on div at bounding box center [457, 227] width 76 height 24
click at [518, 304] on nav "Home About Us Services Contact Us" at bounding box center [469, 282] width 100 height 46
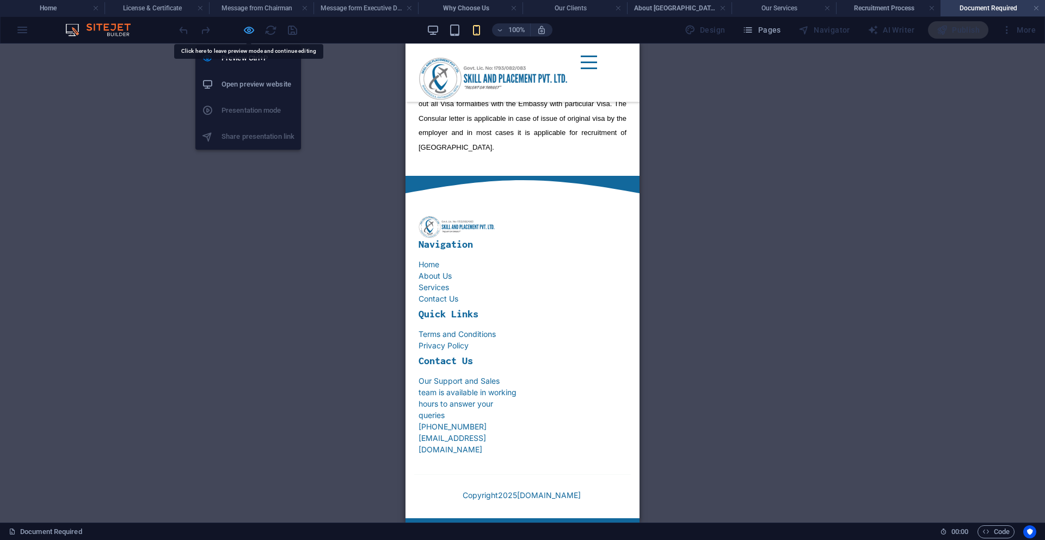
click at [246, 33] on icon "button" at bounding box center [249, 30] width 13 height 13
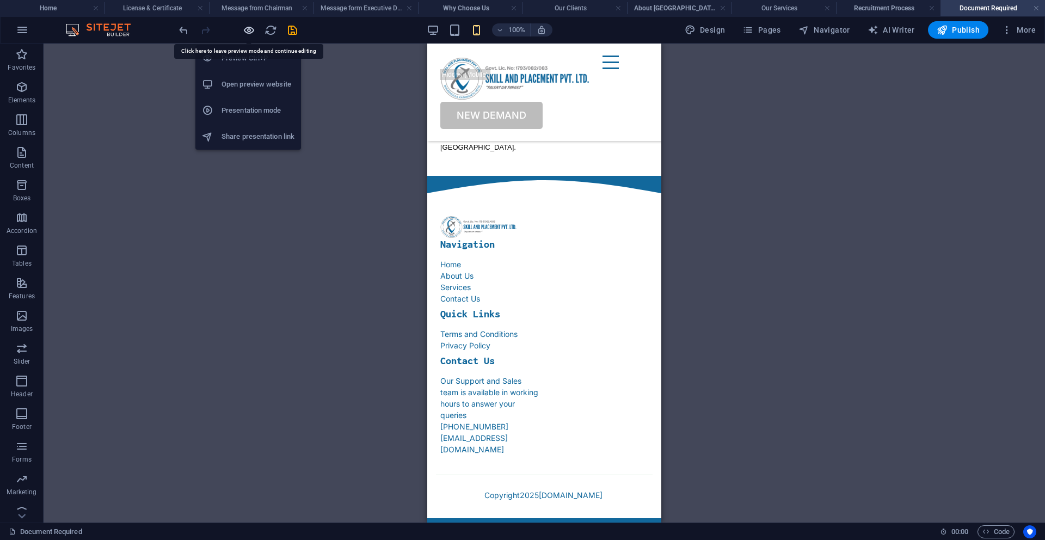
click at [247, 32] on icon "button" at bounding box center [249, 30] width 13 height 13
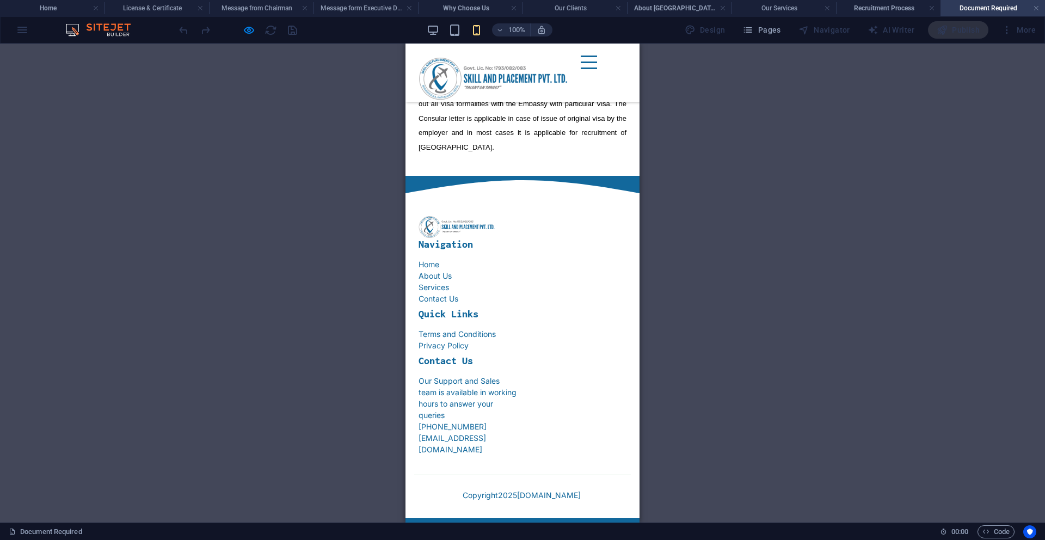
click at [597, 69] on div "Menu" at bounding box center [589, 63] width 16 height 14
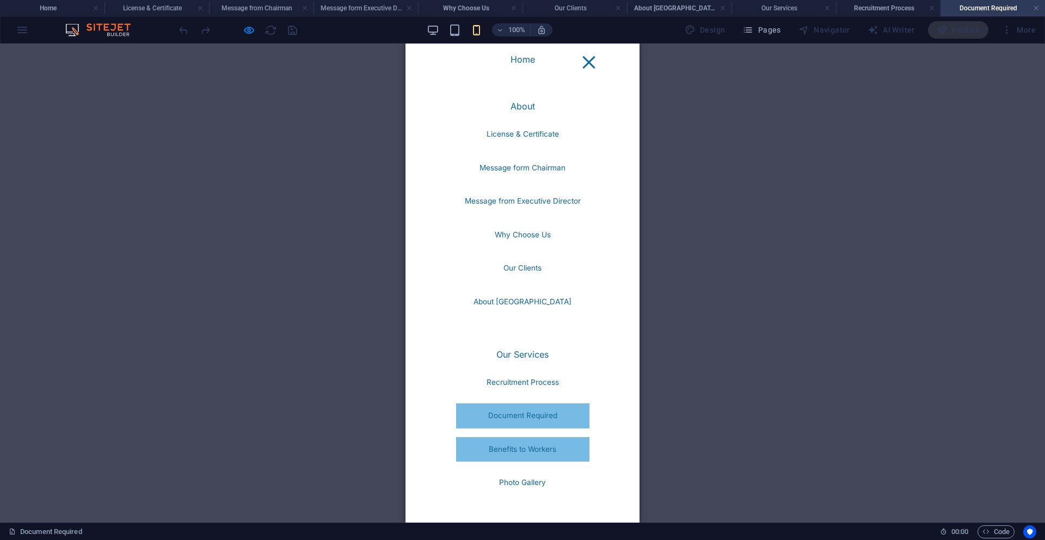
click at [532, 446] on link "Benefits to Workers" at bounding box center [522, 449] width 133 height 25
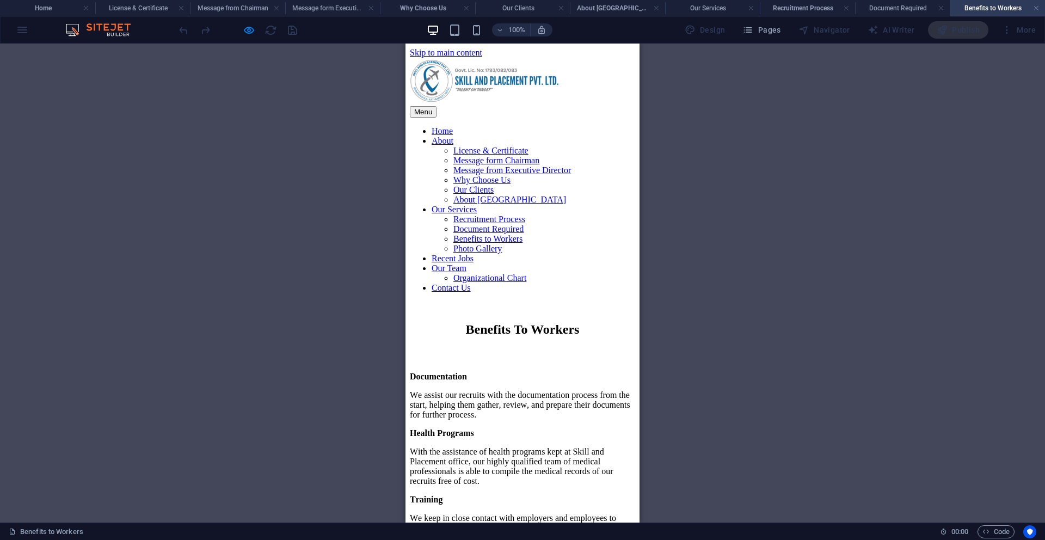
scroll to position [0, 0]
click at [180, 6] on link at bounding box center [181, 8] width 7 height 10
click at [180, 6] on h4 "Message from Chairman" at bounding box center [157, 8] width 105 height 12
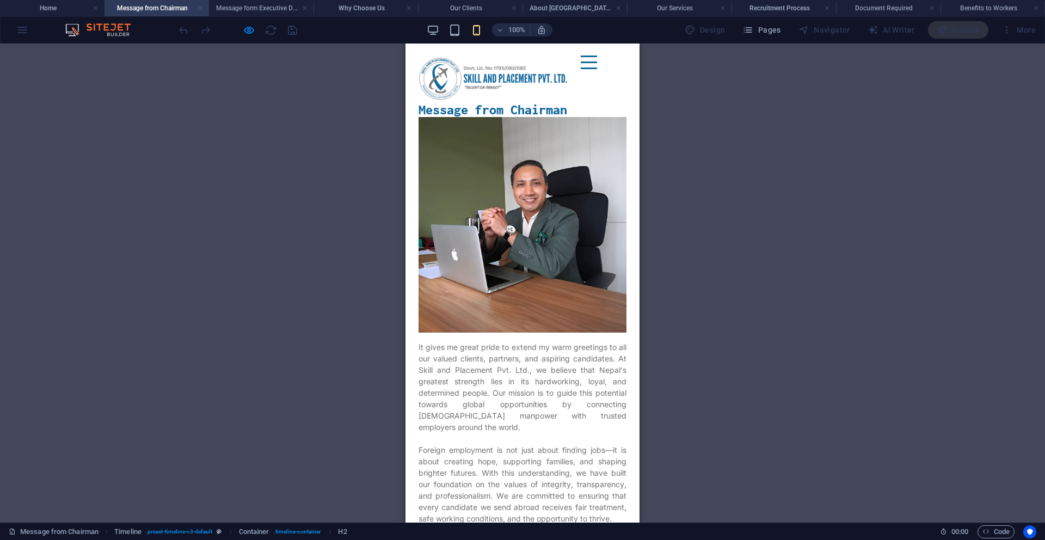
click at [201, 7] on link at bounding box center [200, 8] width 7 height 10
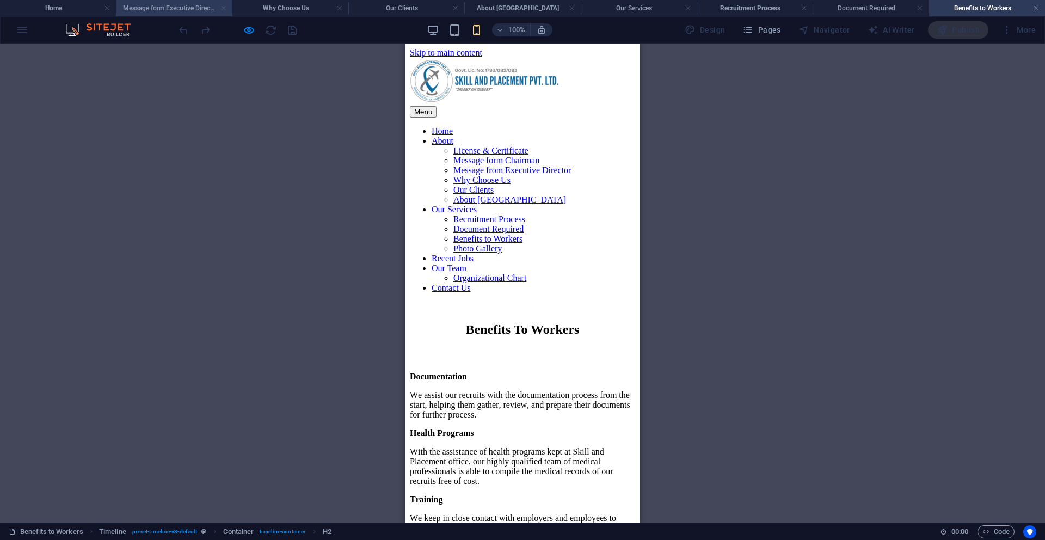
click at [224, 7] on link at bounding box center [224, 8] width 7 height 10
click at [251, 8] on link at bounding box center [252, 8] width 7 height 10
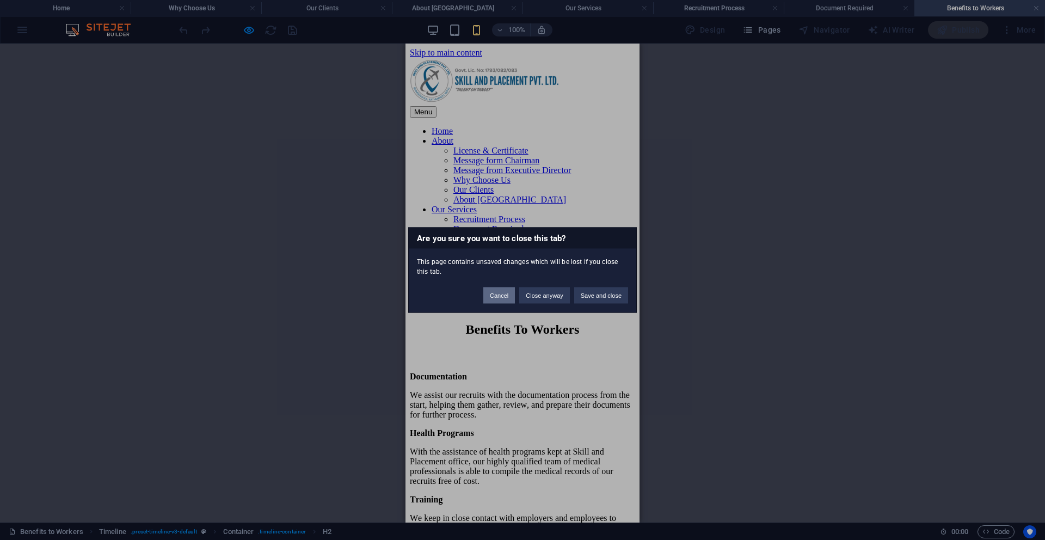
click at [505, 295] on button "Cancel" at bounding box center [500, 295] width 32 height 16
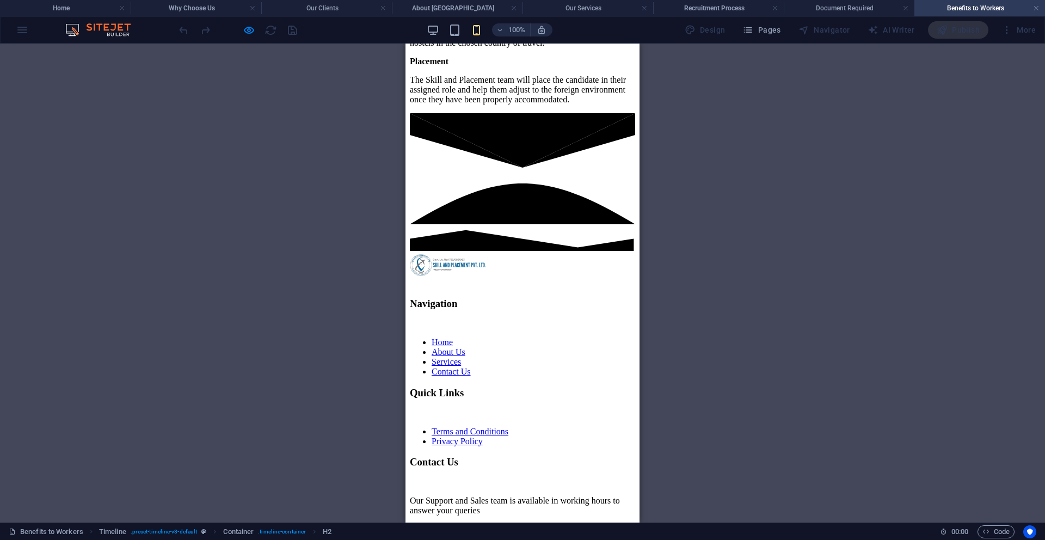
scroll to position [573, 0]
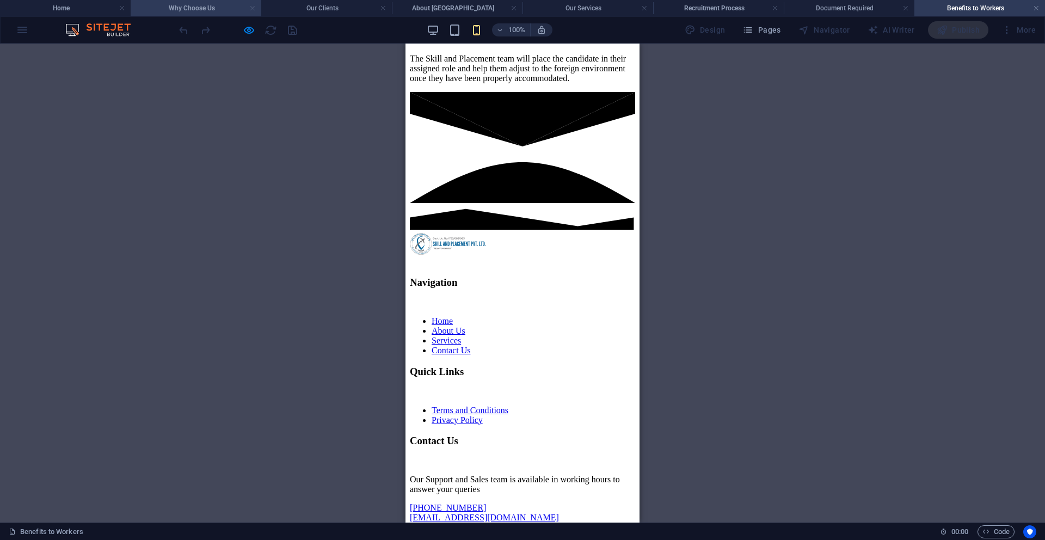
click at [250, 9] on link at bounding box center [252, 8] width 7 height 10
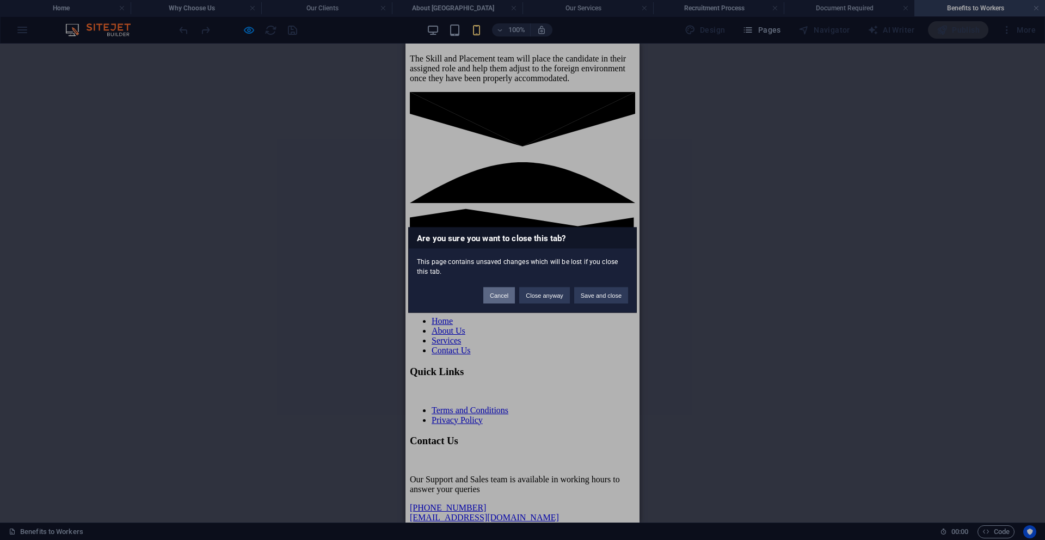
click at [506, 297] on button "Cancel" at bounding box center [500, 295] width 32 height 16
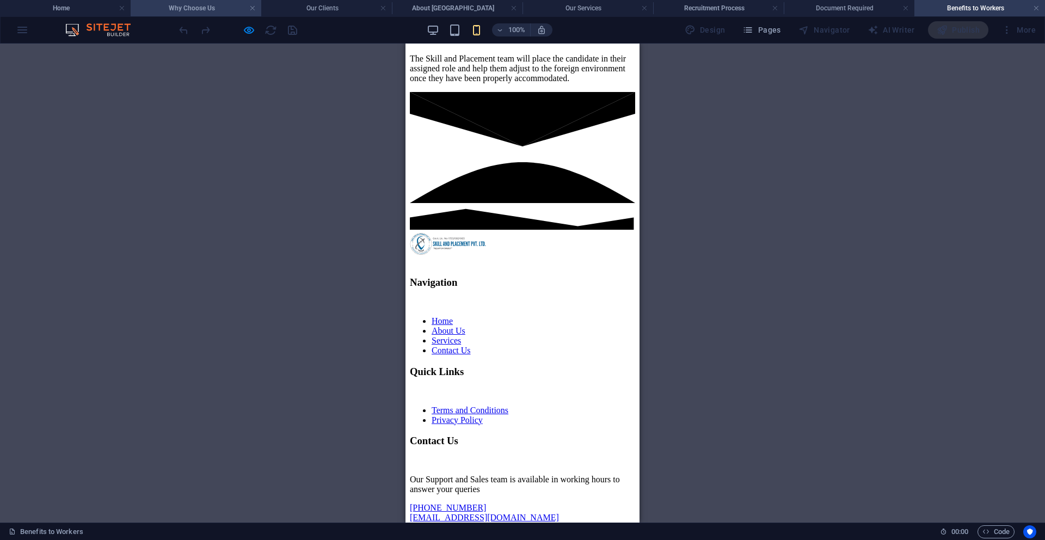
click at [189, 9] on h4 "Why Choose Us" at bounding box center [196, 8] width 131 height 12
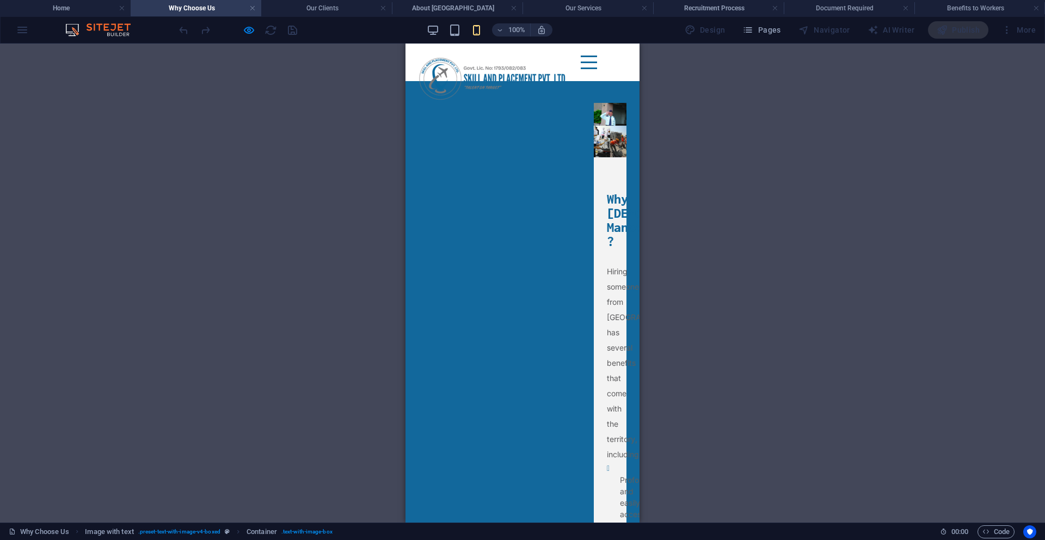
click at [594, 157] on div at bounding box center [610, 130] width 33 height 54
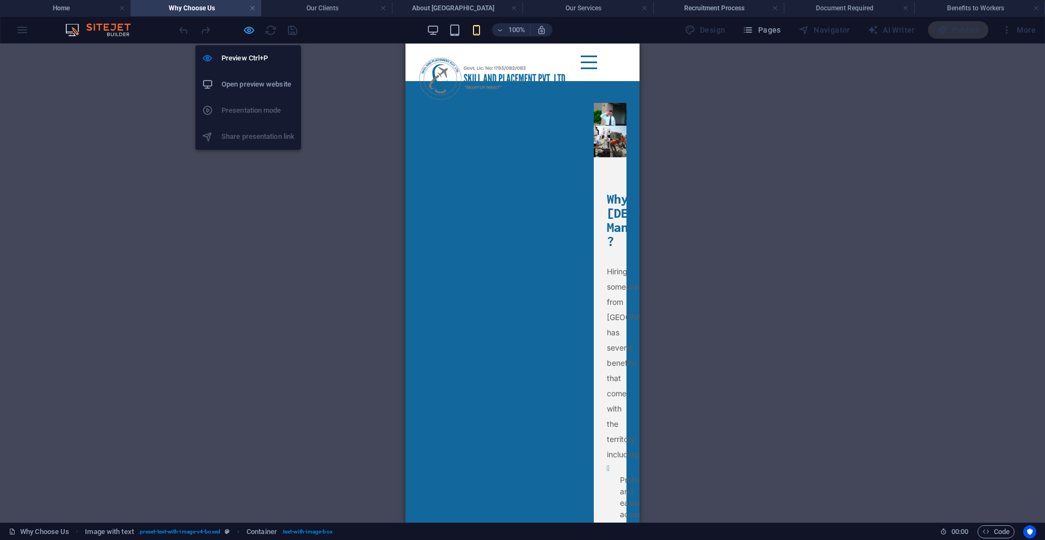
click at [252, 34] on icon "button" at bounding box center [249, 30] width 13 height 13
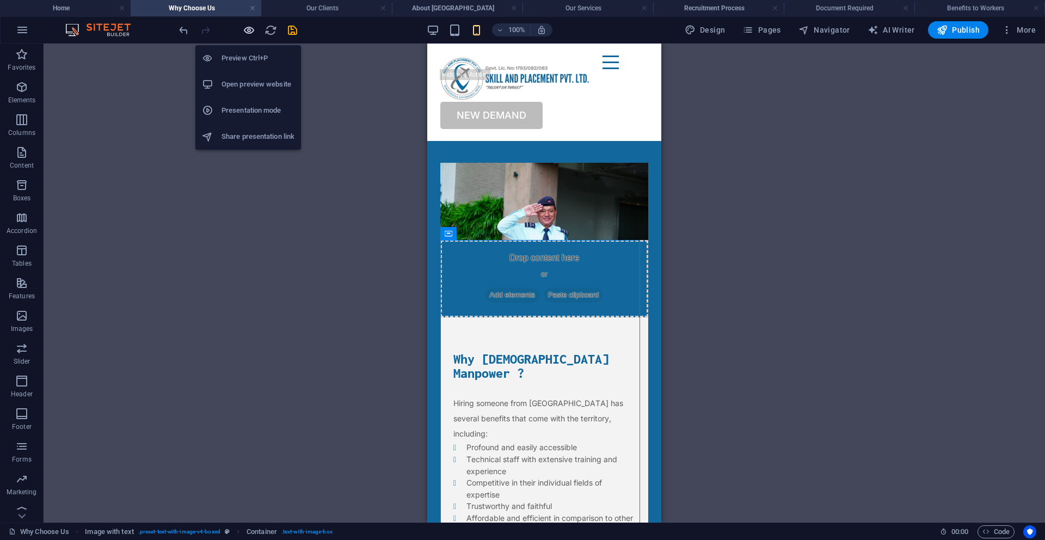
click at [249, 29] on icon "button" at bounding box center [249, 30] width 13 height 13
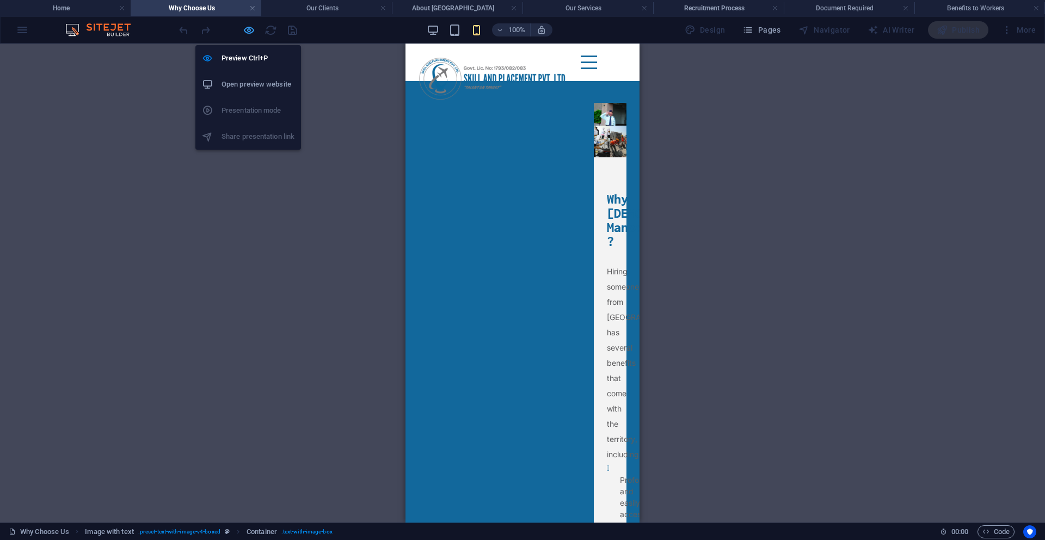
click at [249, 29] on icon "button" at bounding box center [249, 30] width 13 height 13
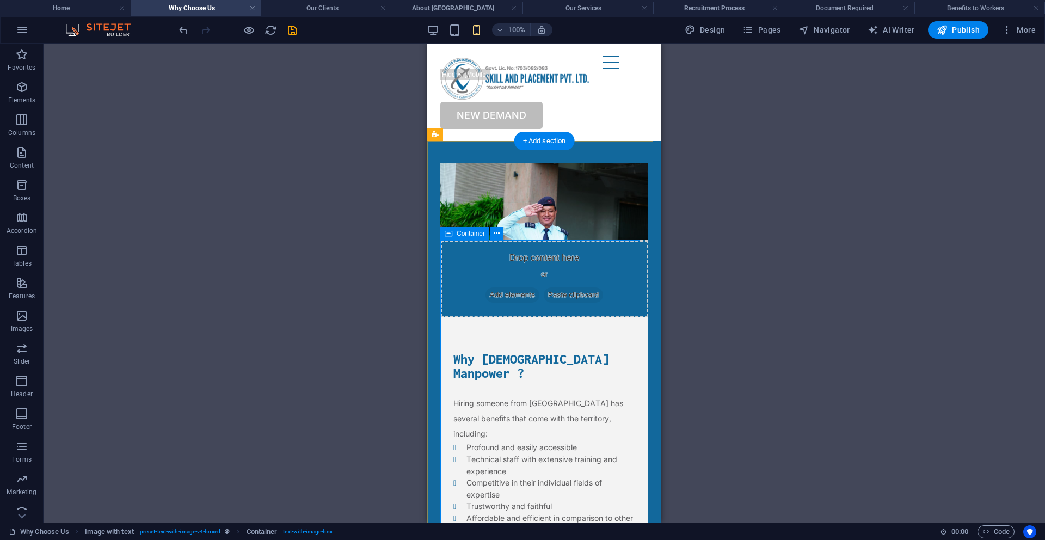
click at [513, 317] on div "Why [DEMOGRAPHIC_DATA] Manpower ? Hiring someone from [GEOGRAPHIC_DATA] has sev…" at bounding box center [544, 490] width 208 height 347
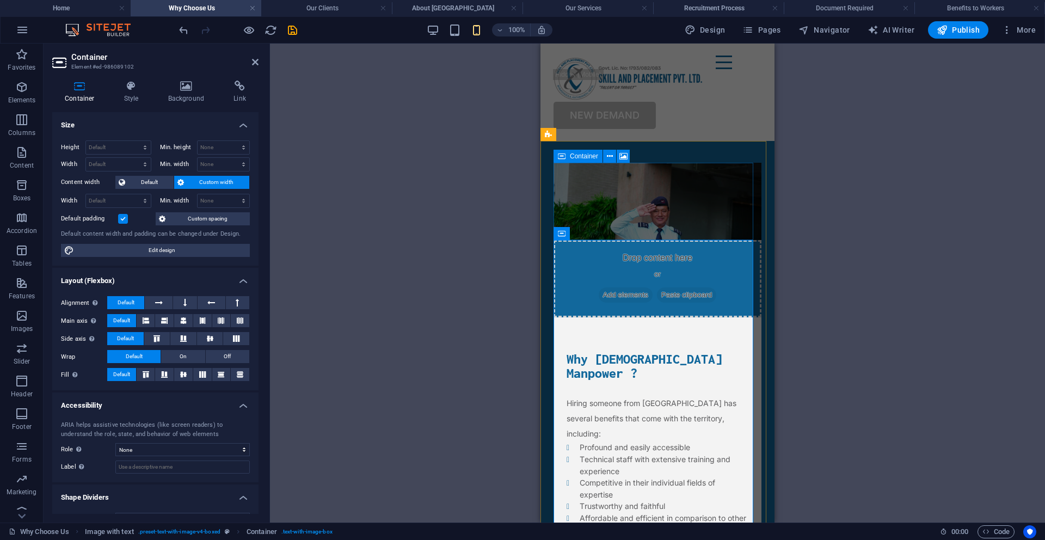
click at [588, 240] on div "Drop content here or Add elements Paste clipboard" at bounding box center [658, 278] width 208 height 77
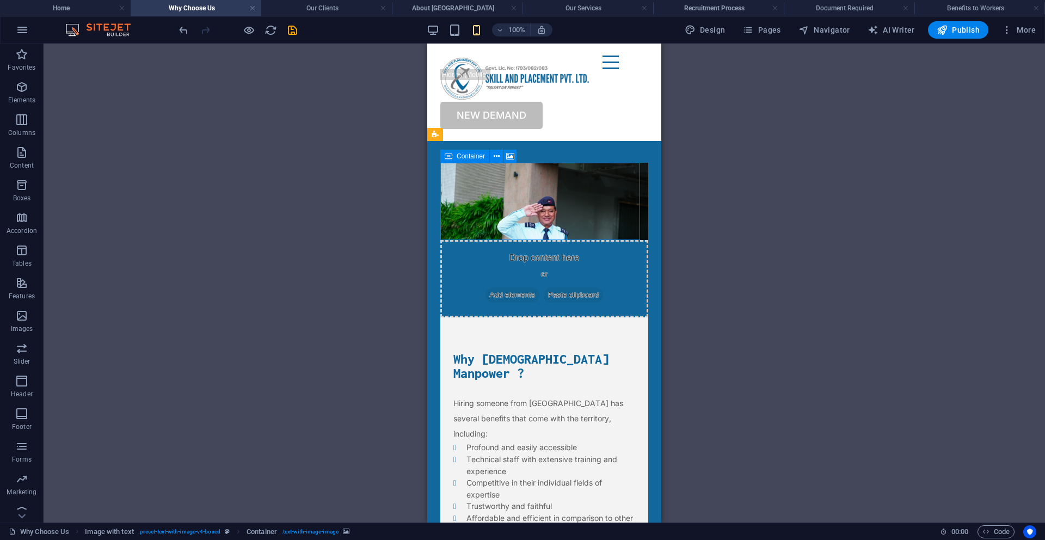
click at [471, 240] on div "Drop content here or Add elements Paste clipboard" at bounding box center [544, 278] width 208 height 77
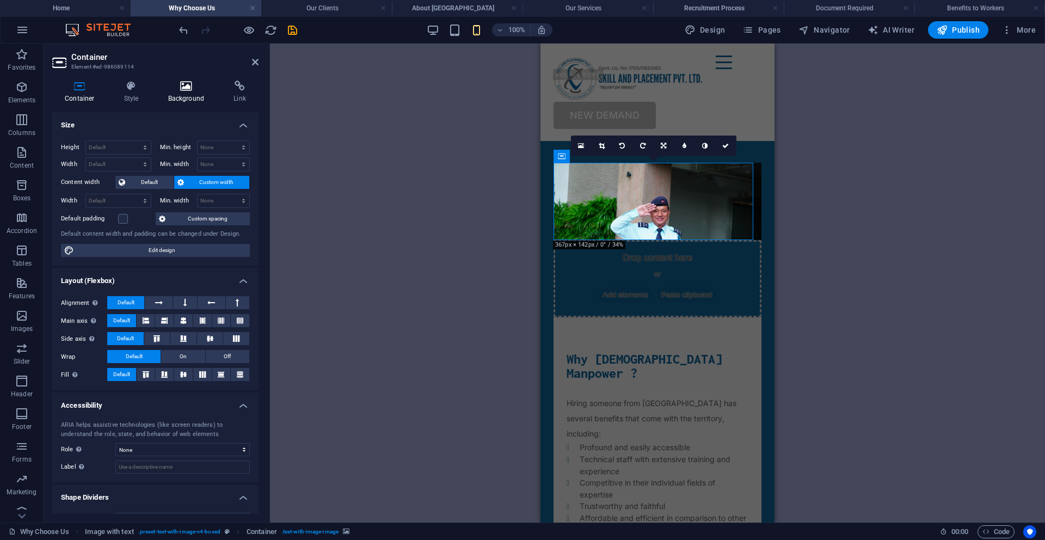
click at [180, 97] on h4 "Background" at bounding box center [189, 92] width 66 height 23
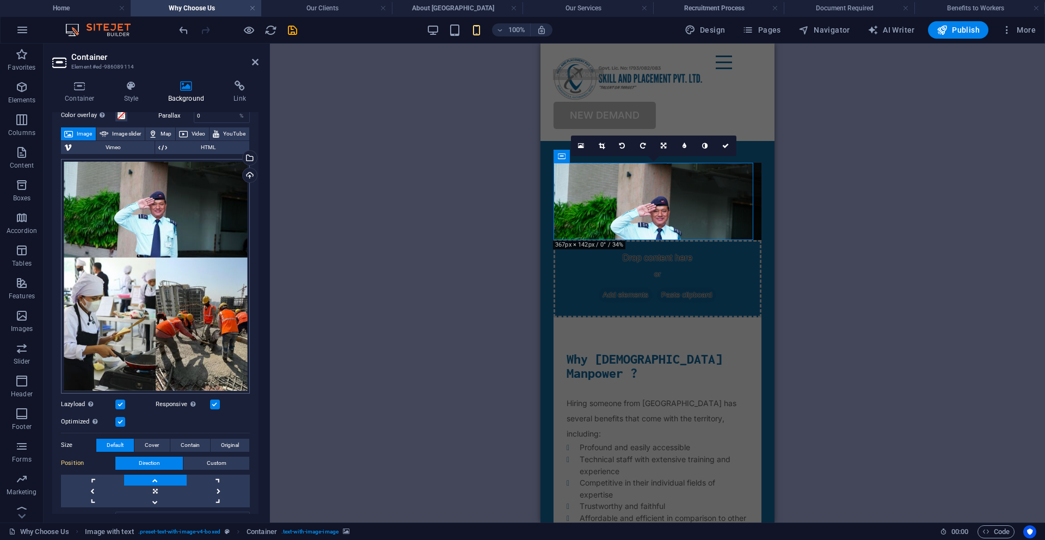
scroll to position [145, 0]
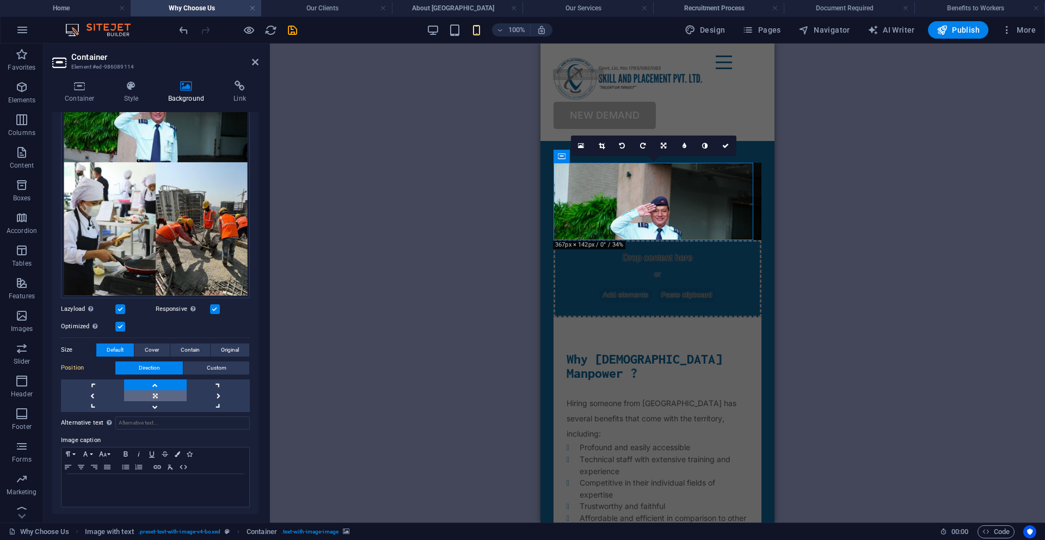
click at [157, 393] on link at bounding box center [155, 395] width 63 height 11
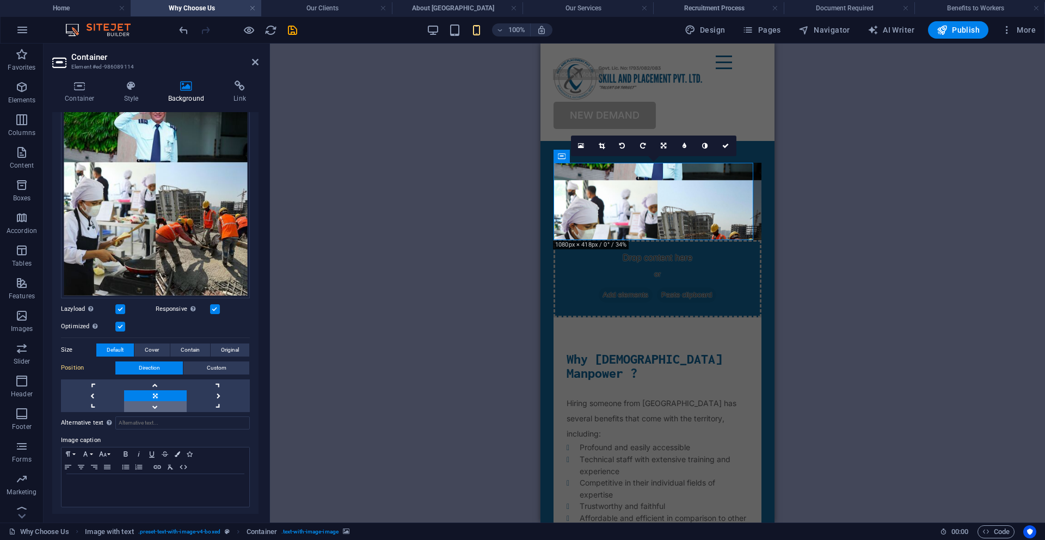
click at [159, 405] on link at bounding box center [155, 406] width 63 height 11
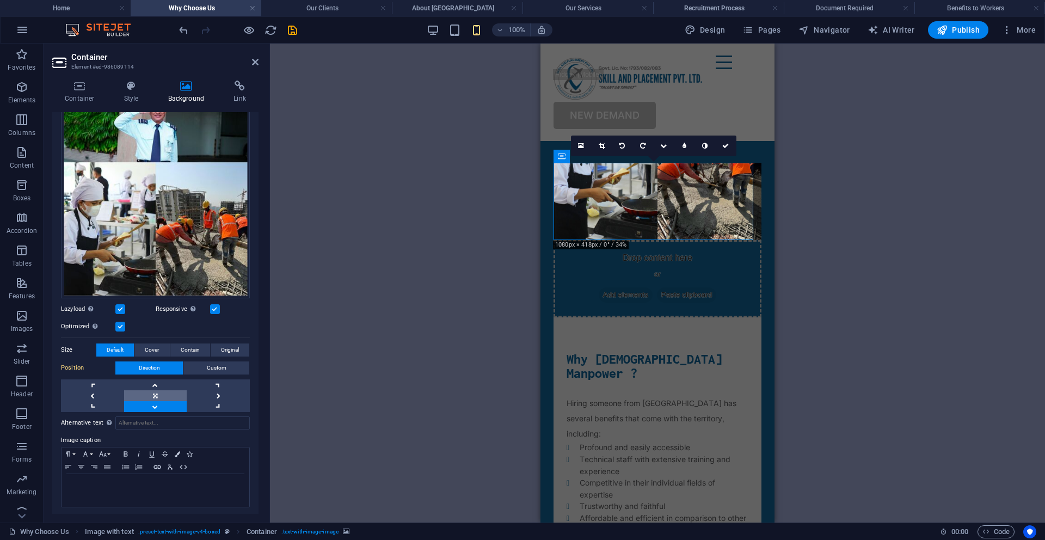
click at [158, 392] on link at bounding box center [155, 395] width 63 height 11
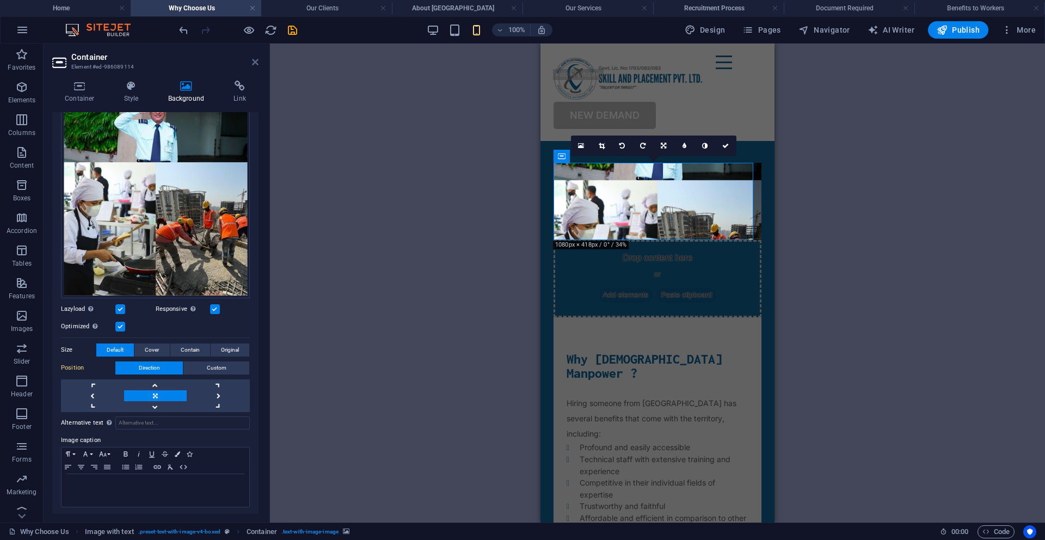
click at [254, 63] on icon at bounding box center [255, 62] width 7 height 9
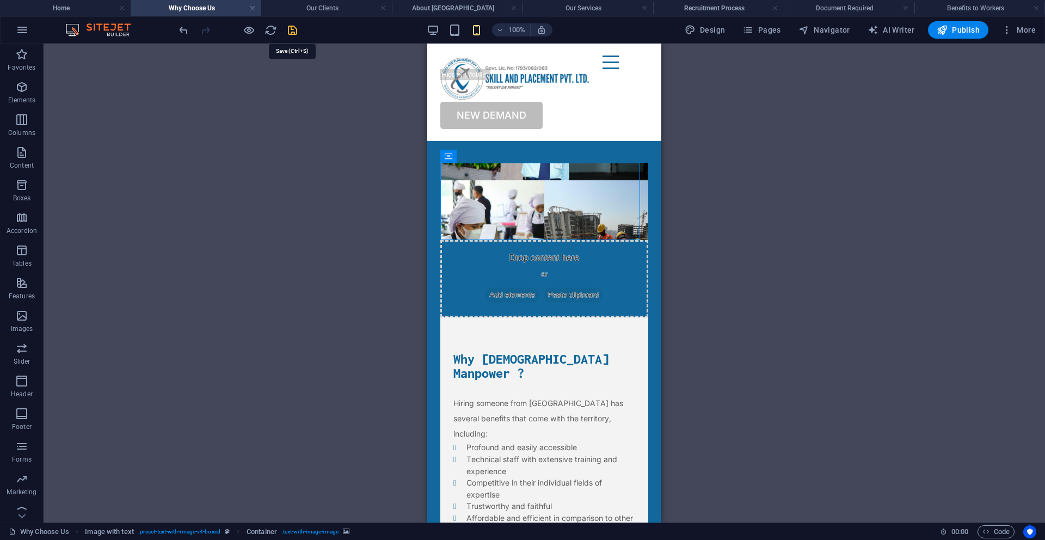
click at [290, 34] on icon "save" at bounding box center [292, 30] width 13 height 13
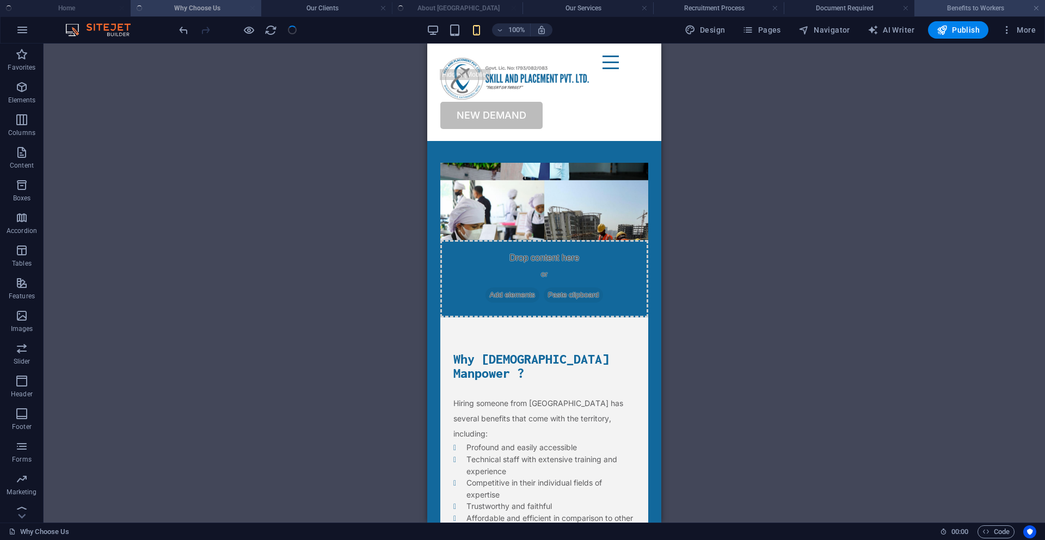
click at [980, 15] on li "Benefits to Workers" at bounding box center [980, 8] width 131 height 16
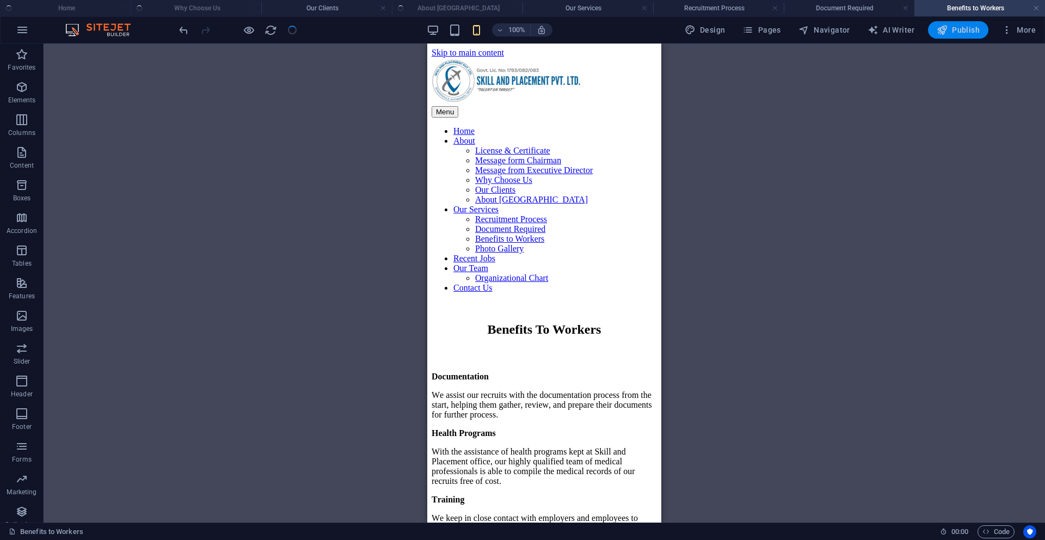
scroll to position [573, 0]
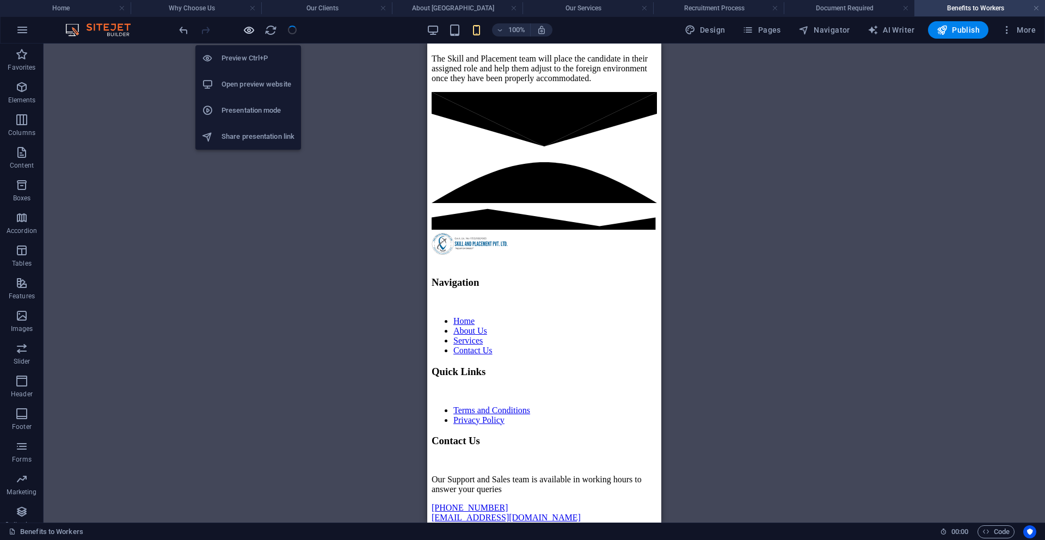
click at [250, 34] on icon "button" at bounding box center [249, 30] width 13 height 13
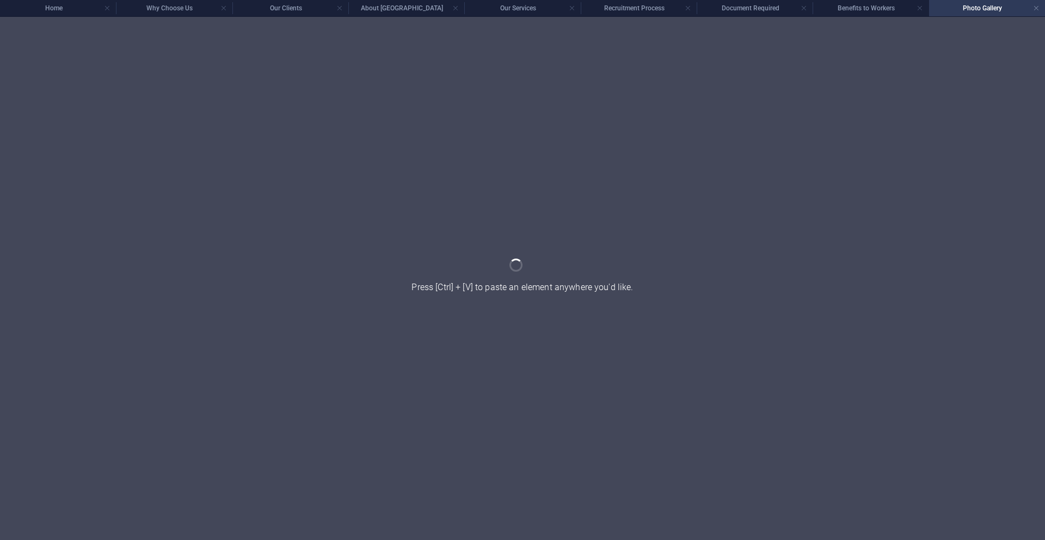
scroll to position [0, 0]
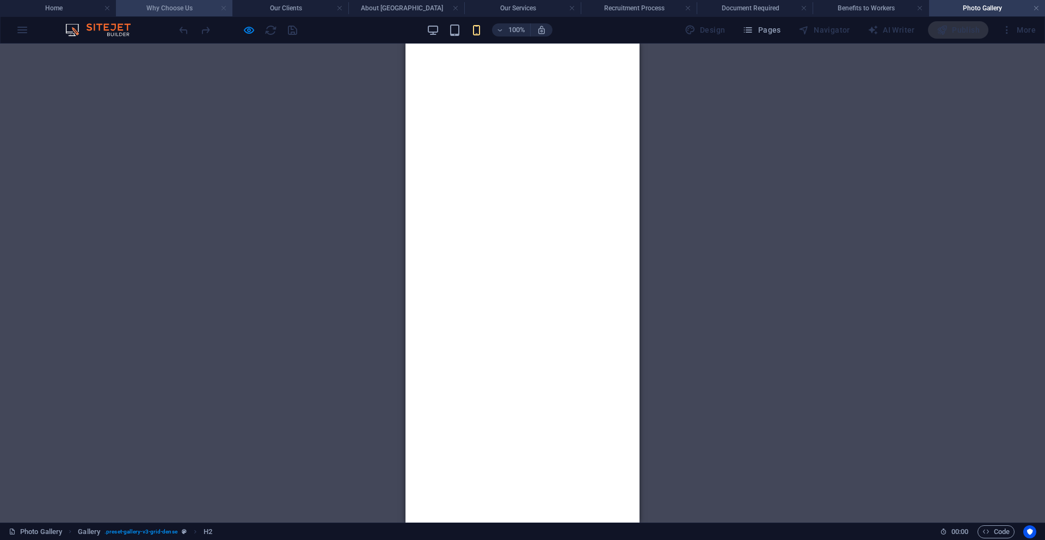
click at [224, 9] on link at bounding box center [224, 8] width 7 height 10
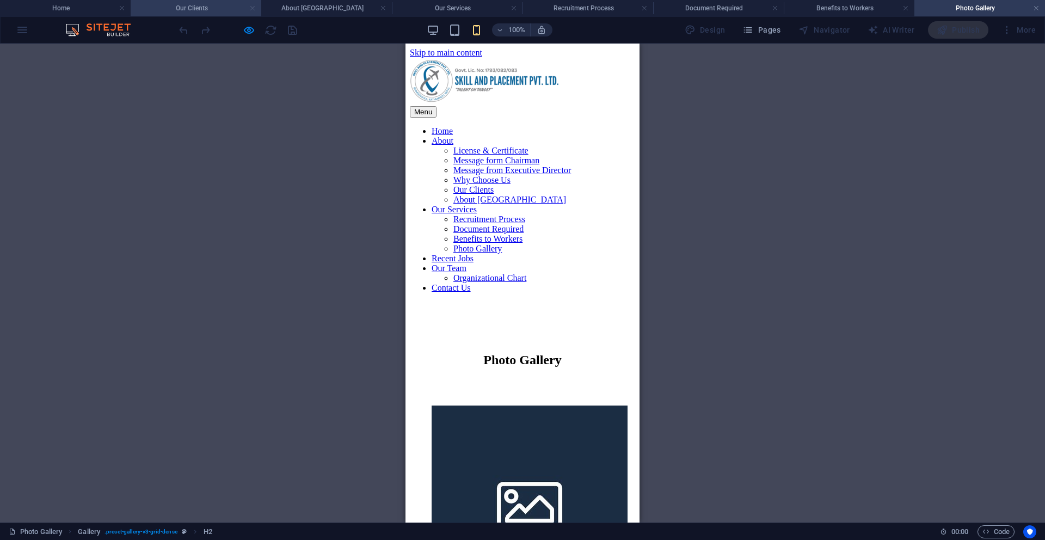
click at [252, 10] on link at bounding box center [252, 8] width 7 height 10
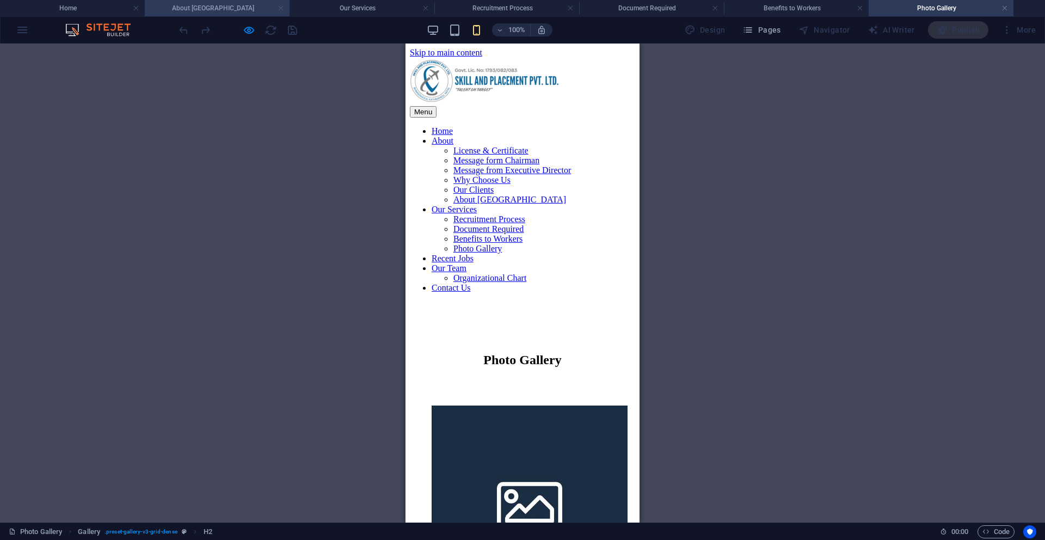
click at [280, 7] on link at bounding box center [281, 8] width 7 height 10
click at [279, 8] on link at bounding box center [281, 8] width 7 height 10
click at [281, 9] on link at bounding box center [281, 8] width 7 height 10
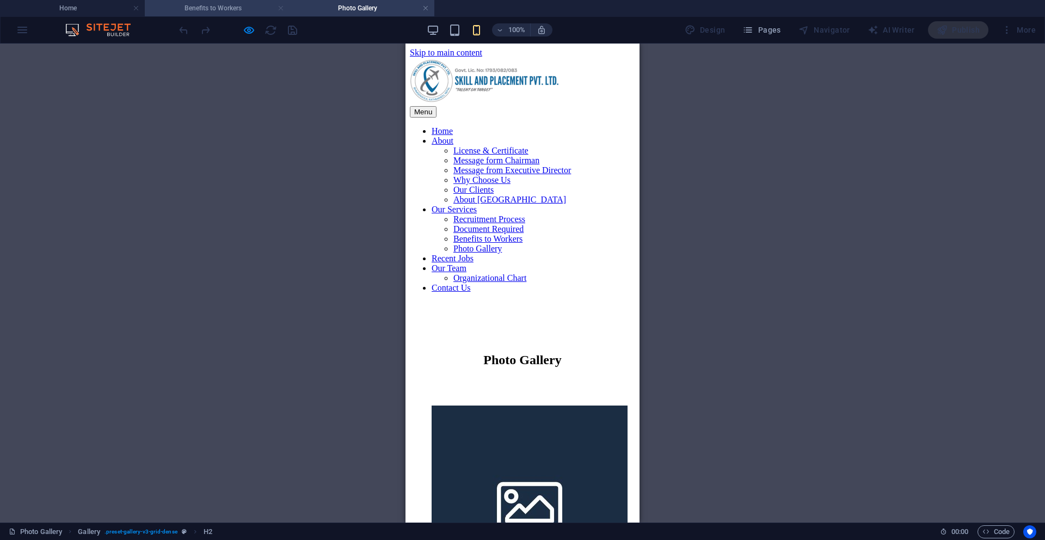
click at [279, 9] on link at bounding box center [281, 8] width 7 height 10
click at [608, 106] on div "Menu" at bounding box center [522, 111] width 225 height 11
click at [534, 293] on nav "Home About License & Certificate Message form Chairman Message from Executive D…" at bounding box center [522, 209] width 225 height 167
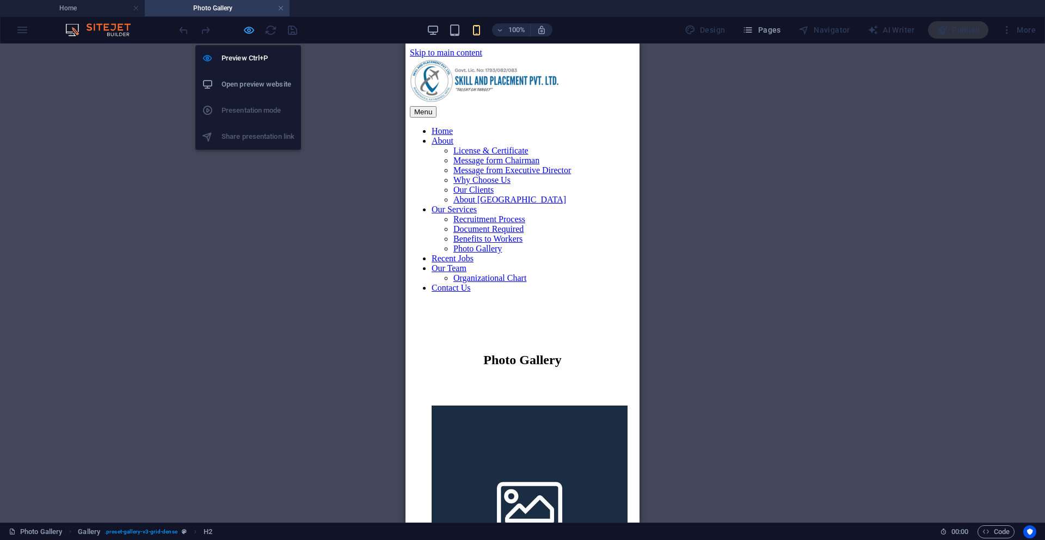
click at [250, 31] on icon "button" at bounding box center [249, 30] width 13 height 13
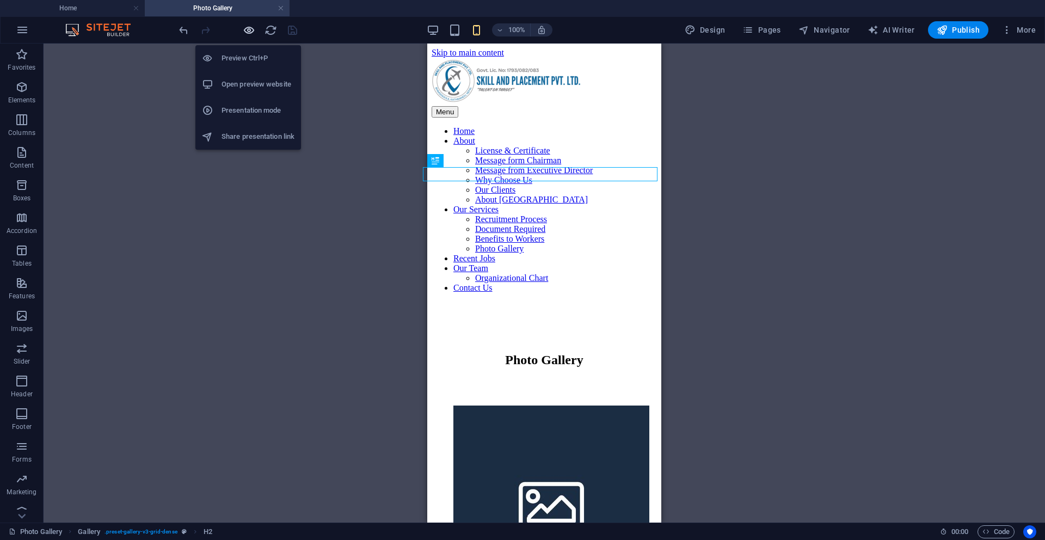
click at [250, 31] on icon "button" at bounding box center [249, 30] width 13 height 13
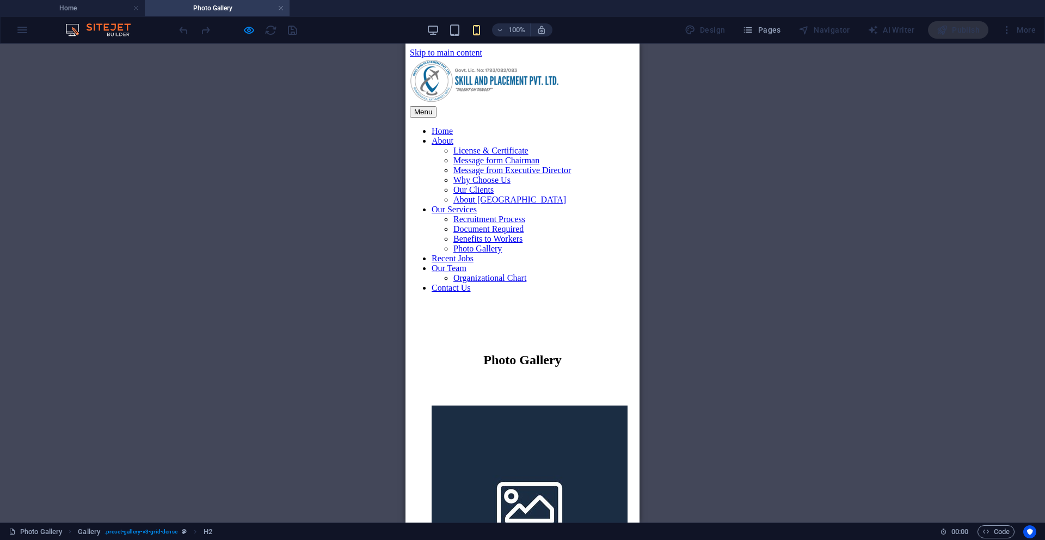
click at [474, 263] on link "Recent Jobs" at bounding box center [453, 258] width 42 height 9
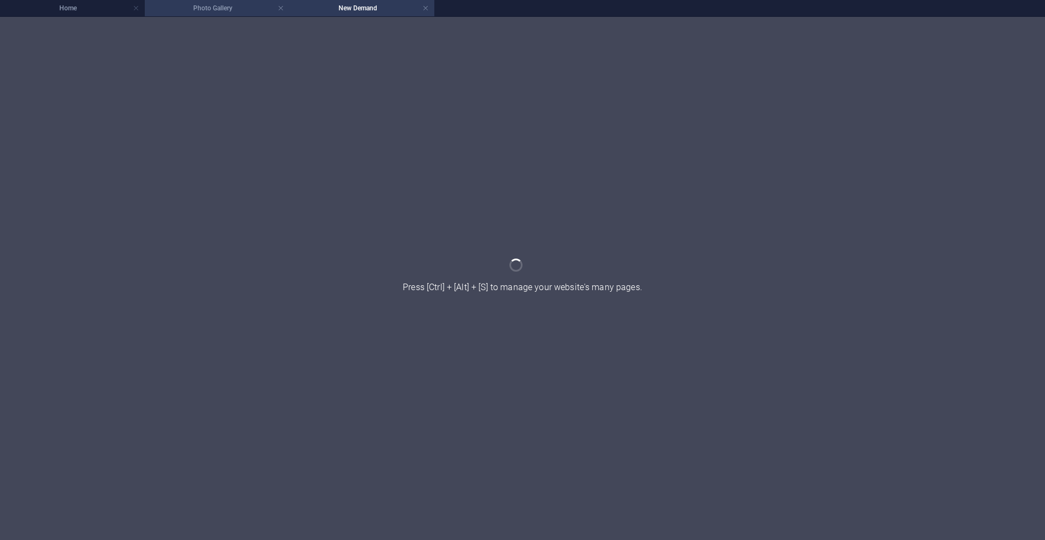
click at [257, 14] on li "Photo Gallery" at bounding box center [217, 8] width 145 height 16
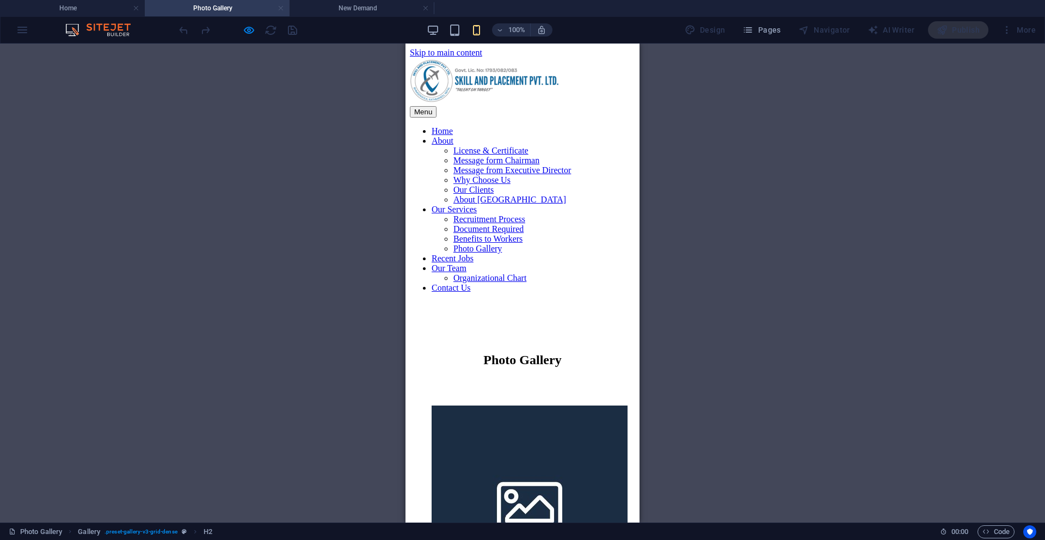
click at [280, 10] on link at bounding box center [281, 8] width 7 height 10
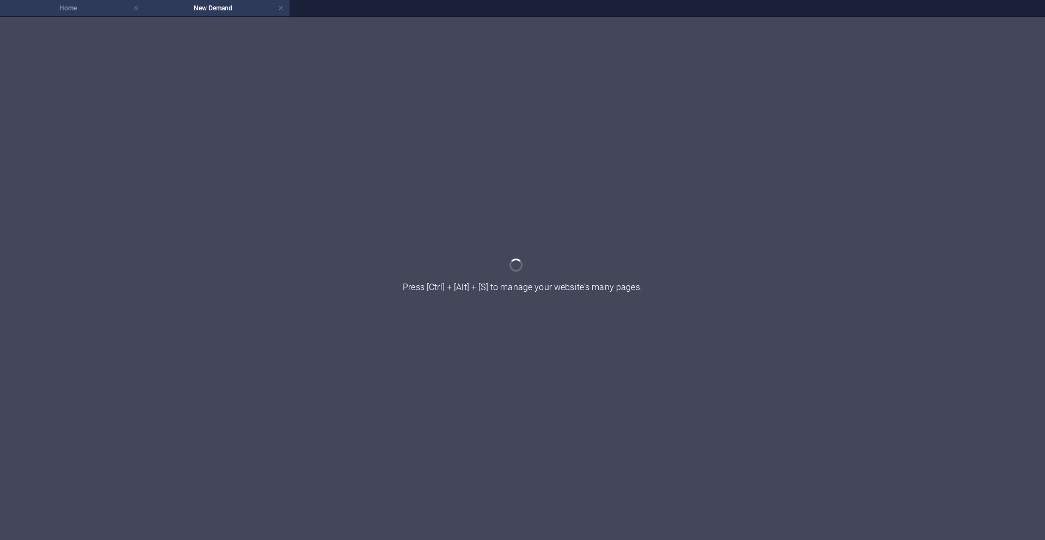
click at [106, 10] on h4 "Home" at bounding box center [72, 8] width 145 height 12
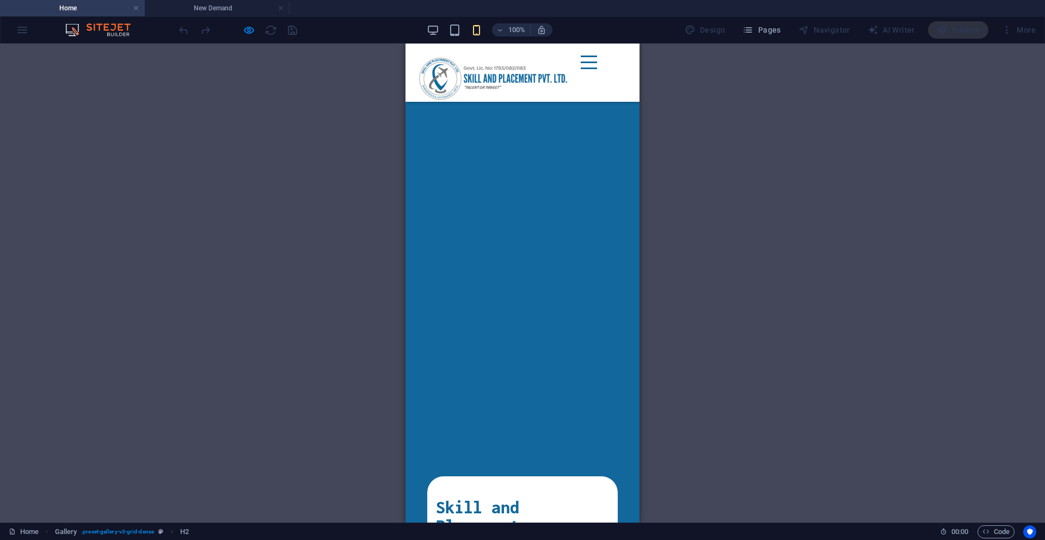
scroll to position [1950, 0]
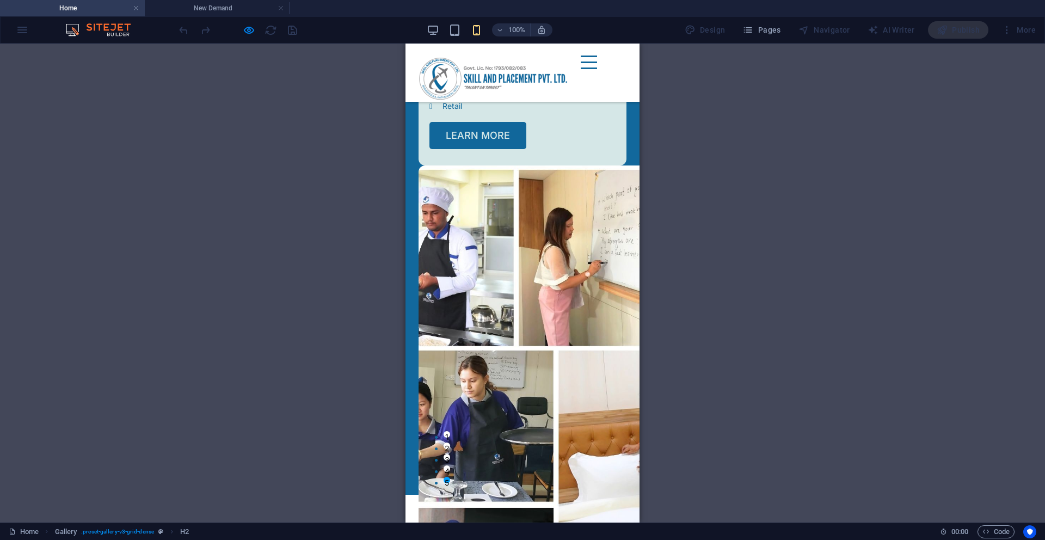
click at [597, 69] on div "Menu" at bounding box center [589, 63] width 16 height 14
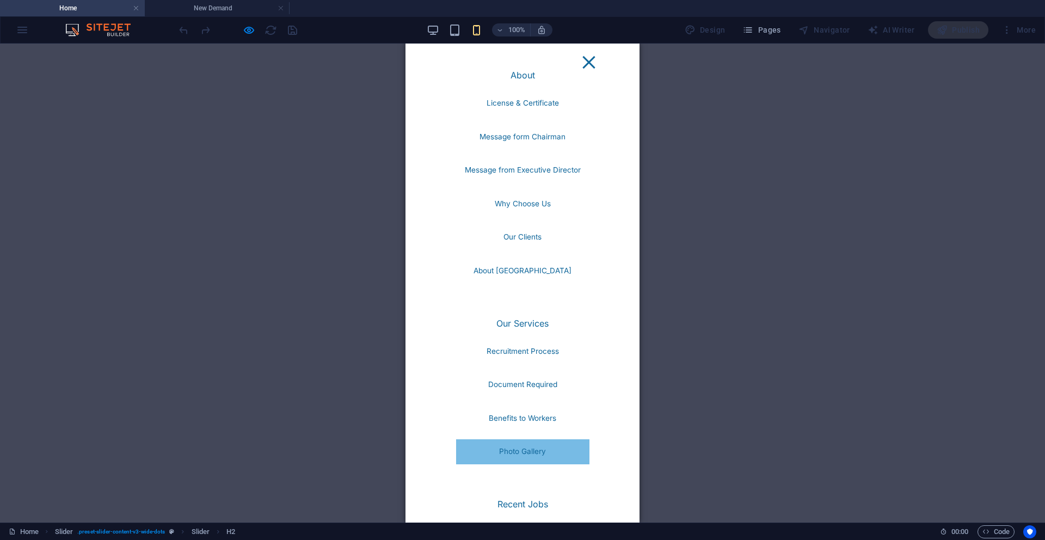
scroll to position [141, 0]
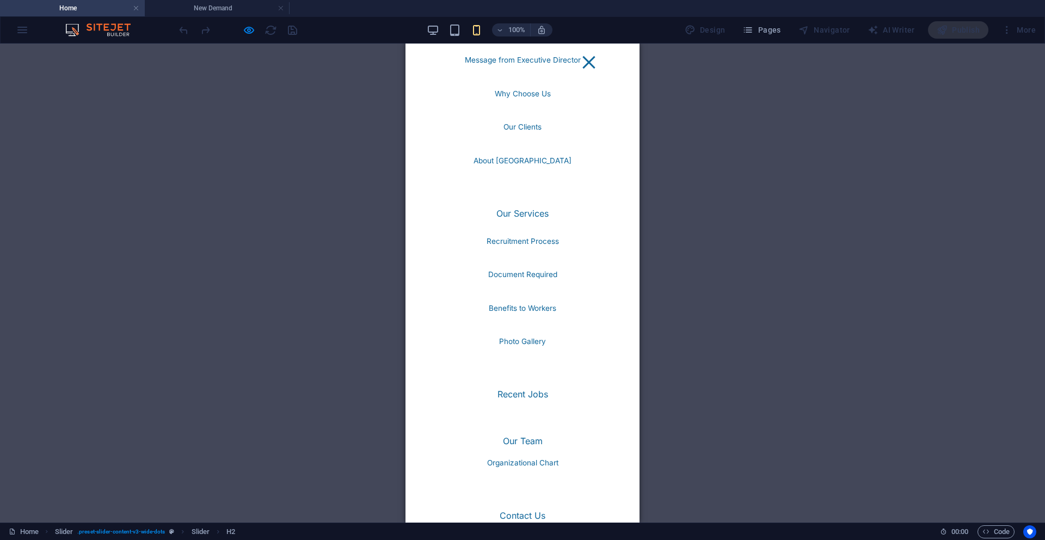
click at [523, 442] on link "Our Team" at bounding box center [523, 441] width 40 height 9
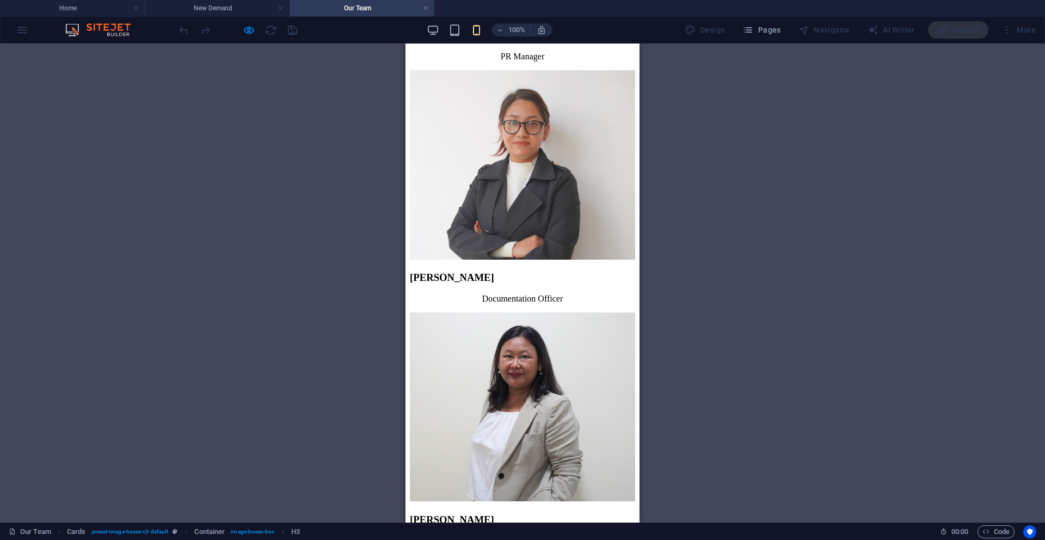
scroll to position [1256, 0]
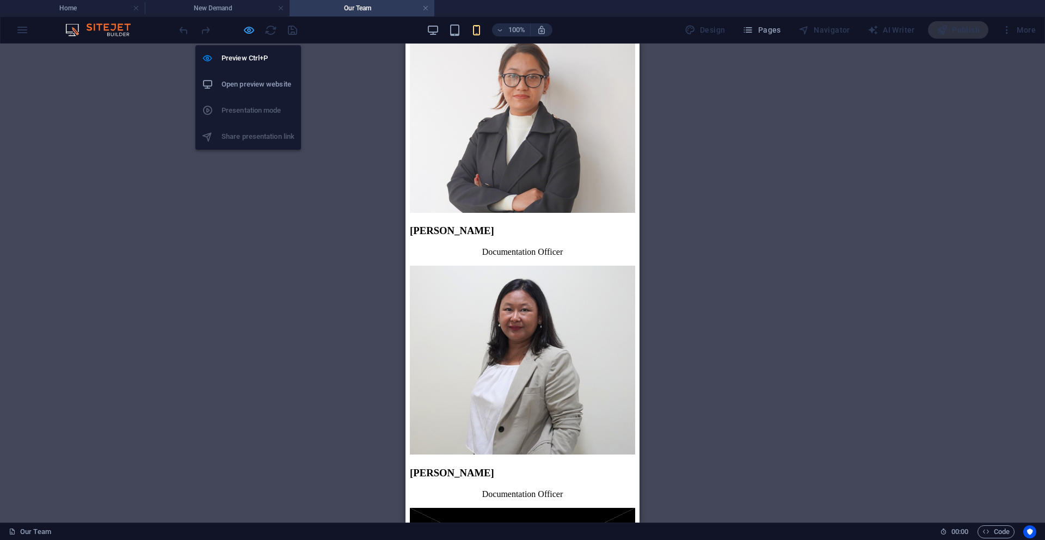
click at [248, 31] on icon "button" at bounding box center [249, 30] width 13 height 13
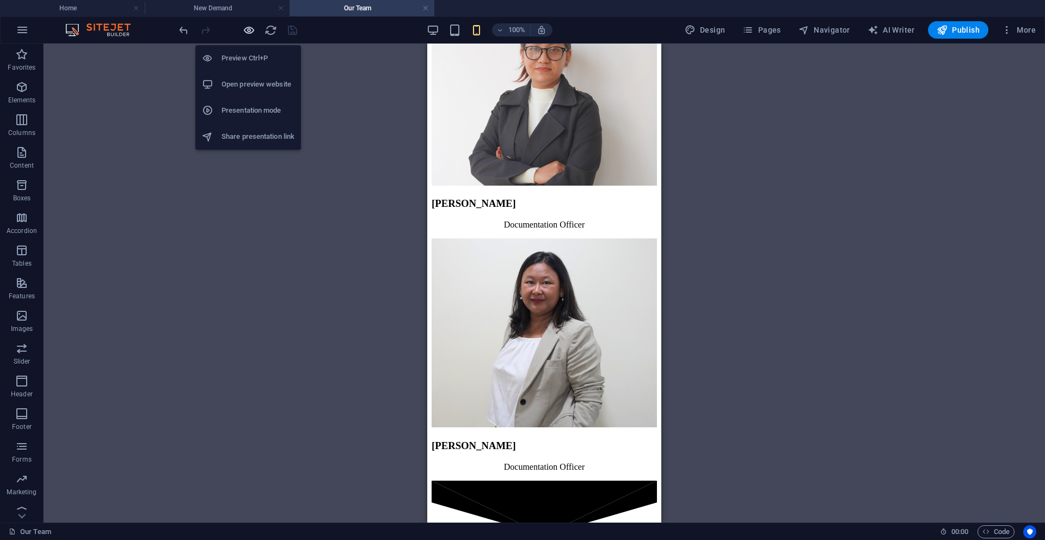
click at [248, 32] on icon "button" at bounding box center [249, 30] width 13 height 13
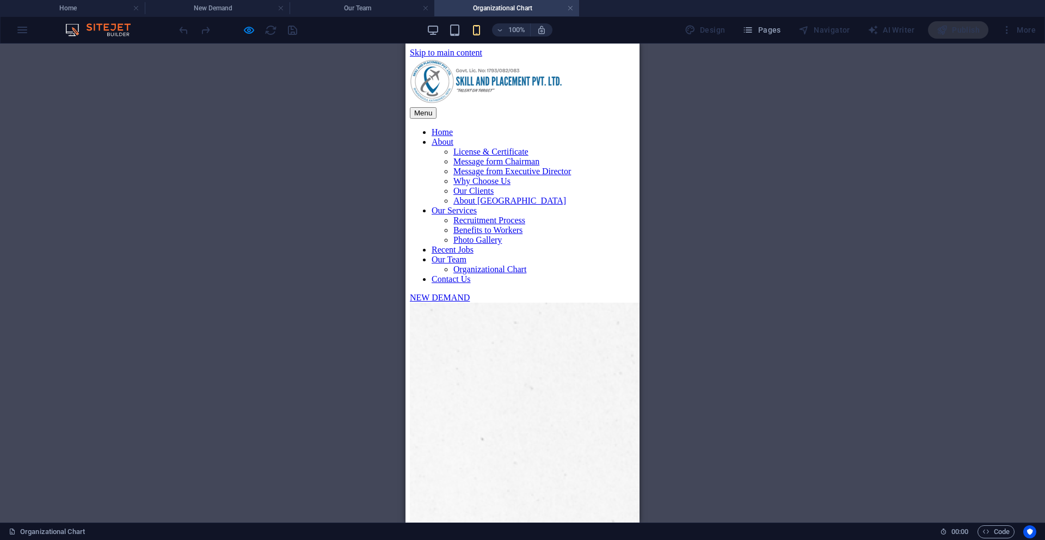
scroll to position [0, 0]
click at [562, 303] on figure at bounding box center [522, 522] width 225 height 439
click at [621, 107] on div "Menu" at bounding box center [522, 112] width 225 height 11
click at [522, 284] on nav "Home About License & Certificate Message form Chairman Message from Executive D…" at bounding box center [522, 205] width 225 height 157
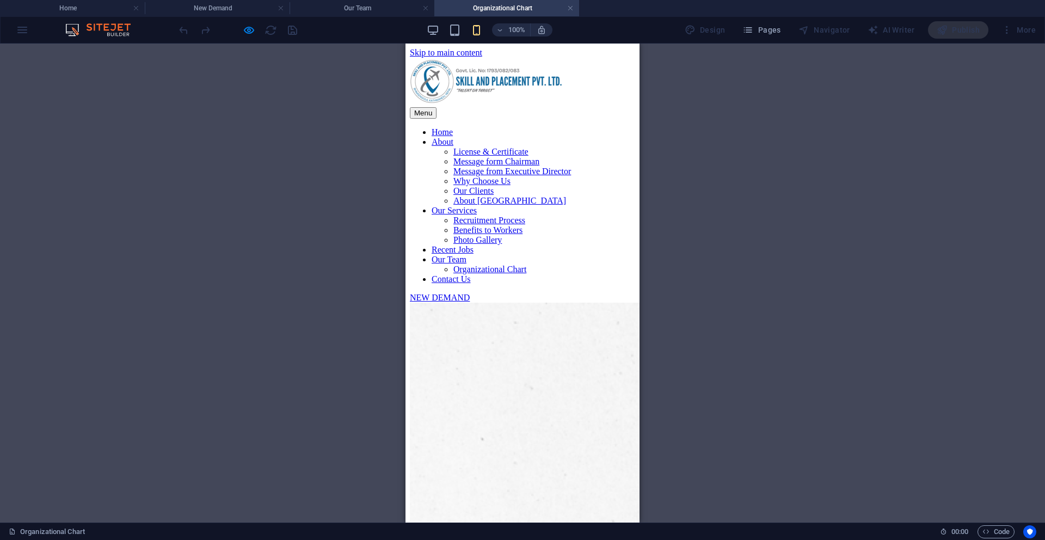
click at [521, 284] on nav "Home About License & Certificate Message form Chairman Message from Executive D…" at bounding box center [522, 205] width 225 height 157
click at [249, 37] on div at bounding box center [238, 29] width 122 height 17
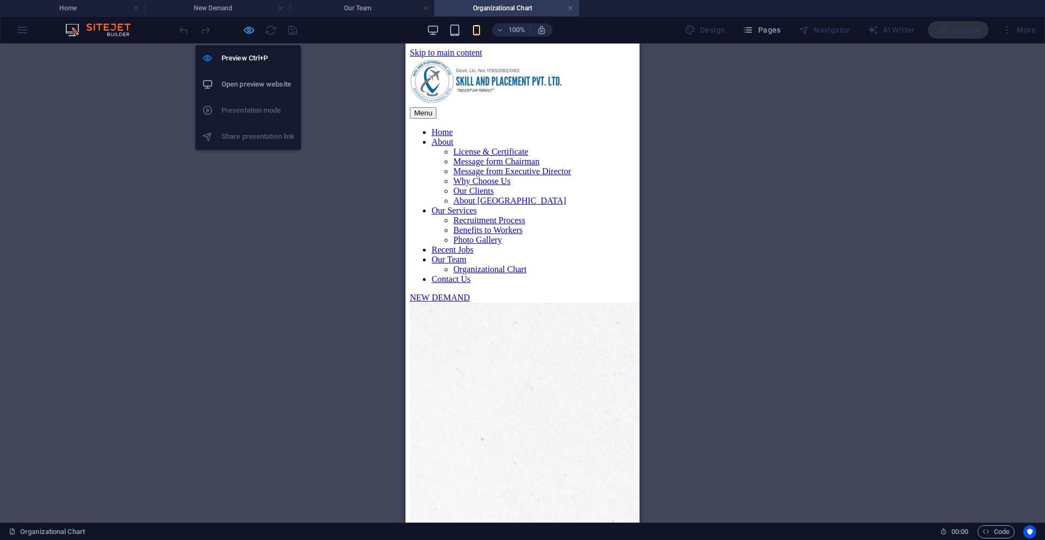
click at [249, 34] on icon "button" at bounding box center [249, 30] width 13 height 13
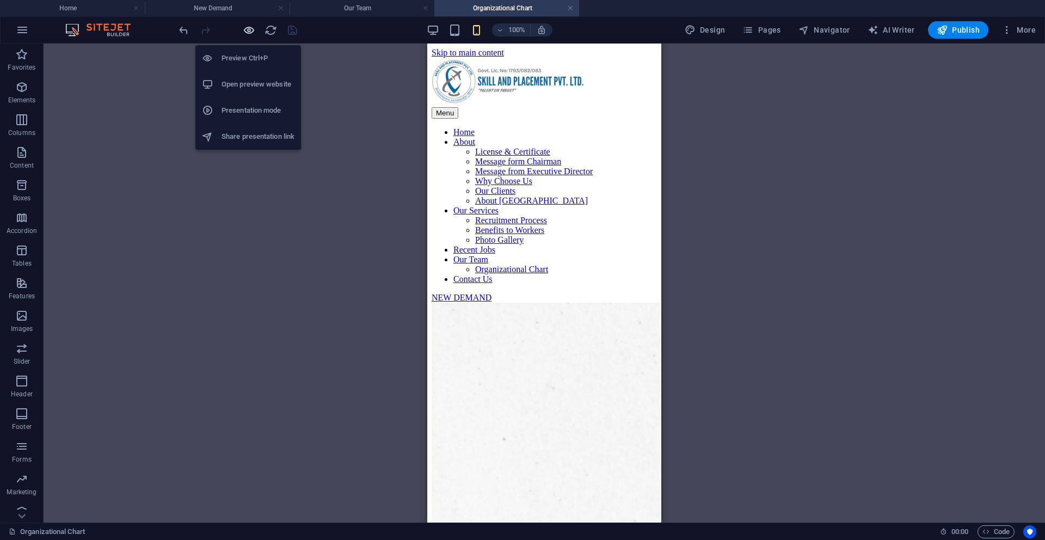
click at [249, 34] on icon "button" at bounding box center [249, 30] width 13 height 13
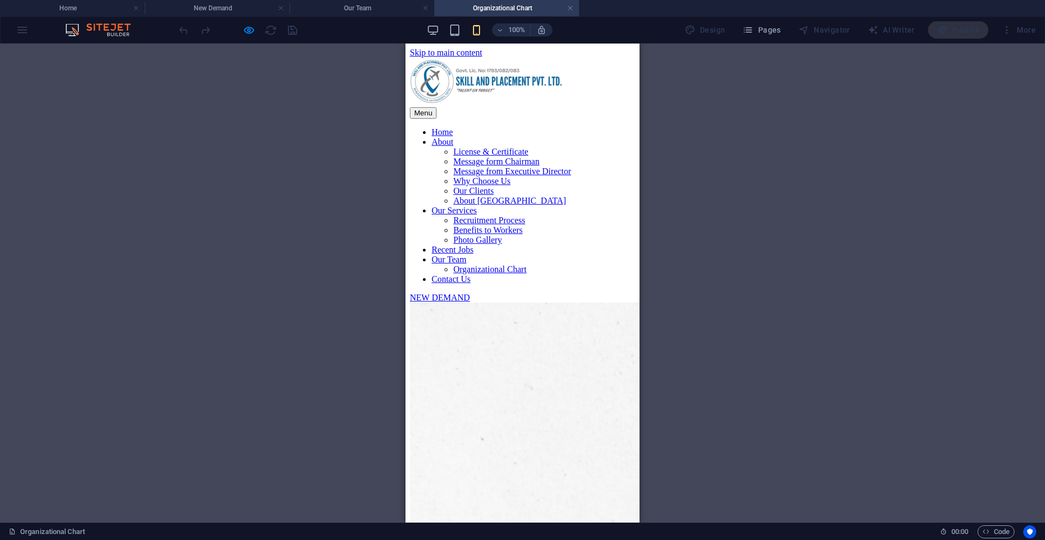
click at [471, 284] on link "Contact Us" at bounding box center [451, 278] width 39 height 9
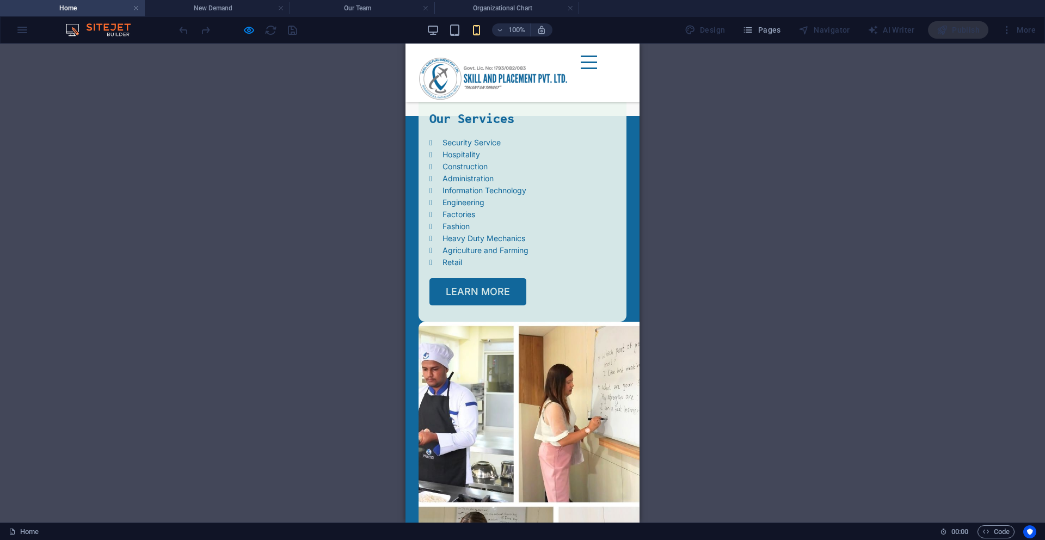
scroll to position [1772, 0]
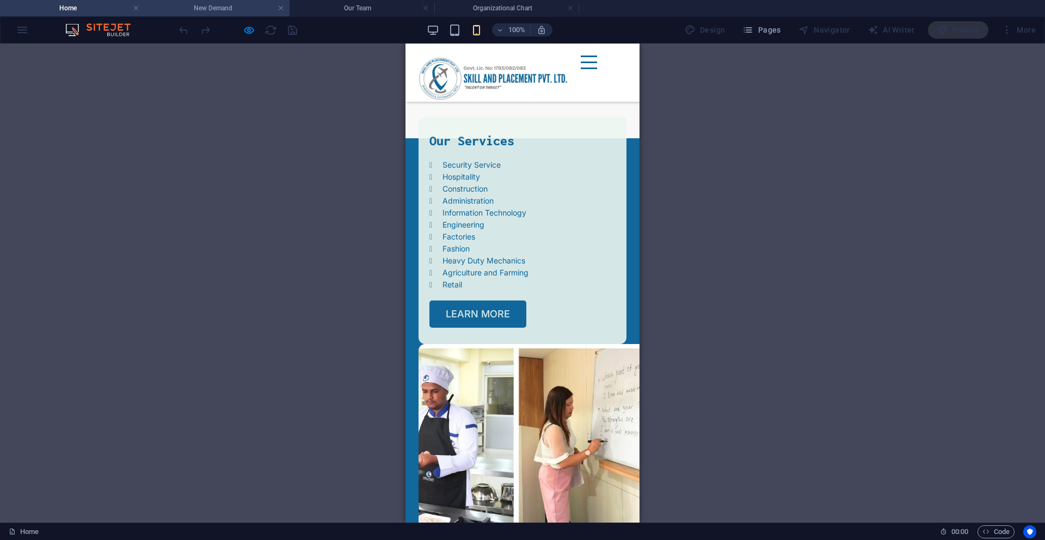
click at [215, 7] on h4 "New Demand" at bounding box center [217, 8] width 145 height 12
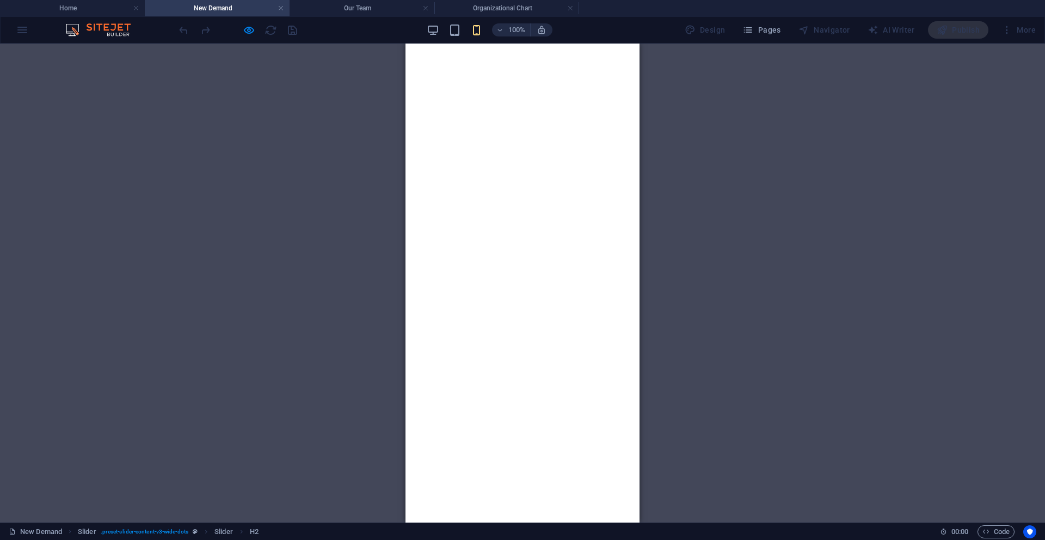
scroll to position [285, 0]
click at [279, 8] on link at bounding box center [281, 8] width 7 height 10
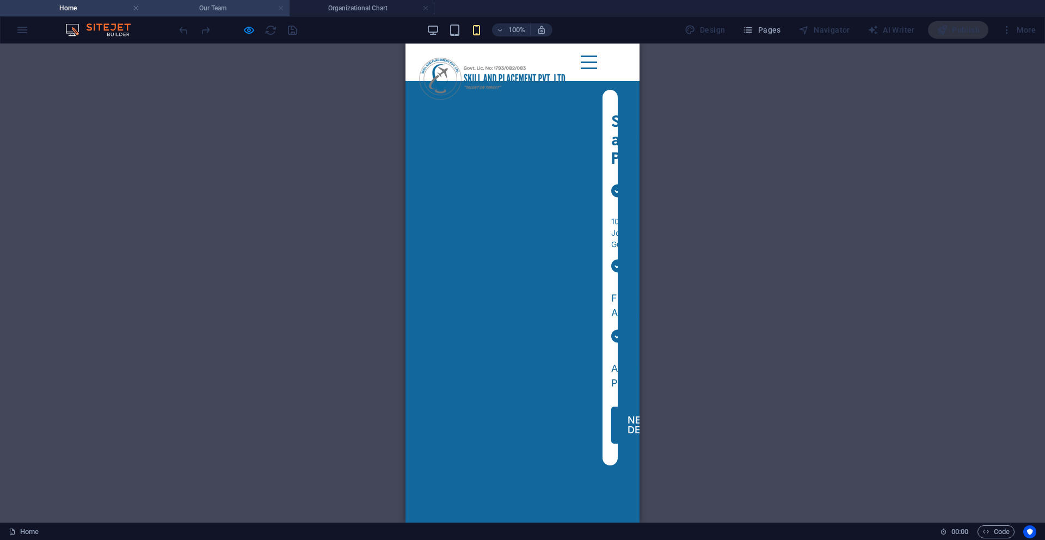
scroll to position [1772, 0]
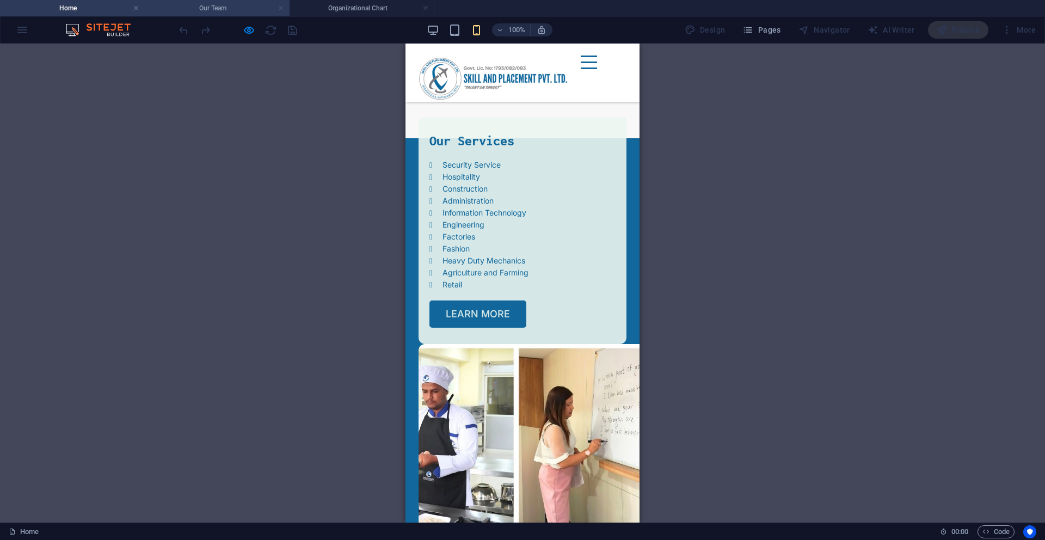
click at [280, 8] on link at bounding box center [281, 8] width 7 height 10
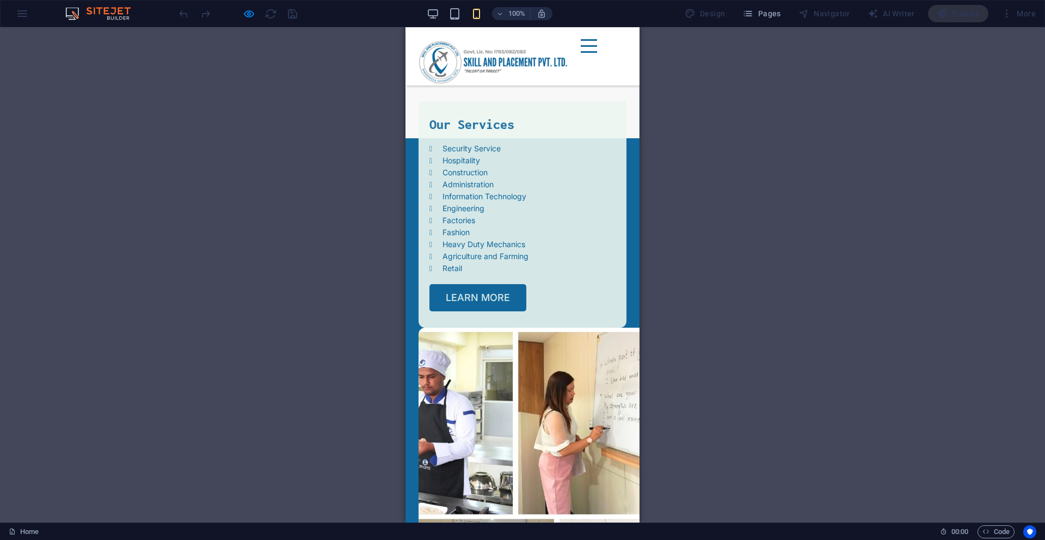
scroll to position [1786, 0]
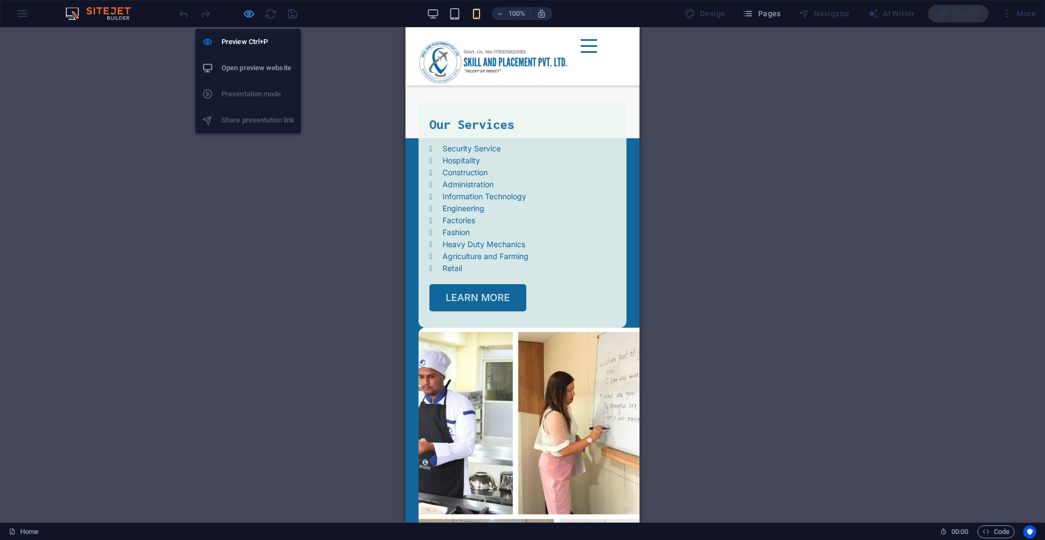
click at [246, 14] on icon "button" at bounding box center [249, 14] width 13 height 13
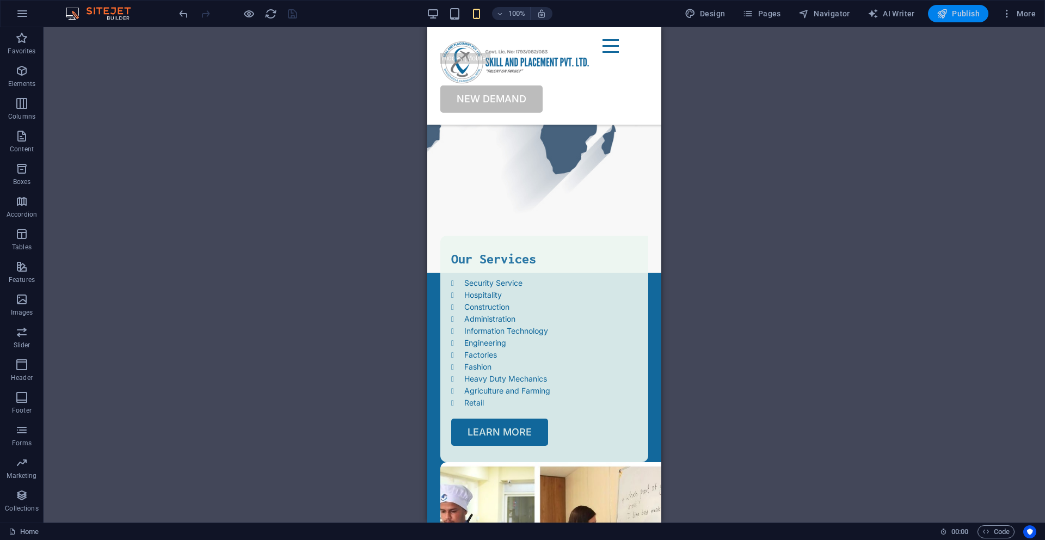
click at [947, 16] on icon "button" at bounding box center [942, 13] width 11 height 11
